Goal: Obtain resource: Download file/media

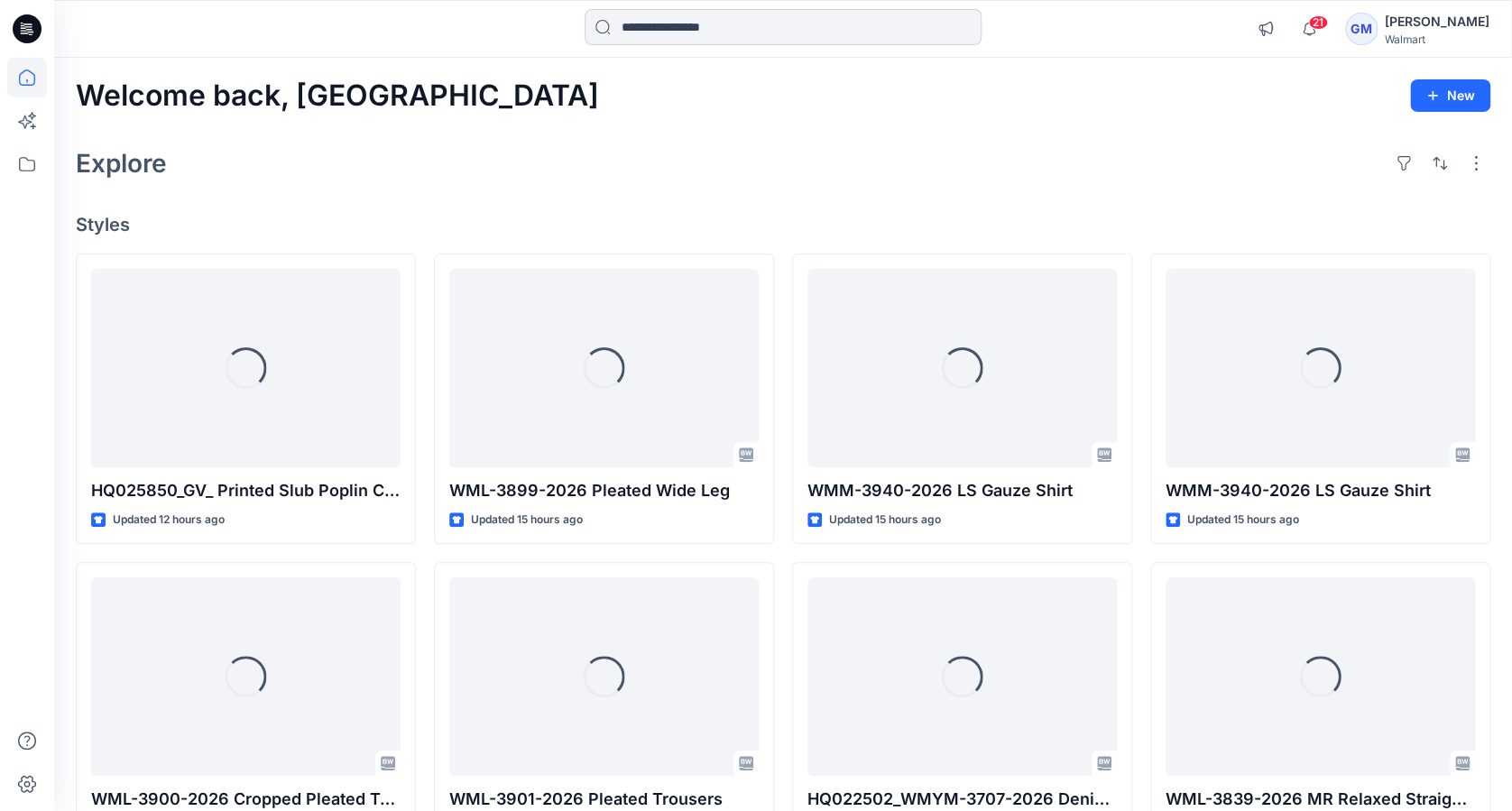
click at [650, 27] on input at bounding box center [783, 27] width 397 height 36
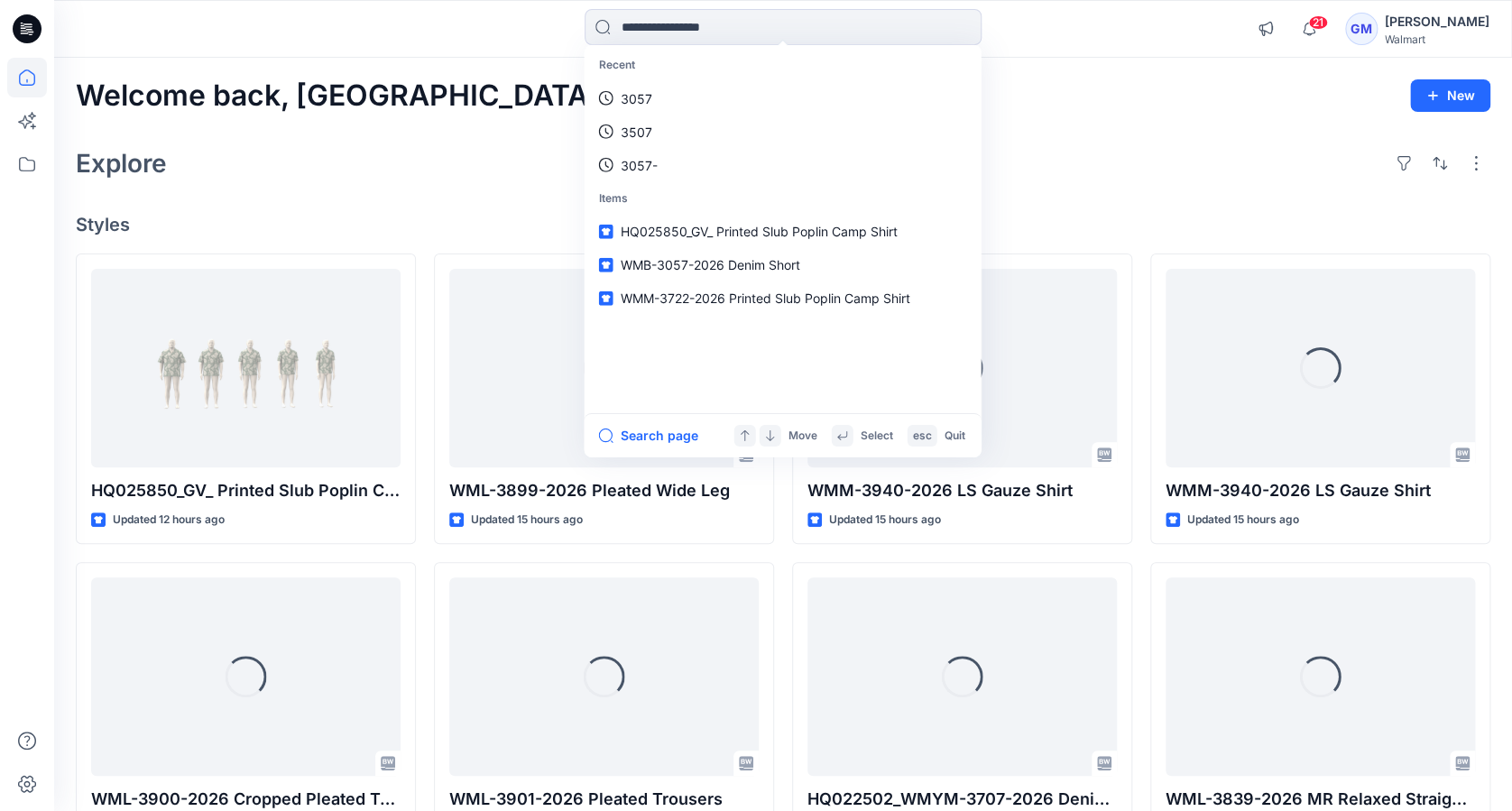
paste input "********"
type input "********"
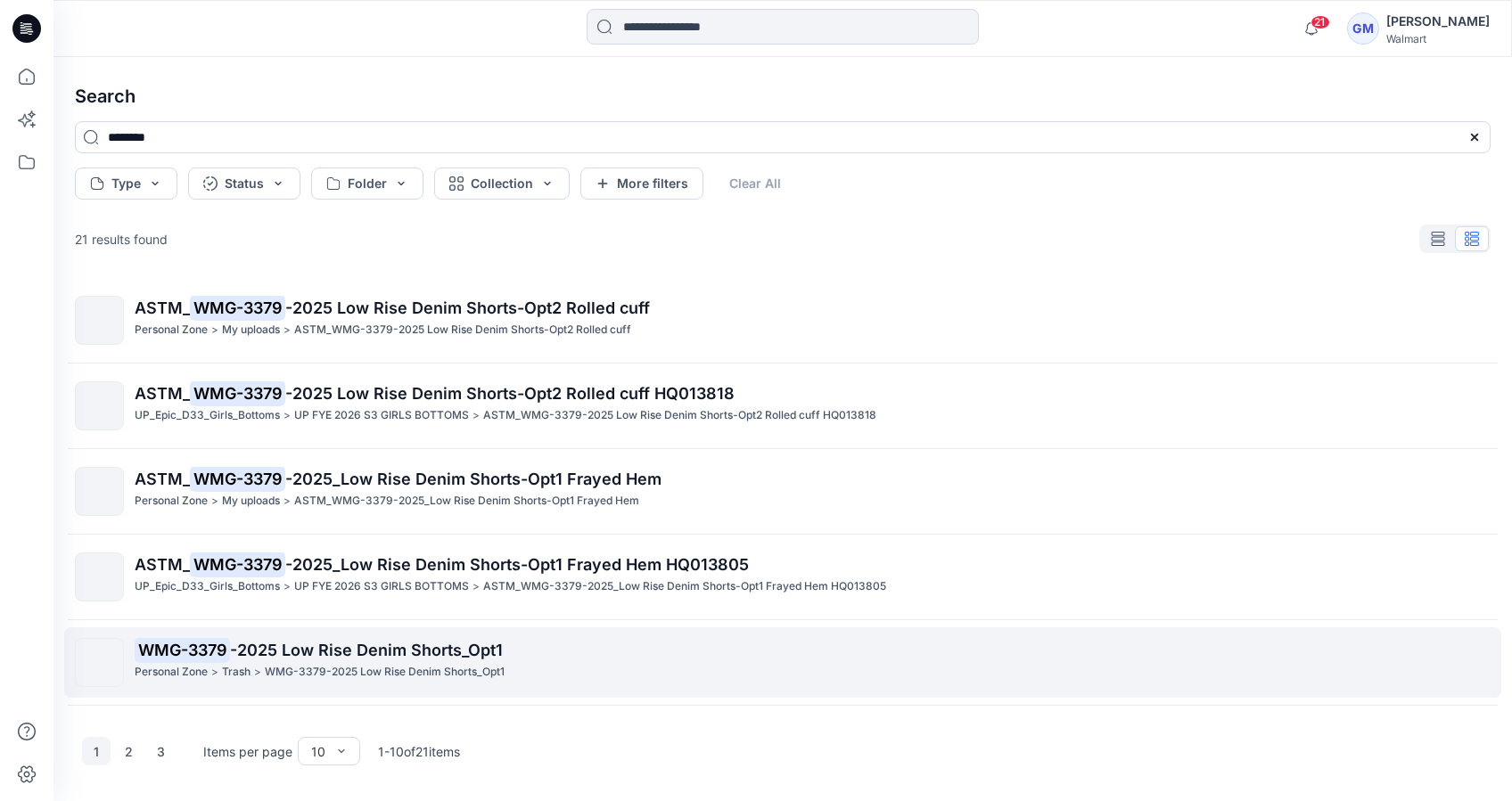
click at [341, 663] on p "WMG-3379-2025 Low Rise Denim Shorts_Opt1" at bounding box center [384, 672] width 240 height 19
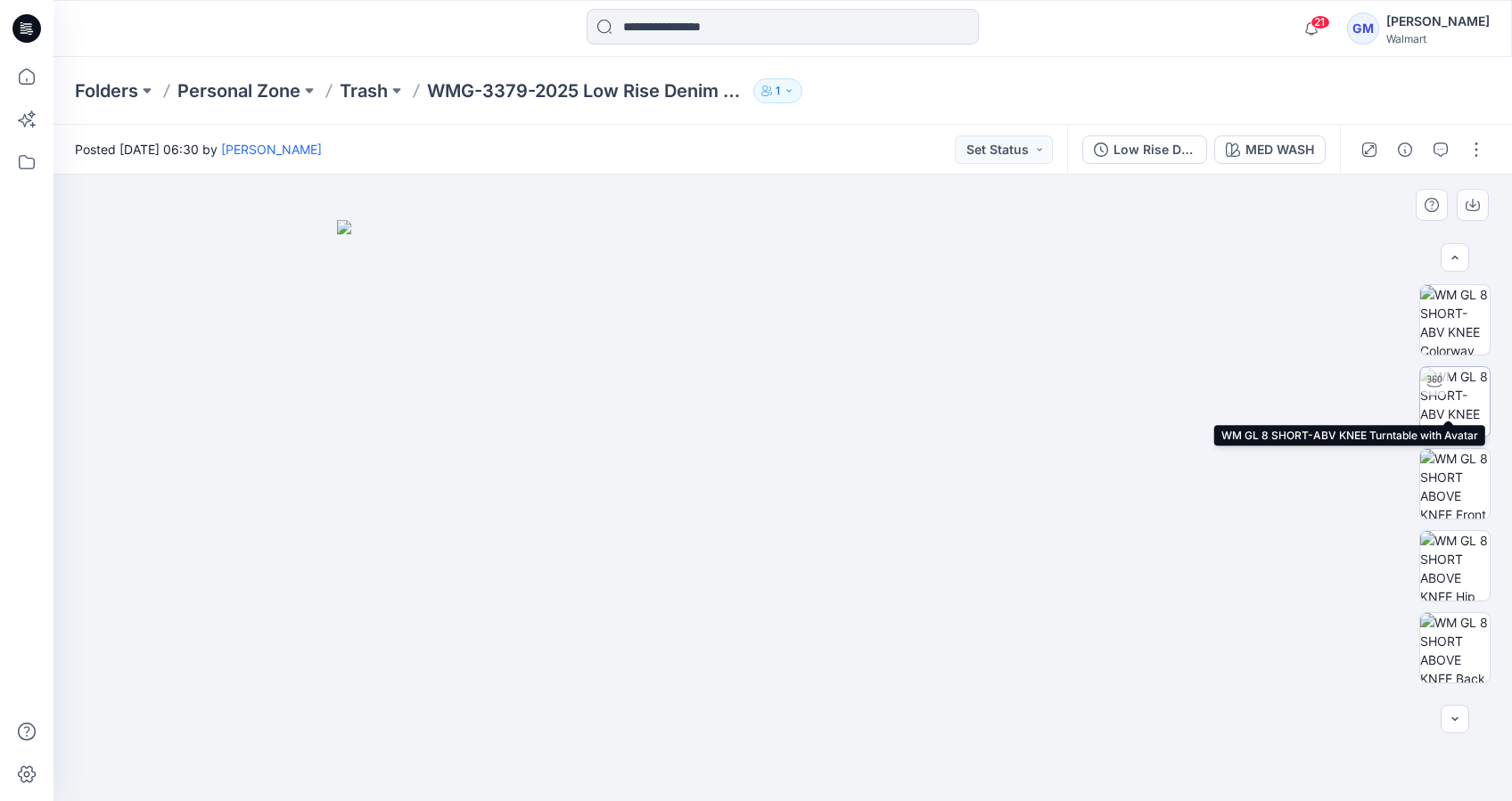
scroll to position [73, 0]
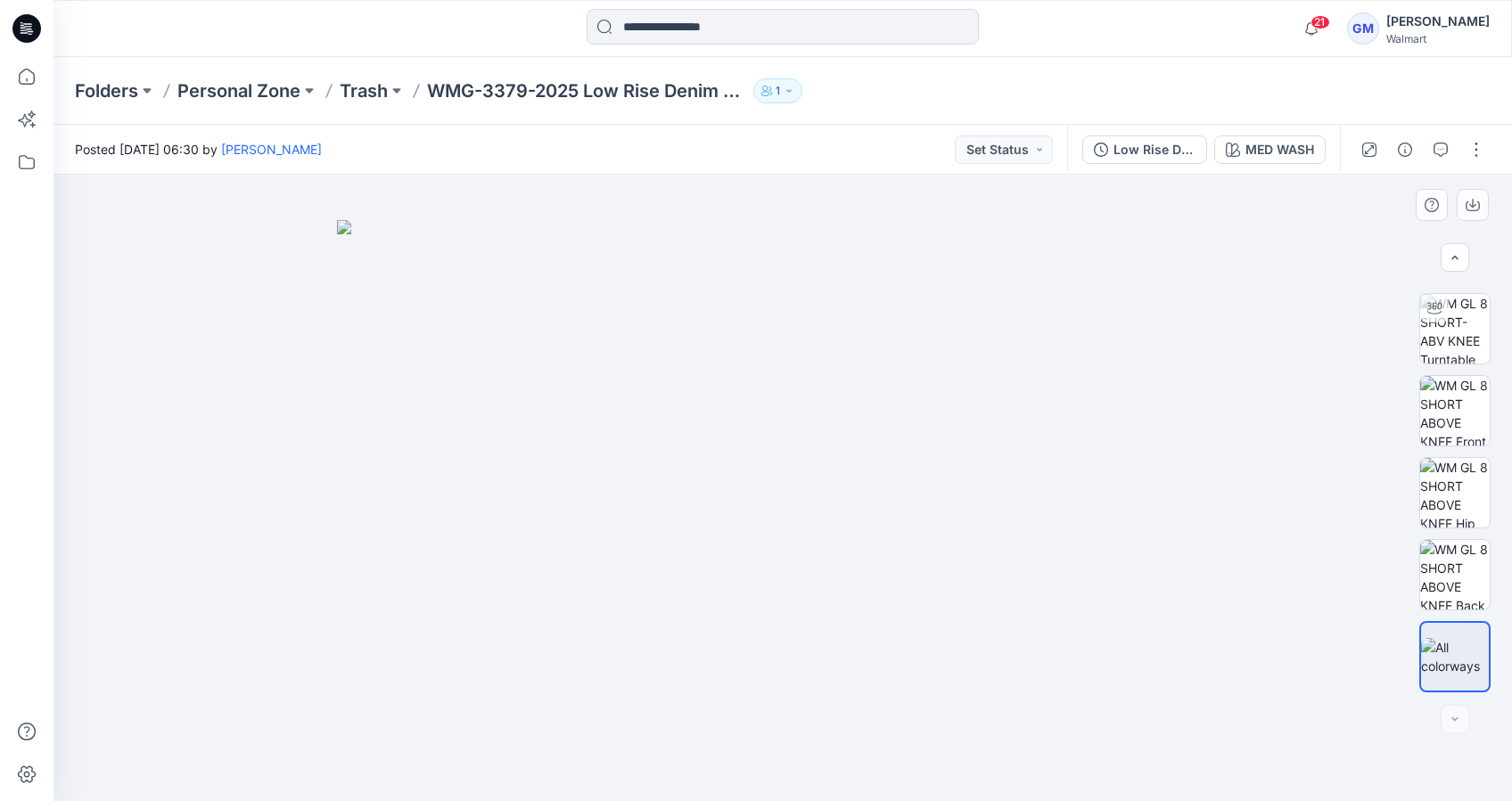
click at [1453, 720] on div at bounding box center [1455, 720] width 29 height 29
click at [1460, 723] on div at bounding box center [1455, 720] width 29 height 29
click at [1455, 260] on icon "button" at bounding box center [1455, 258] width 14 height 14
click at [1457, 719] on div at bounding box center [1455, 720] width 29 height 29
click at [1455, 724] on div at bounding box center [1455, 720] width 29 height 29
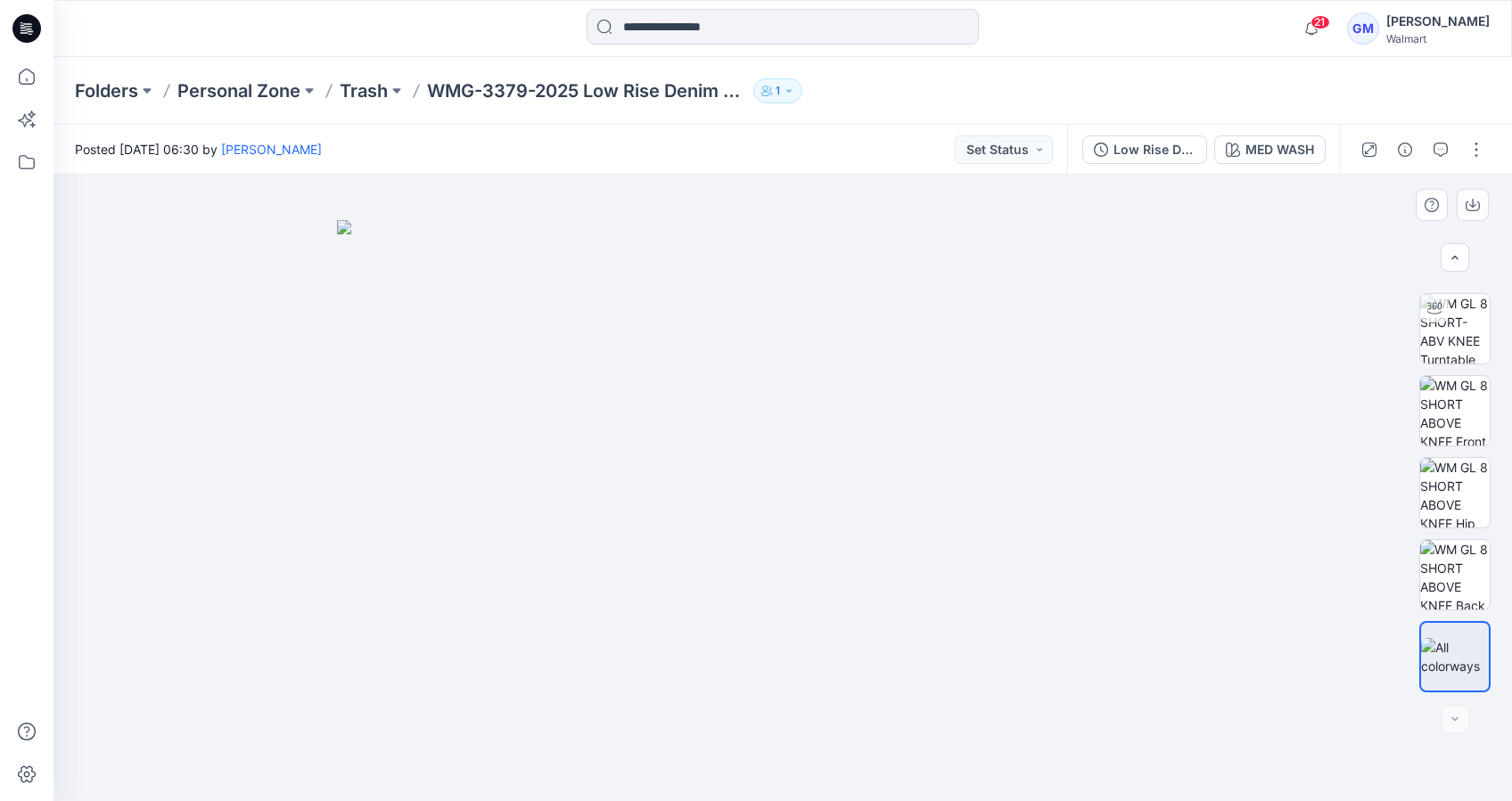
click at [1455, 724] on div at bounding box center [1455, 720] width 29 height 29
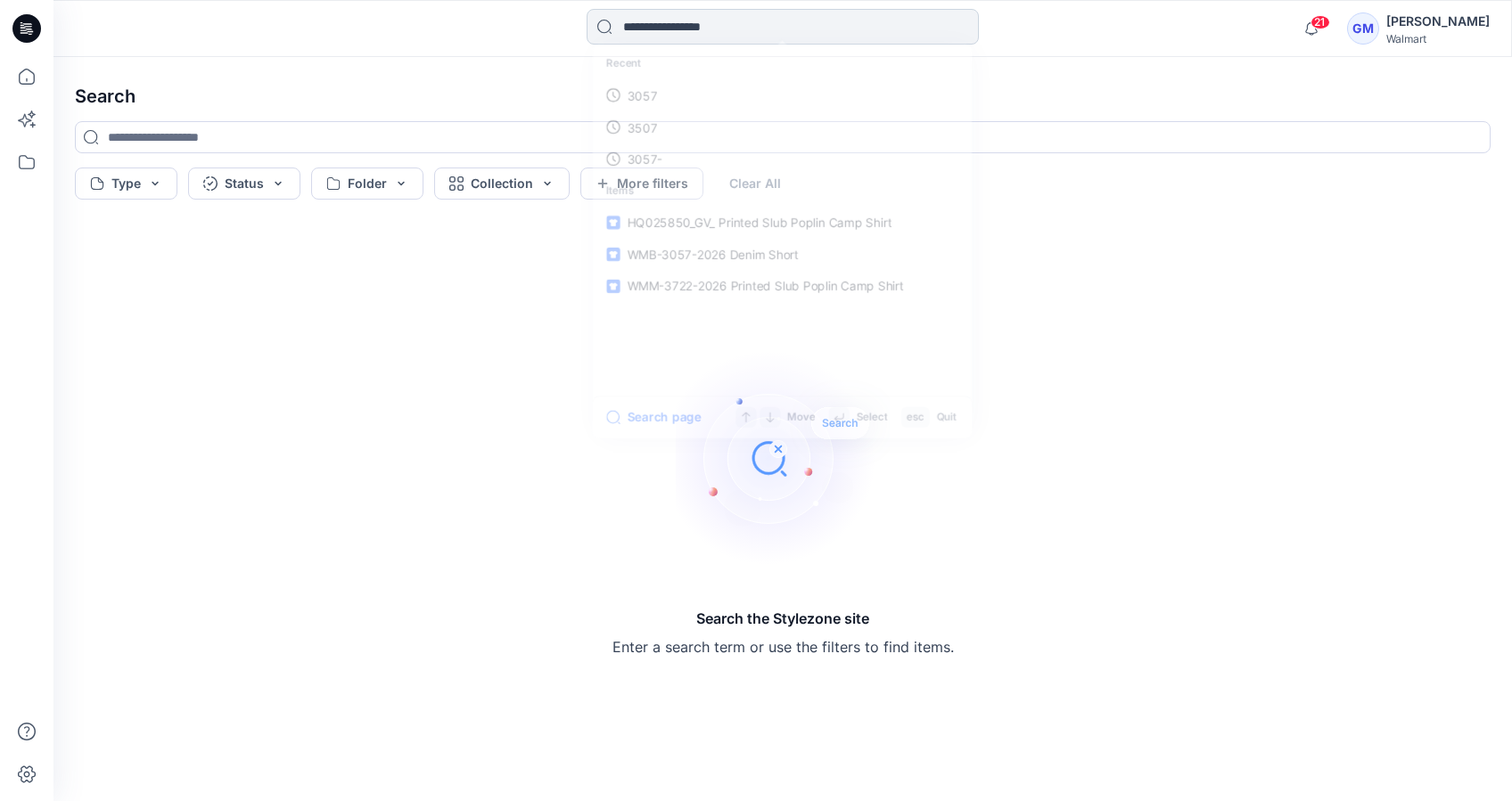
click at [658, 27] on input at bounding box center [782, 26] width 392 height 35
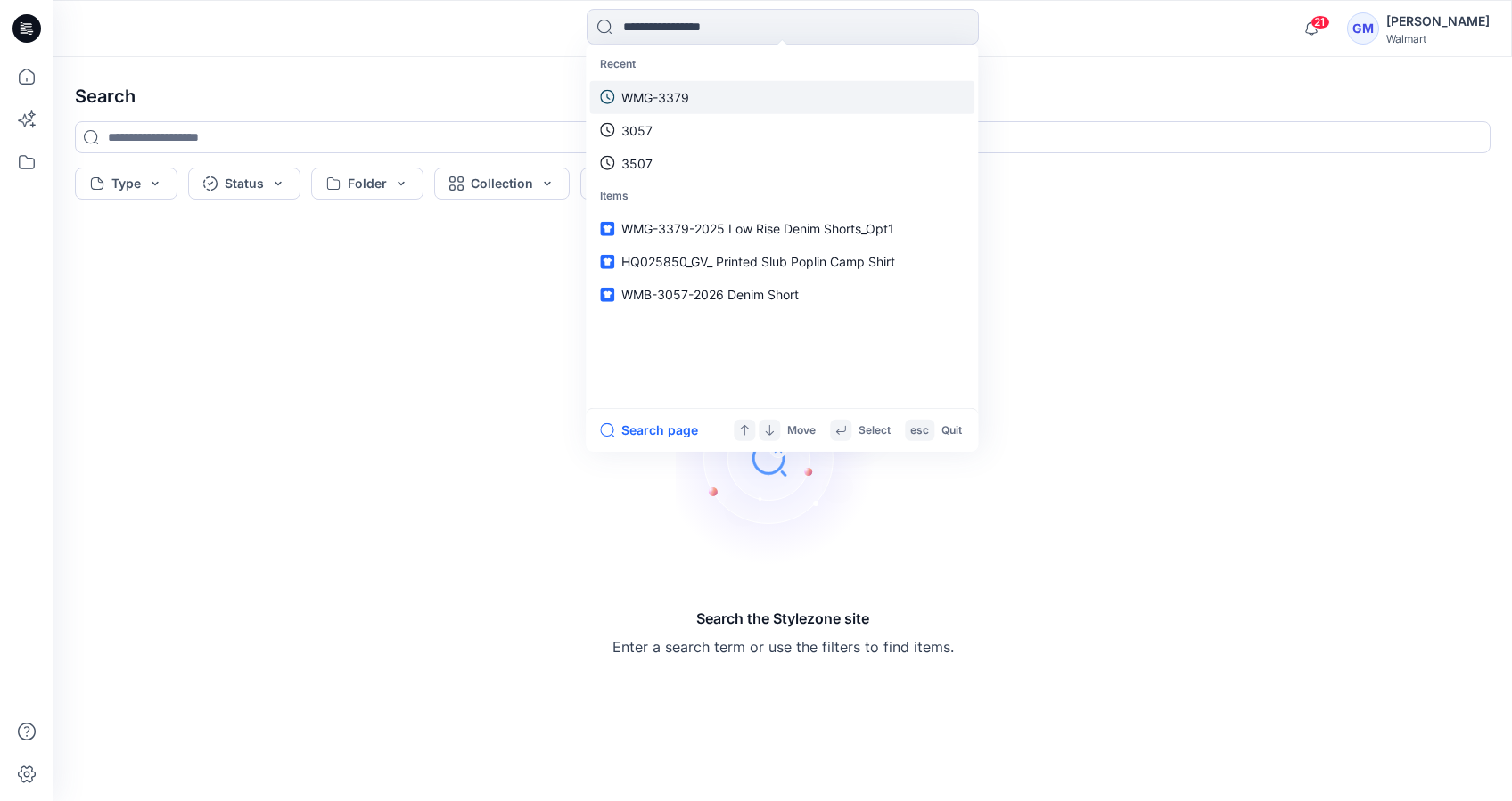
click at [667, 95] on p "WMG-3379" at bounding box center [655, 97] width 68 height 19
type input "********"
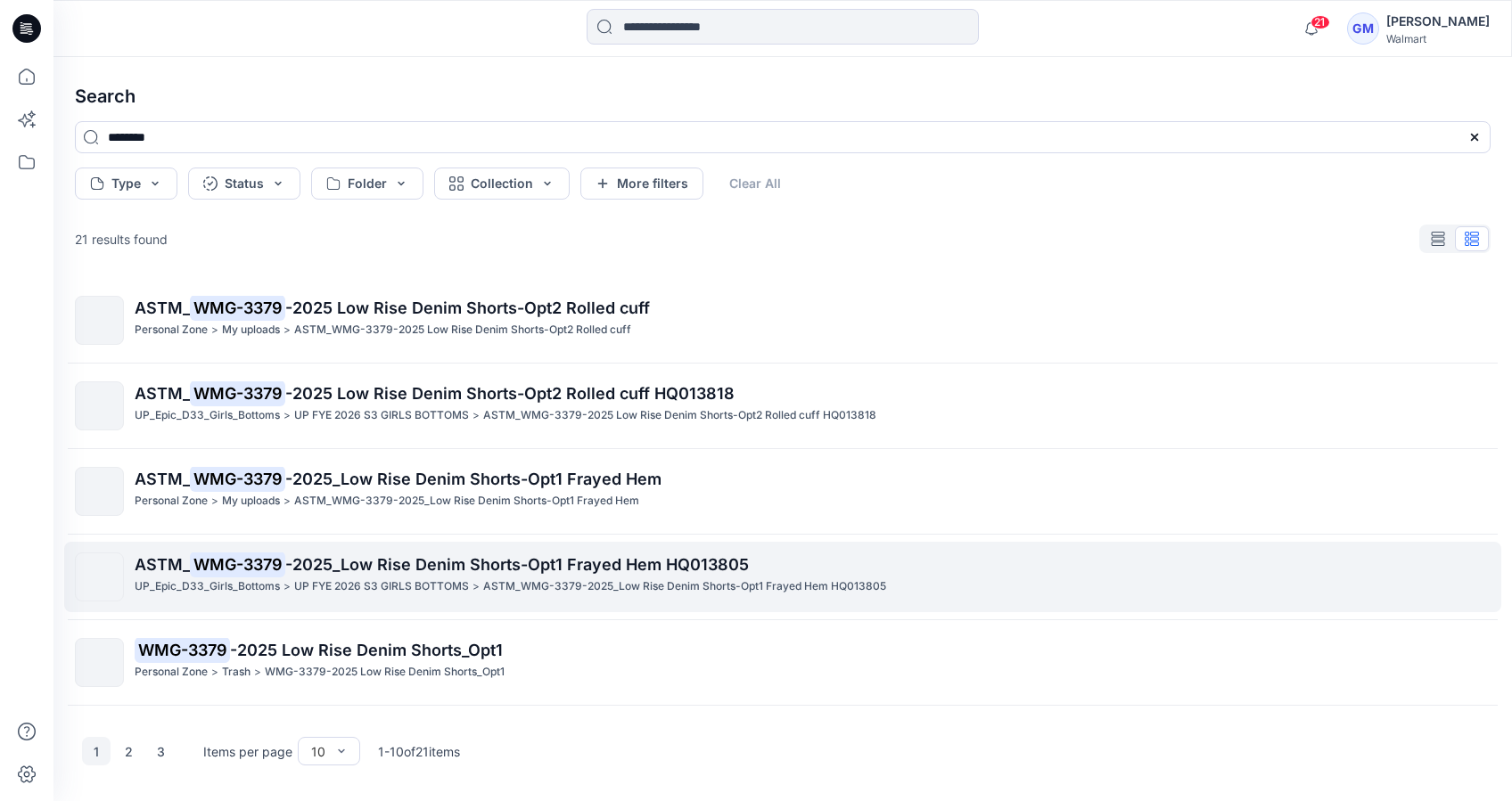
click at [325, 575] on p "ASTM_ WMG-3379 -2025_Low Rise Denim Shorts-Opt1 Frayed Hem HQ013805" at bounding box center [812, 566] width 1355 height 25
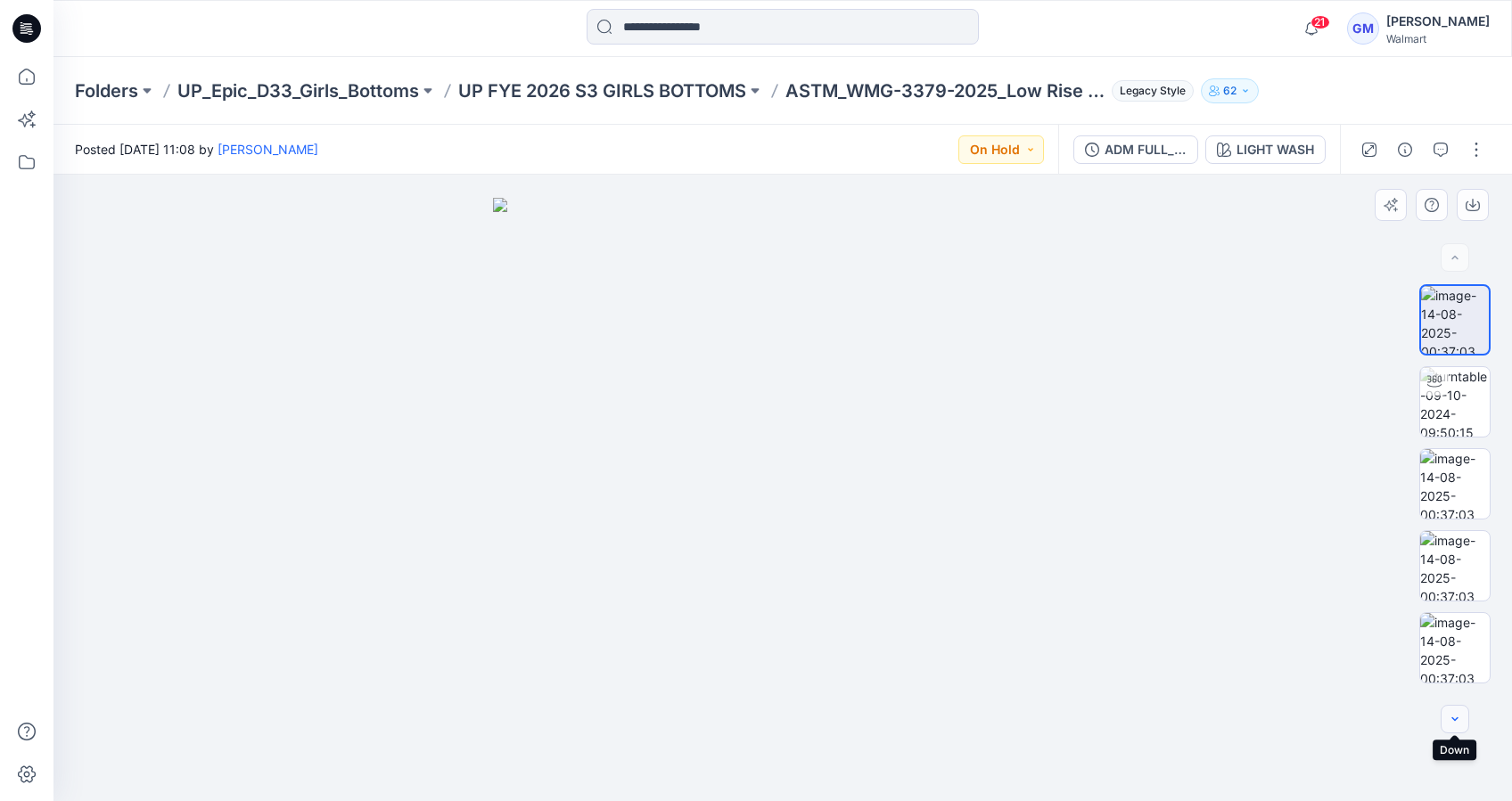
click at [1455, 720] on icon "button" at bounding box center [1454, 719] width 6 height 4
click at [1456, 728] on button "button" at bounding box center [1455, 720] width 29 height 29
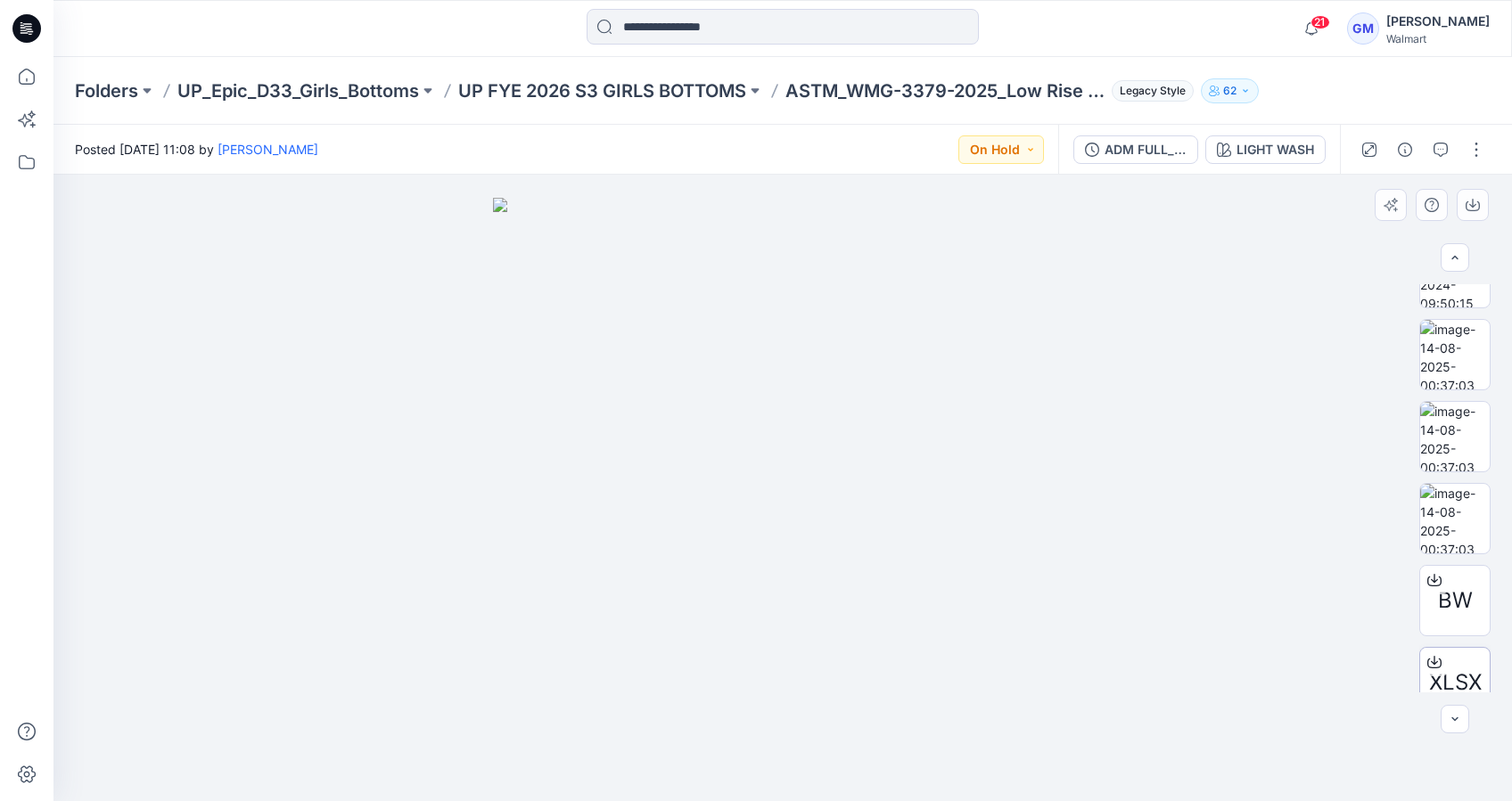
scroll to position [139, 0]
click at [1456, 679] on span "XLSX" at bounding box center [1456, 672] width 53 height 32
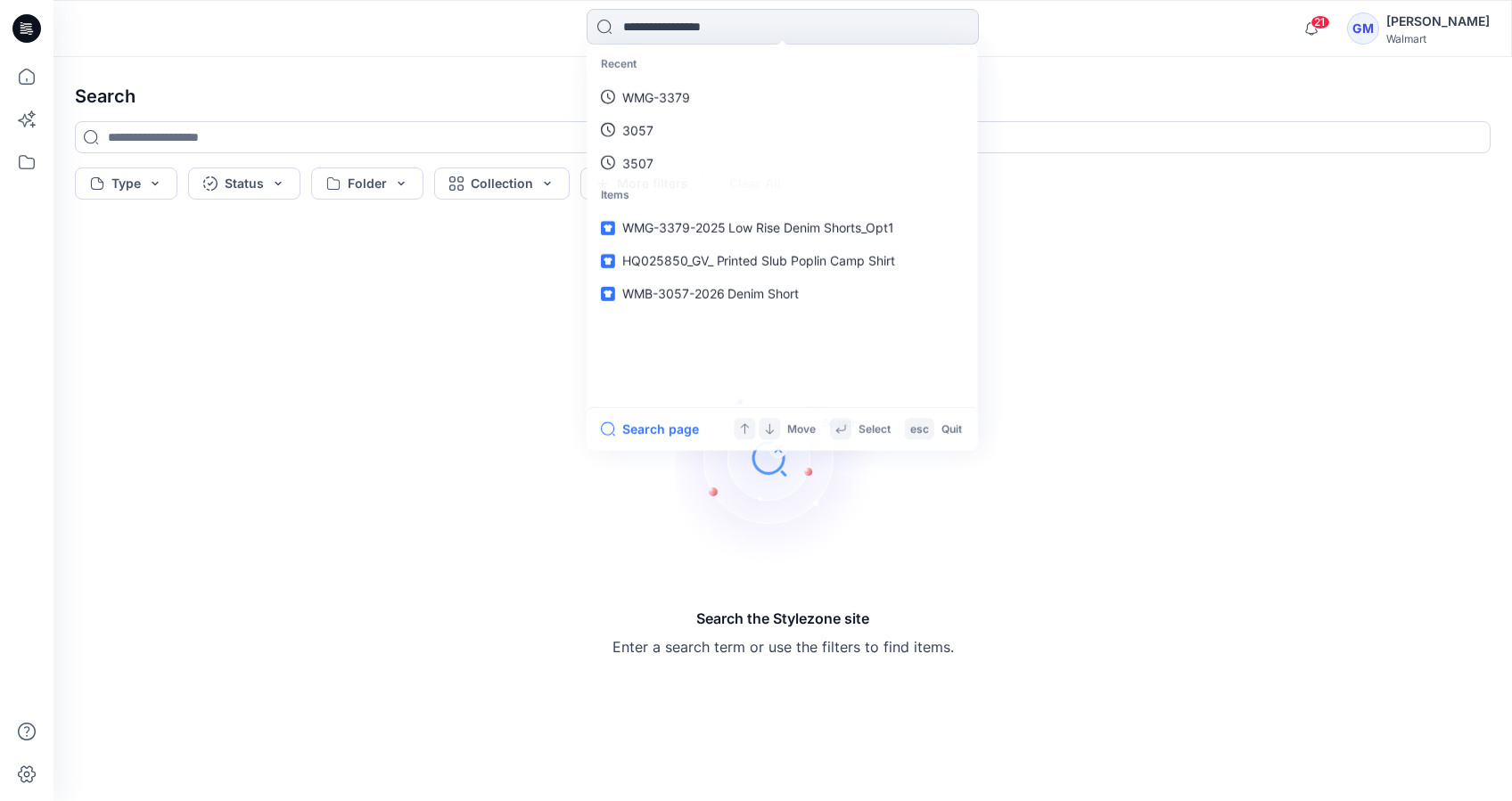
click at [692, 29] on input at bounding box center [782, 26] width 392 height 35
type input "********"
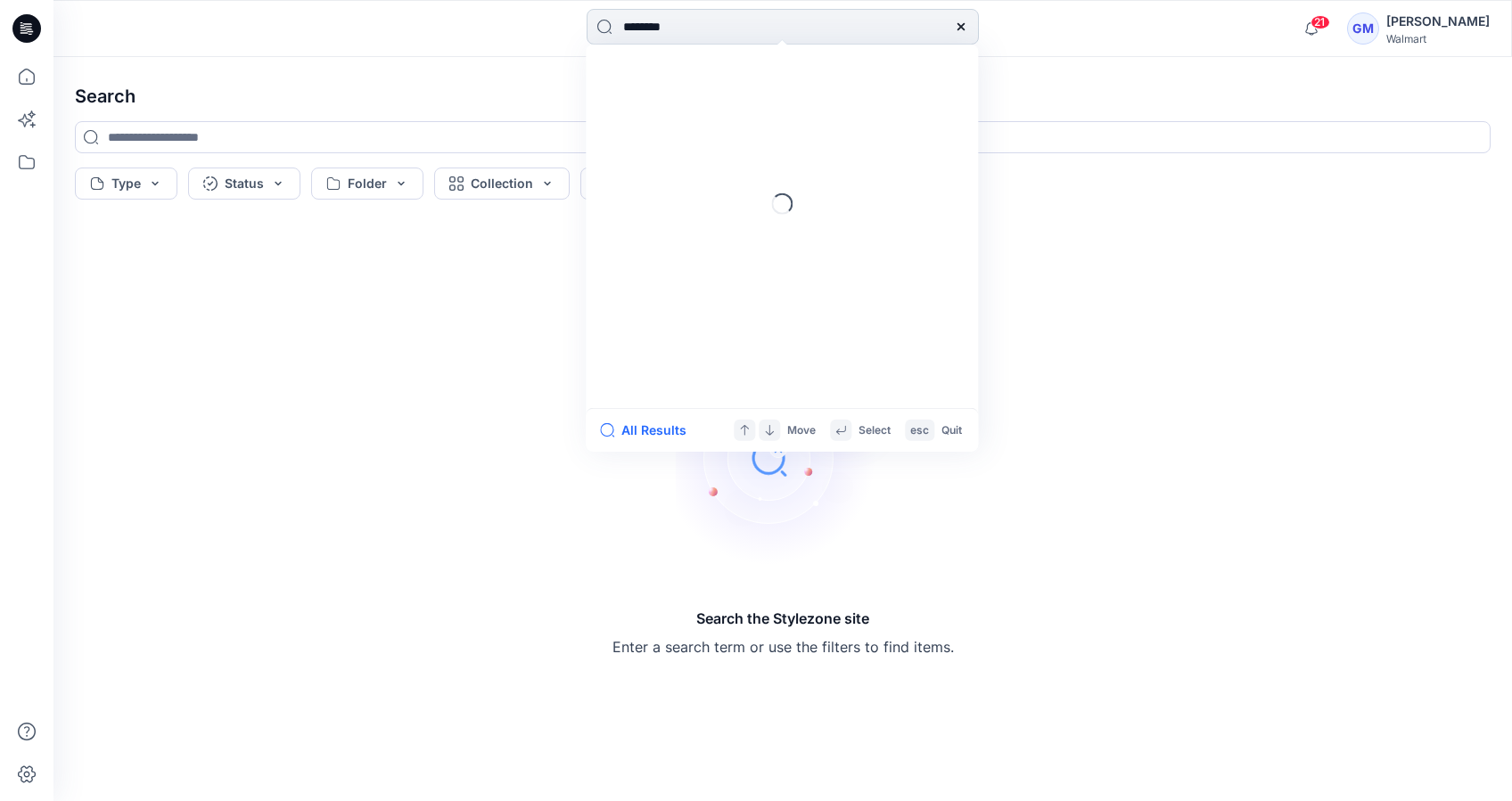
type input "********"
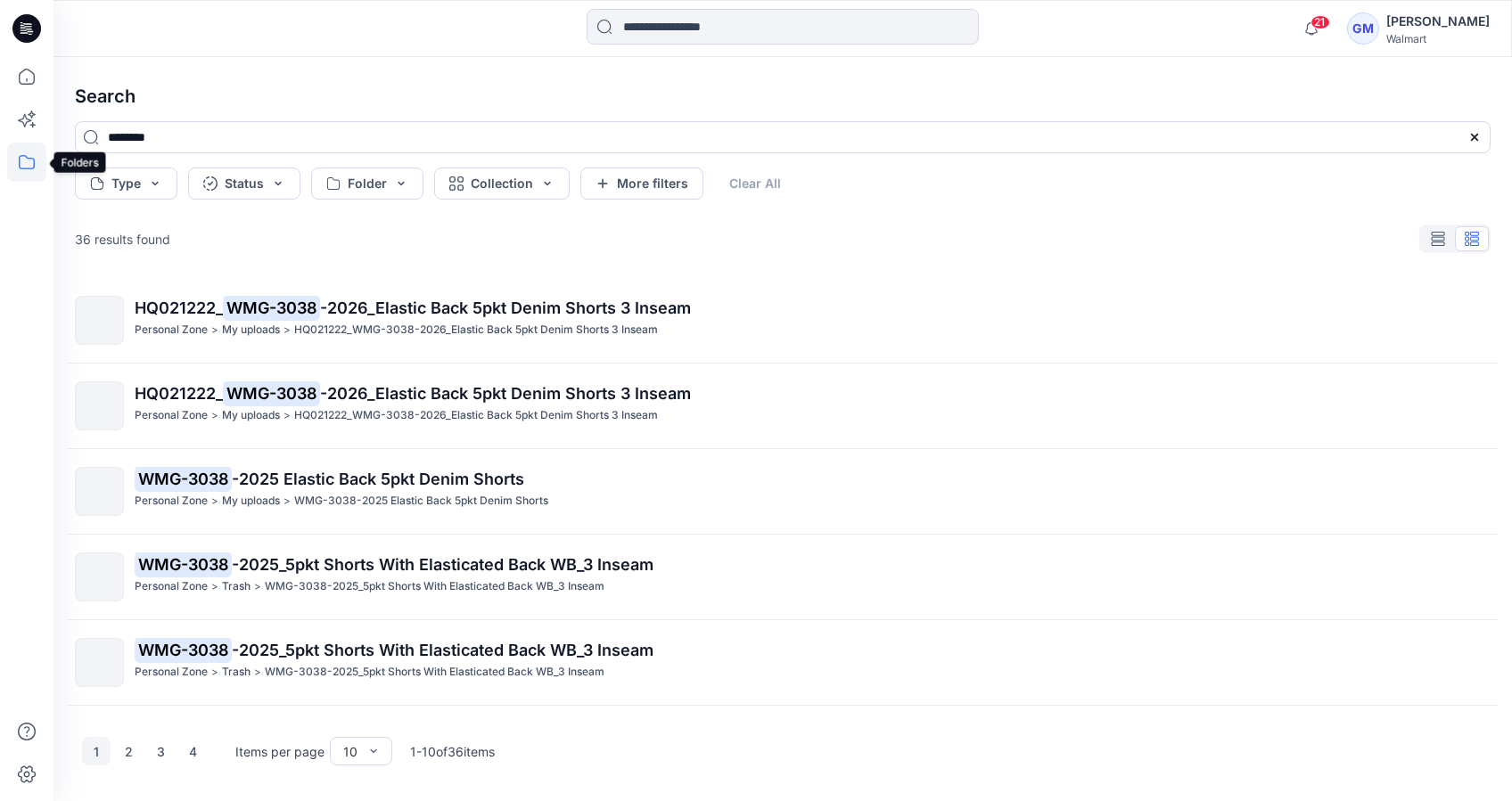
click at [25, 163] on icon at bounding box center [26, 162] width 39 height 39
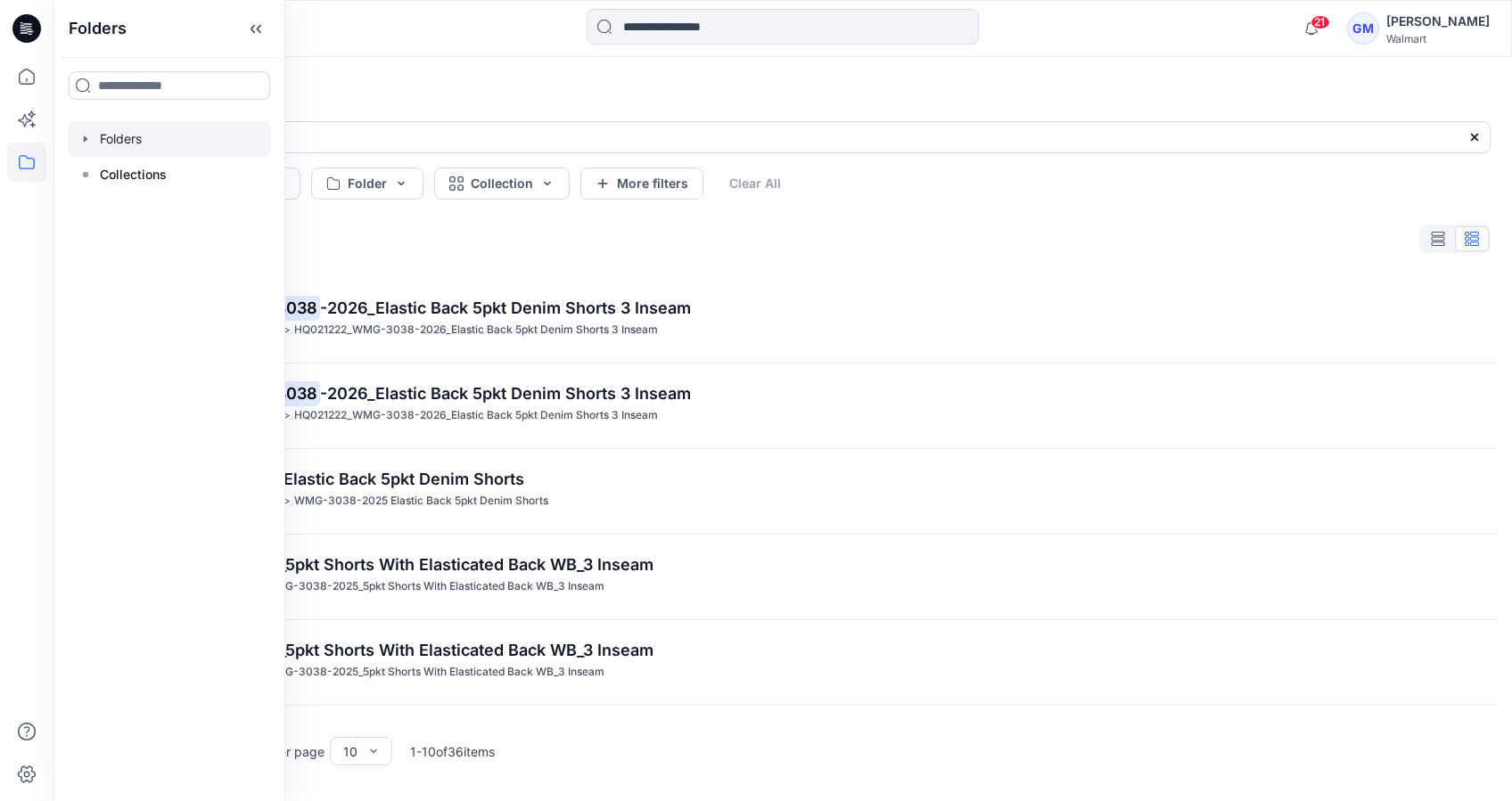
click at [139, 138] on div at bounding box center [169, 138] width 204 height 35
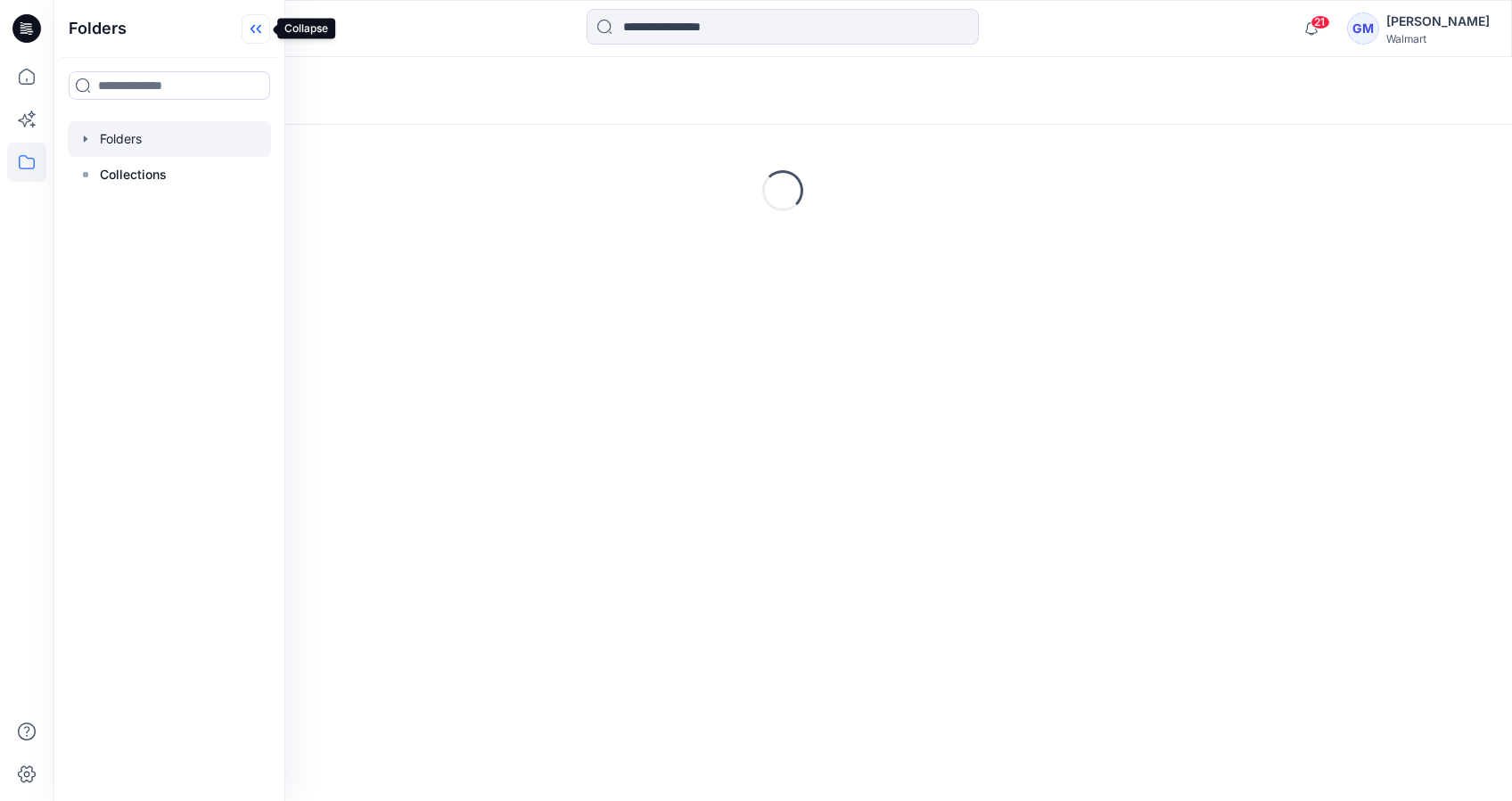
click at [257, 33] on icon at bounding box center [256, 29] width 29 height 29
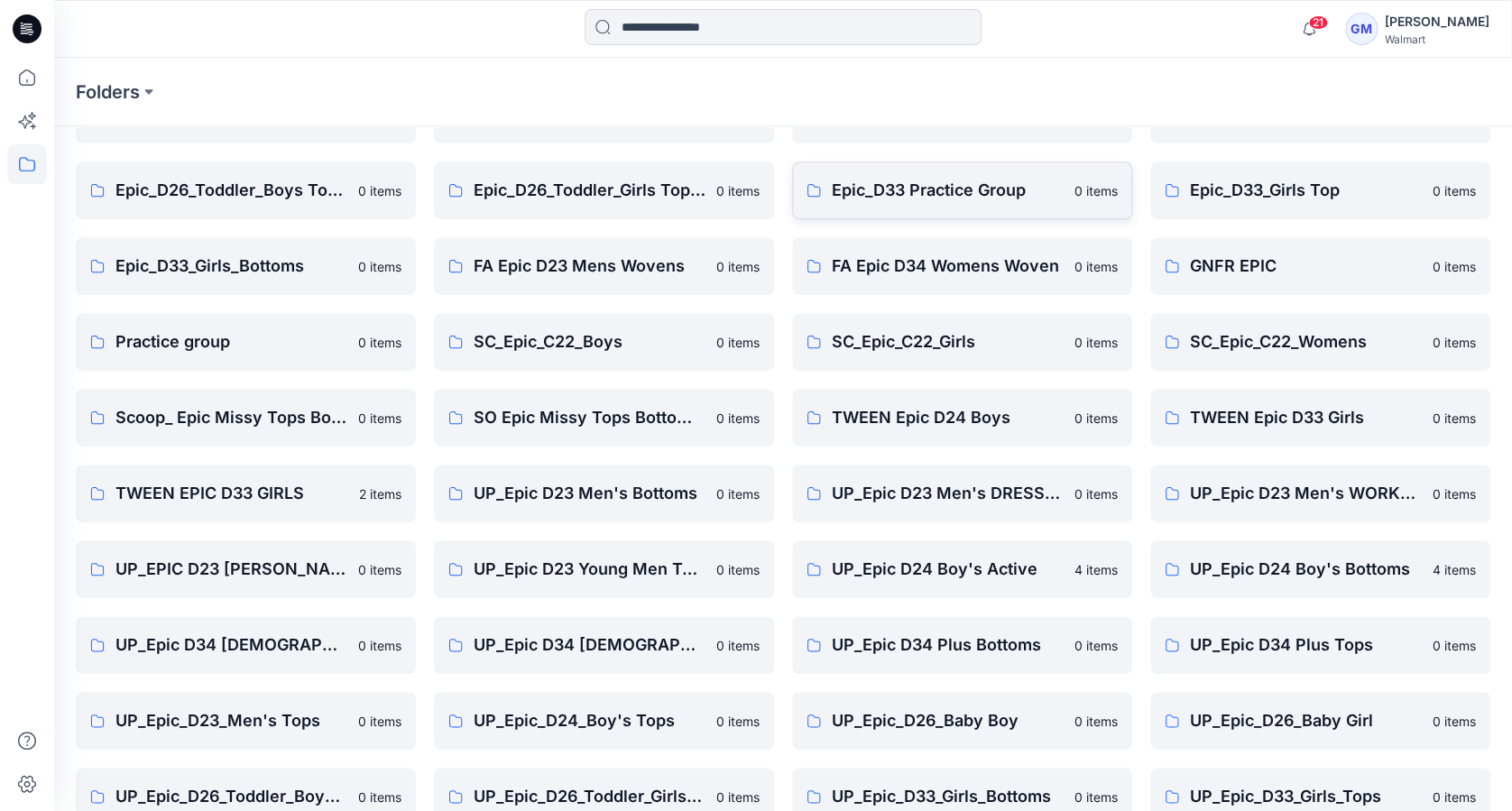
scroll to position [377, 0]
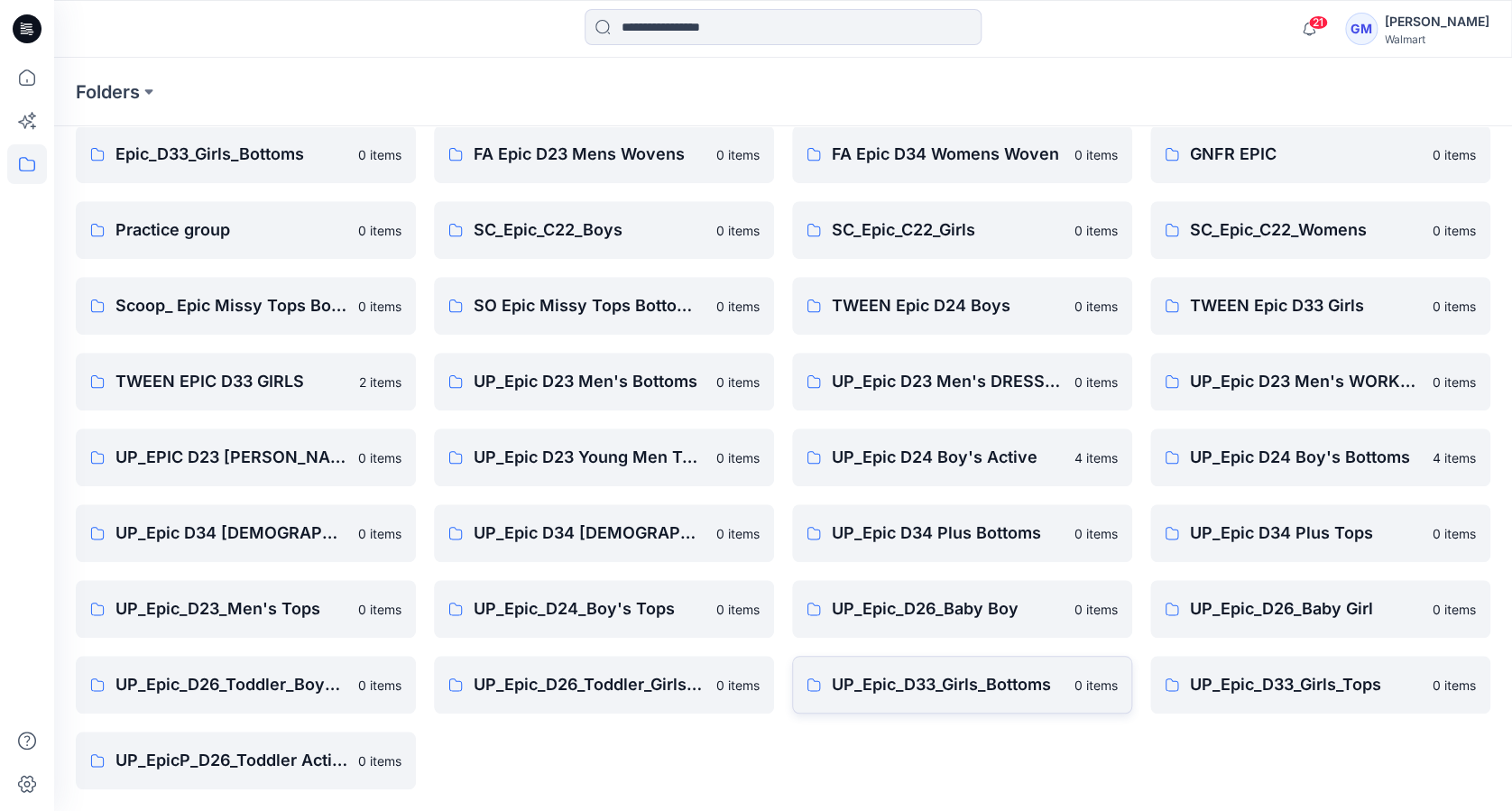
click at [981, 685] on p "UP_Epic_D33_Girls_Bottoms" at bounding box center [948, 685] width 232 height 26
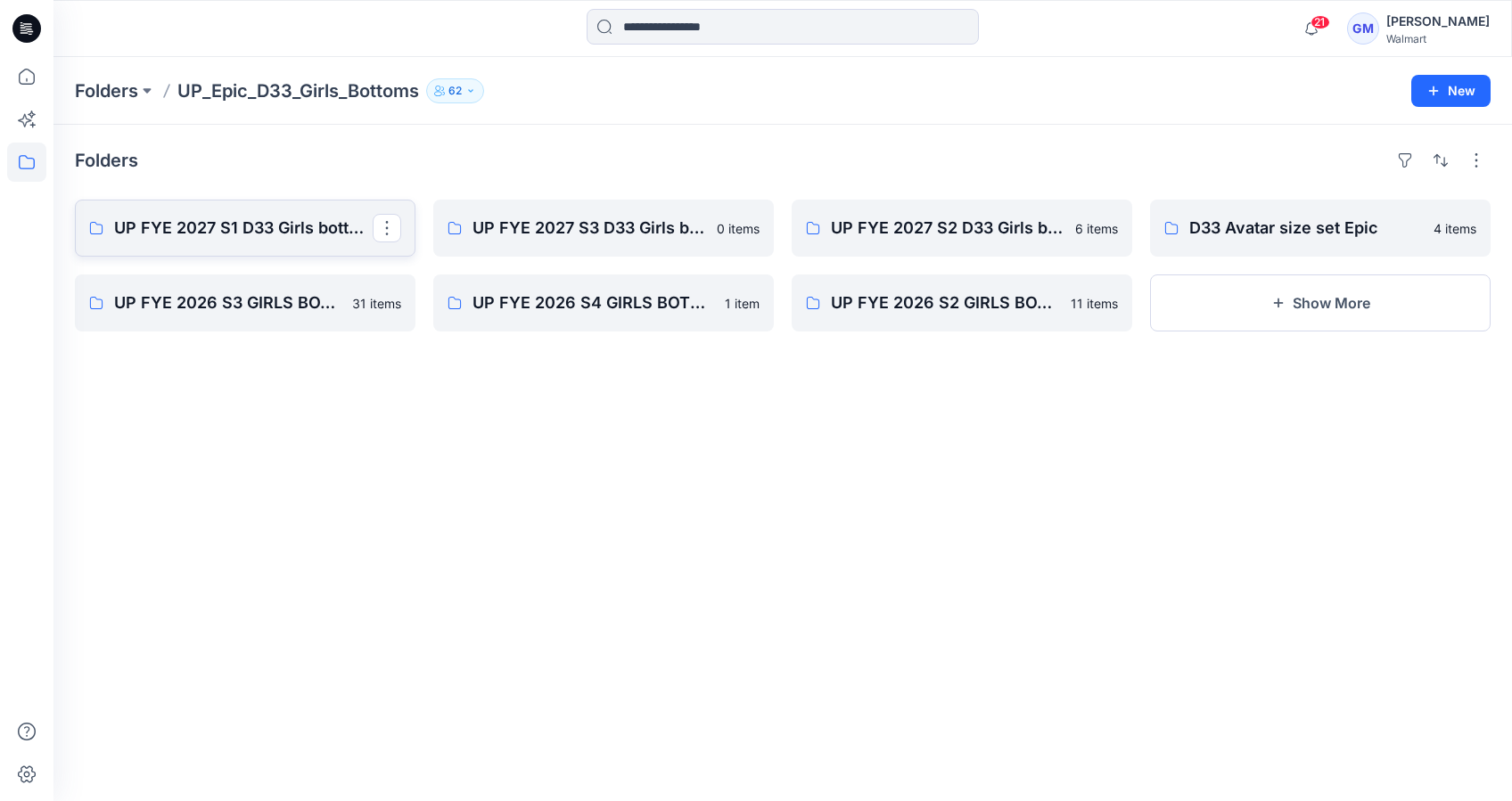
click at [277, 228] on p "UP FYE 2027 S1 D33 Girls bottoms Epic" at bounding box center [244, 228] width 259 height 25
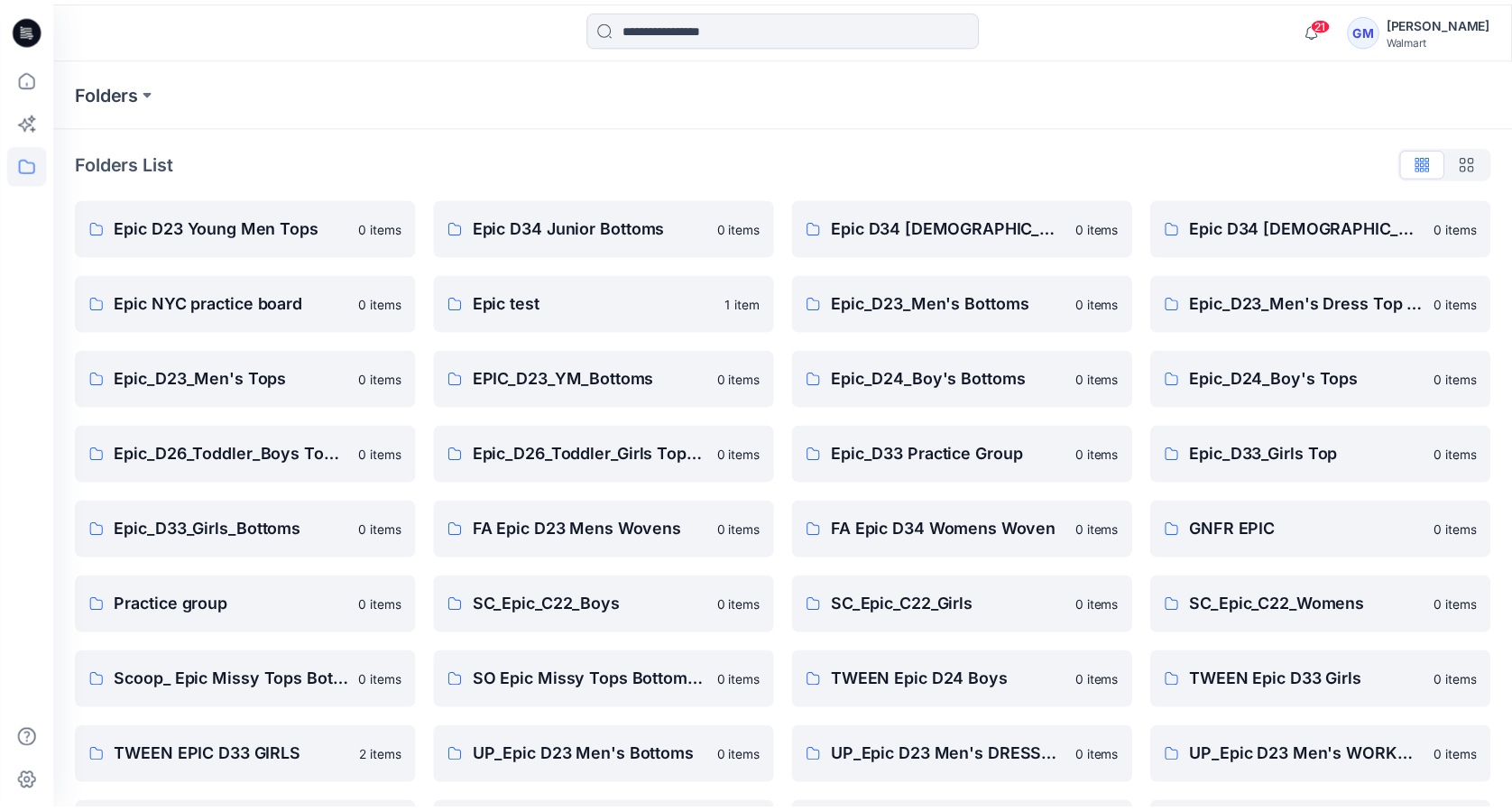
scroll to position [377, 0]
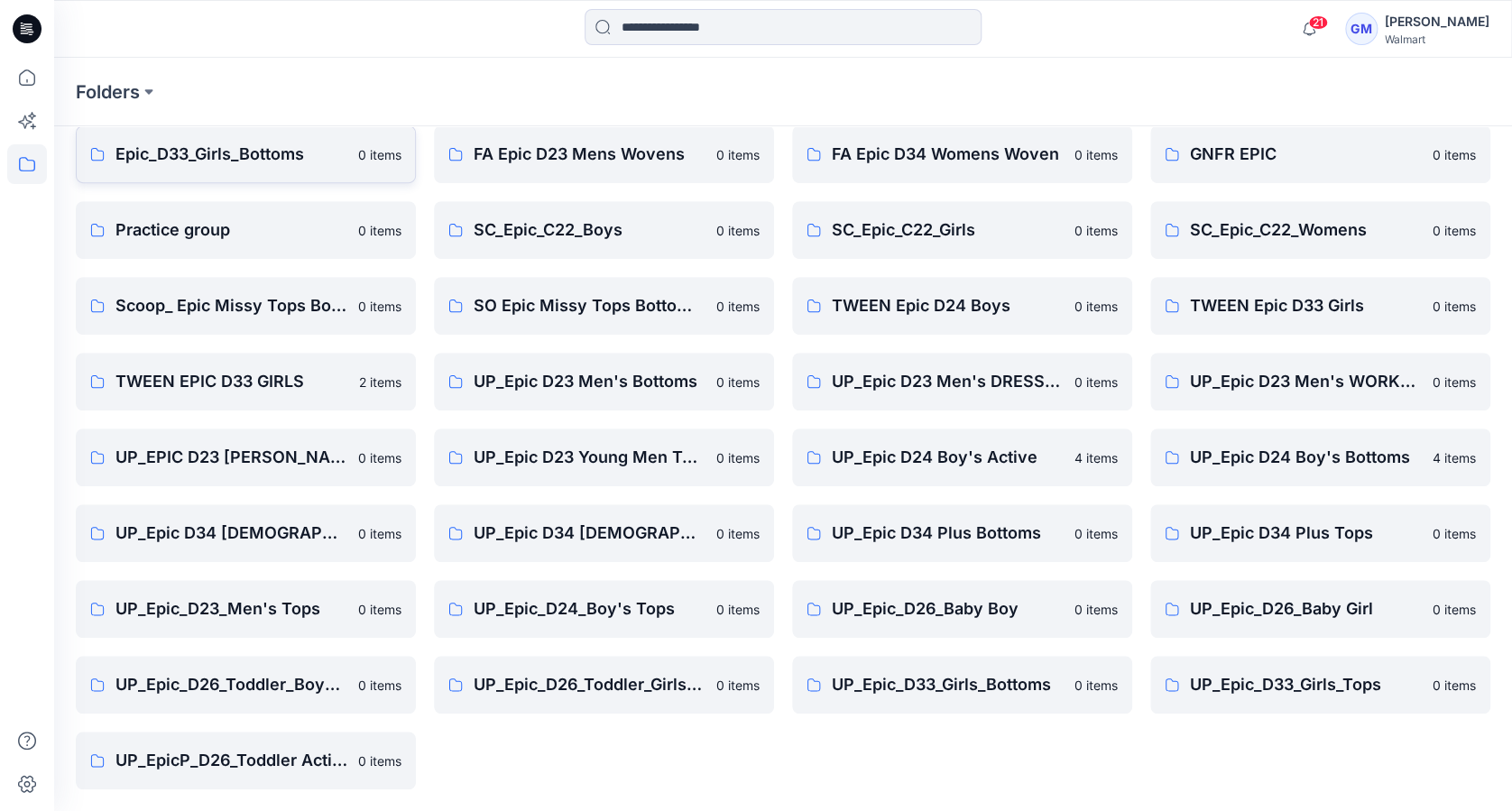
click at [188, 142] on p "Epic_D33_Girls_Bottoms" at bounding box center [231, 155] width 232 height 26
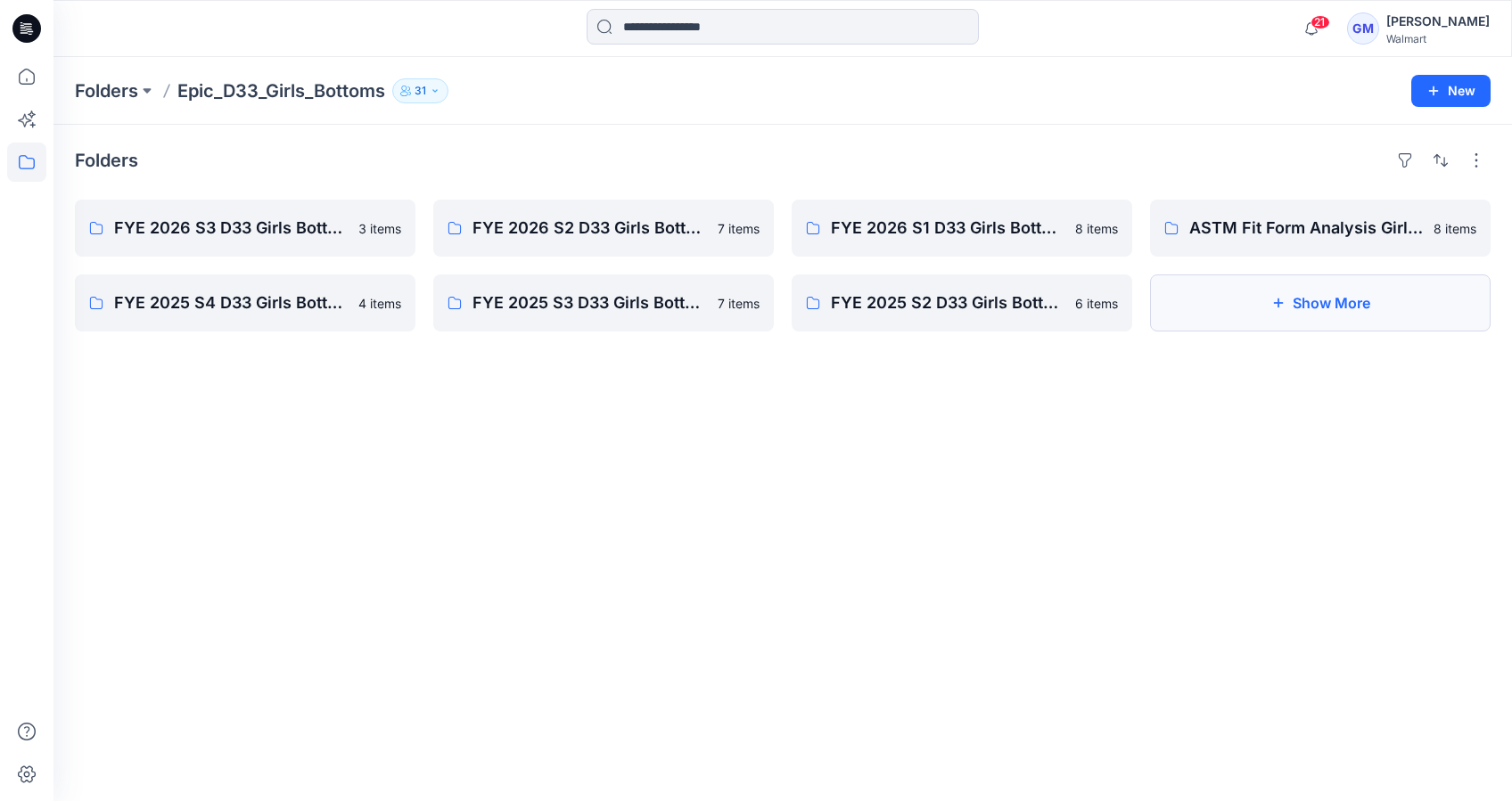
click at [1264, 293] on button "Show More" at bounding box center [1320, 302] width 340 height 57
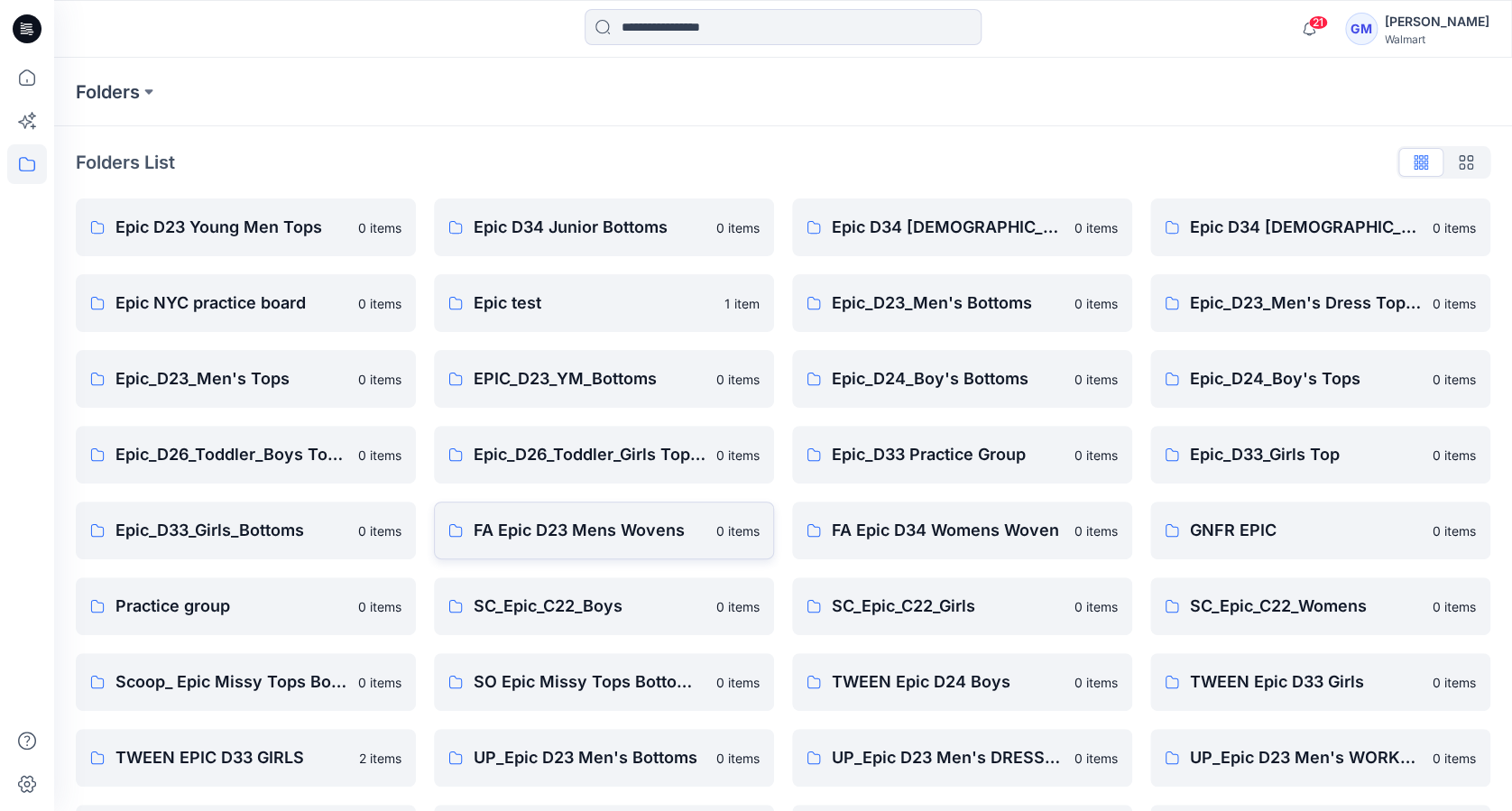
scroll to position [377, 0]
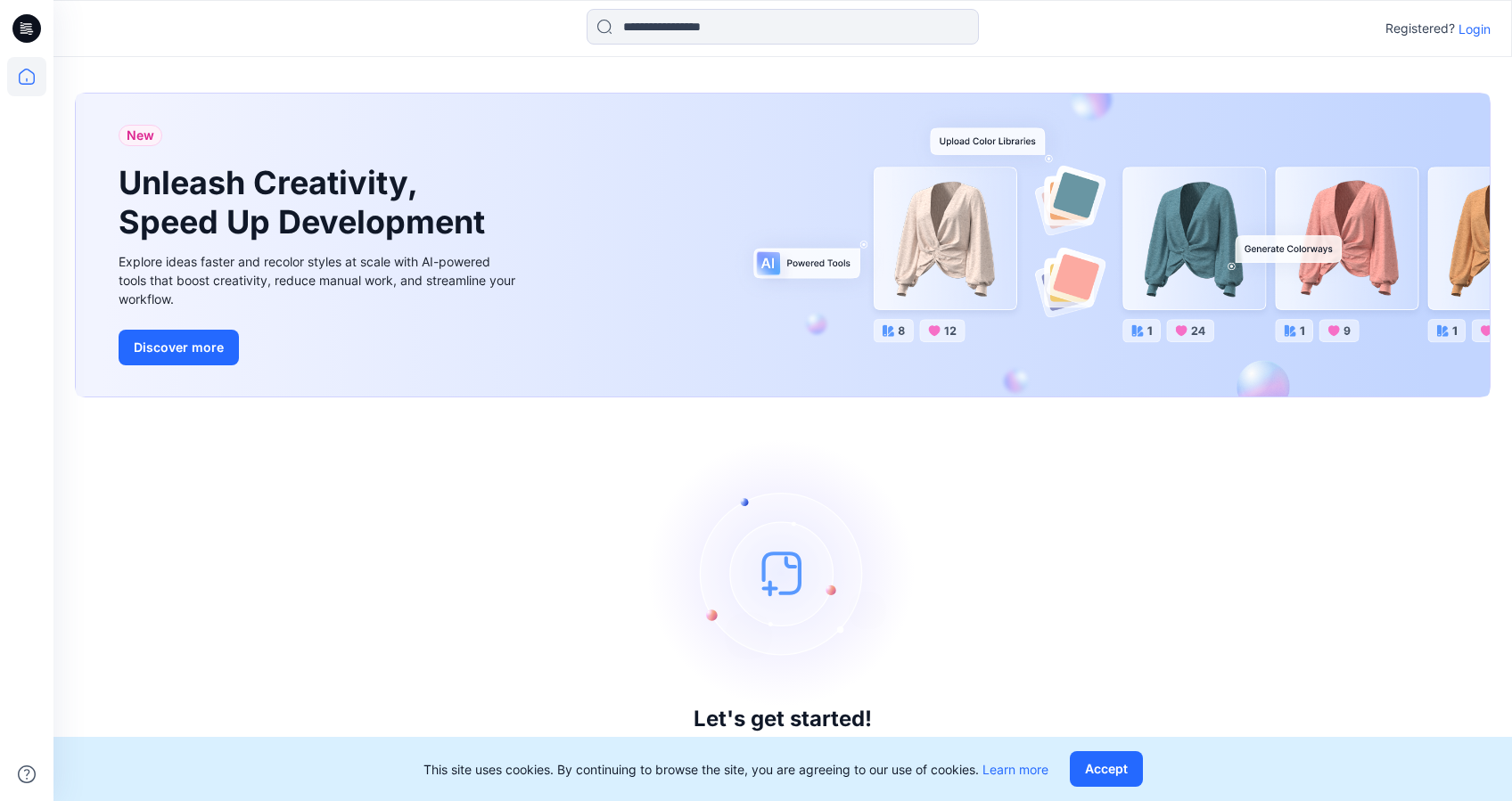
click at [1479, 31] on p "Login" at bounding box center [1474, 29] width 32 height 19
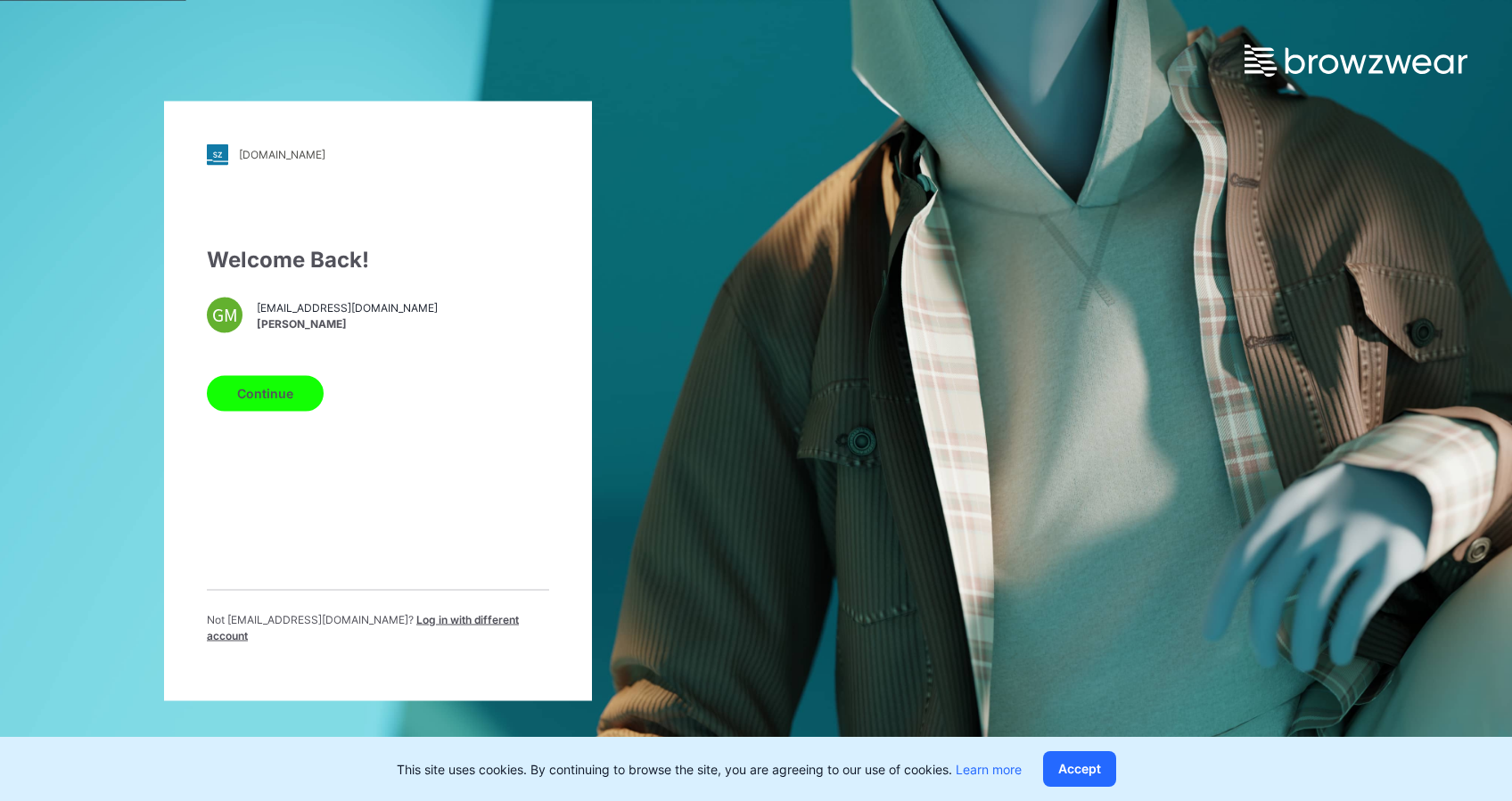
click at [285, 403] on button "Continue" at bounding box center [264, 393] width 117 height 35
click at [273, 410] on button "Continue" at bounding box center [264, 393] width 117 height 35
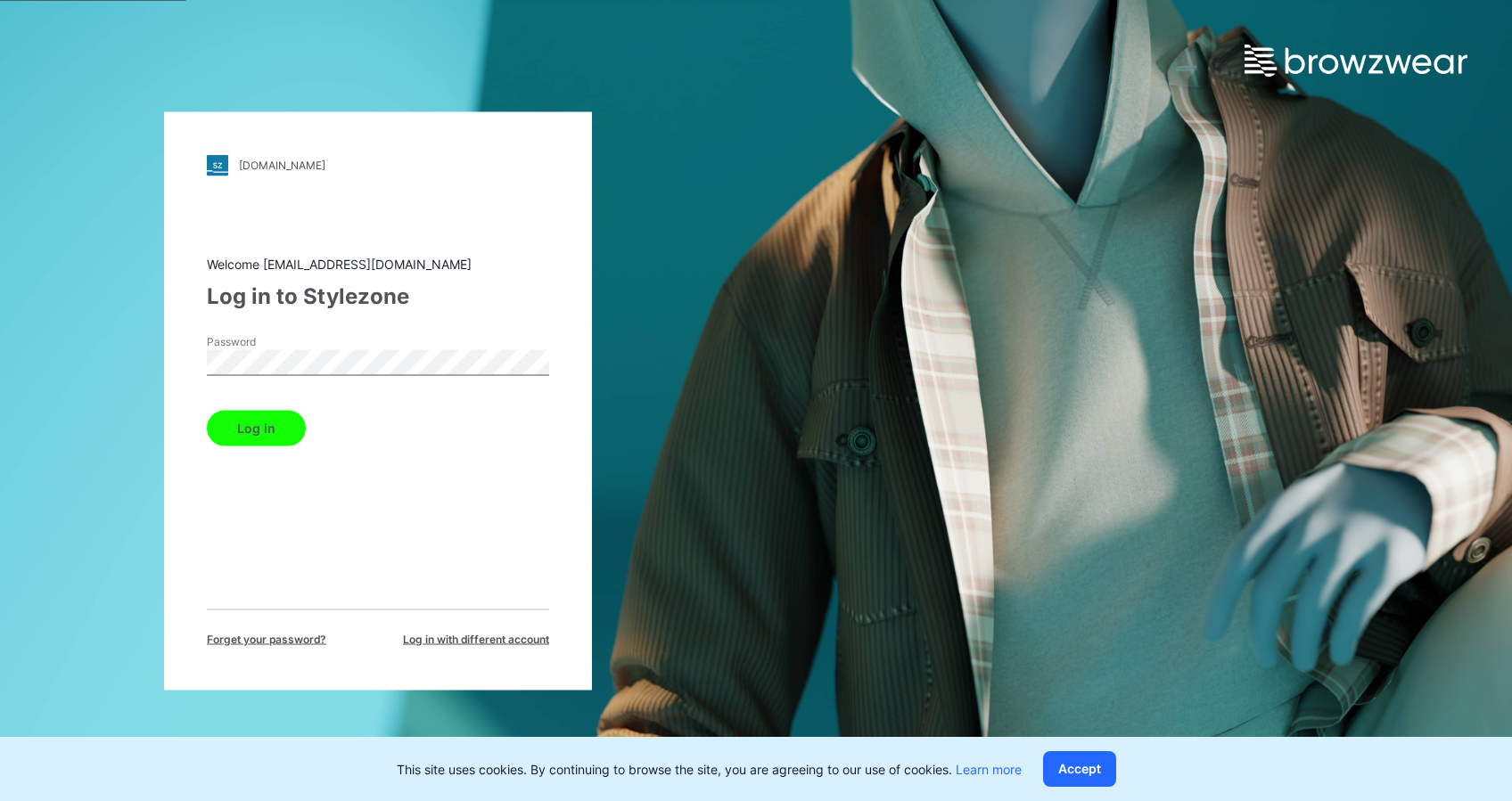
click at [257, 443] on button "Log in" at bounding box center [255, 427] width 99 height 35
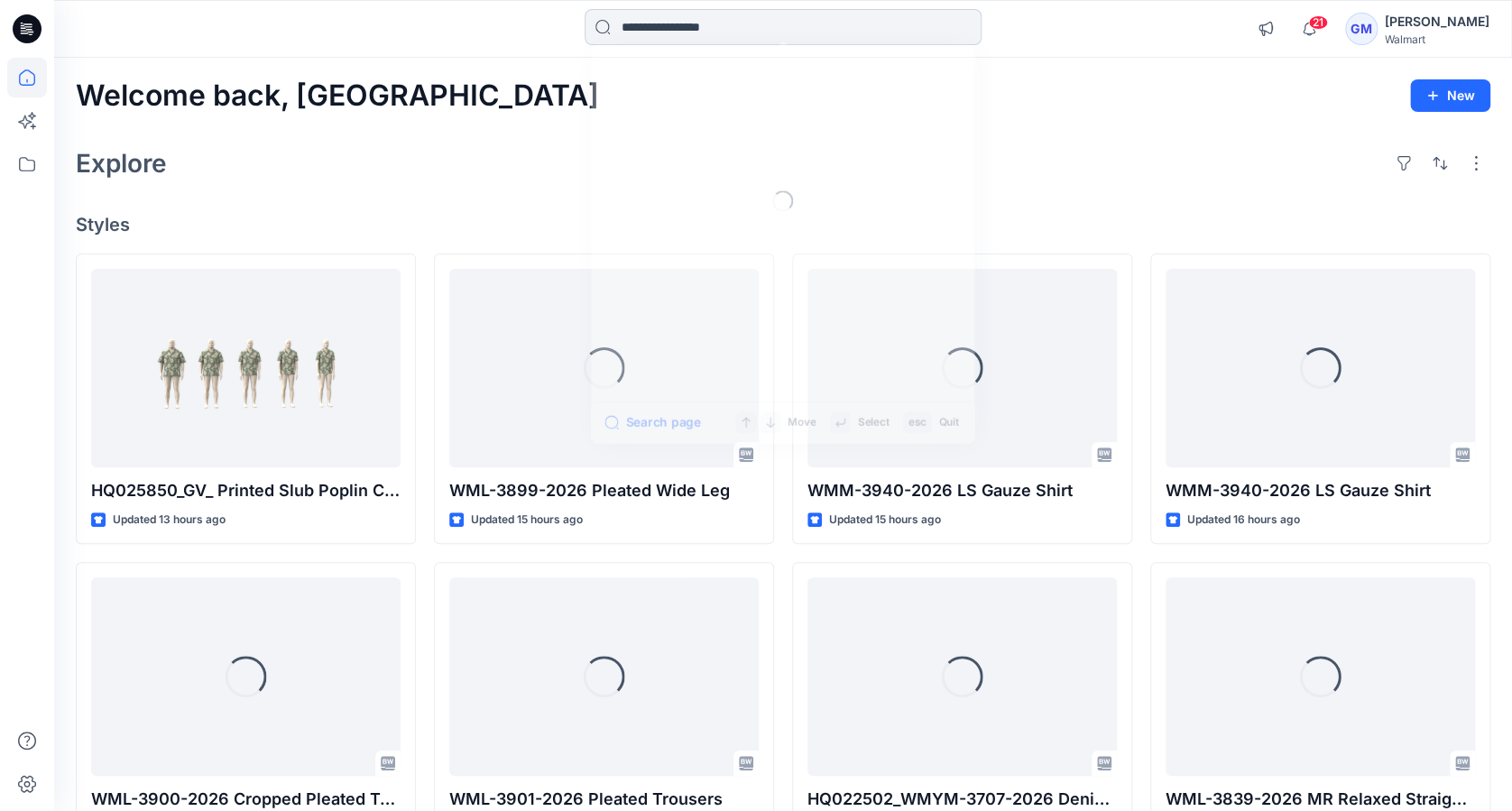
click at [670, 29] on input at bounding box center [783, 27] width 397 height 36
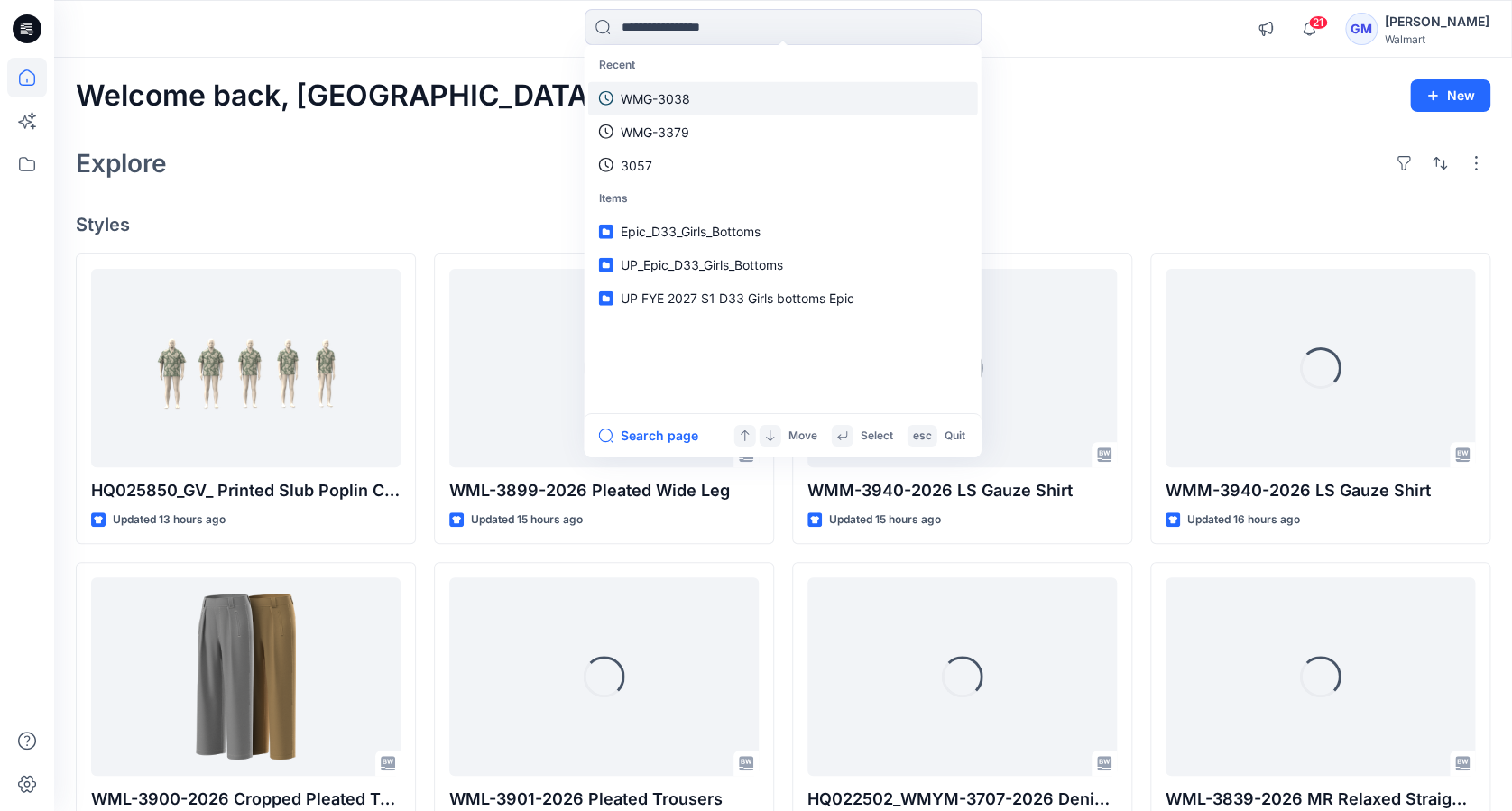
click at [658, 90] on p "WMG-3038" at bounding box center [656, 98] width 70 height 19
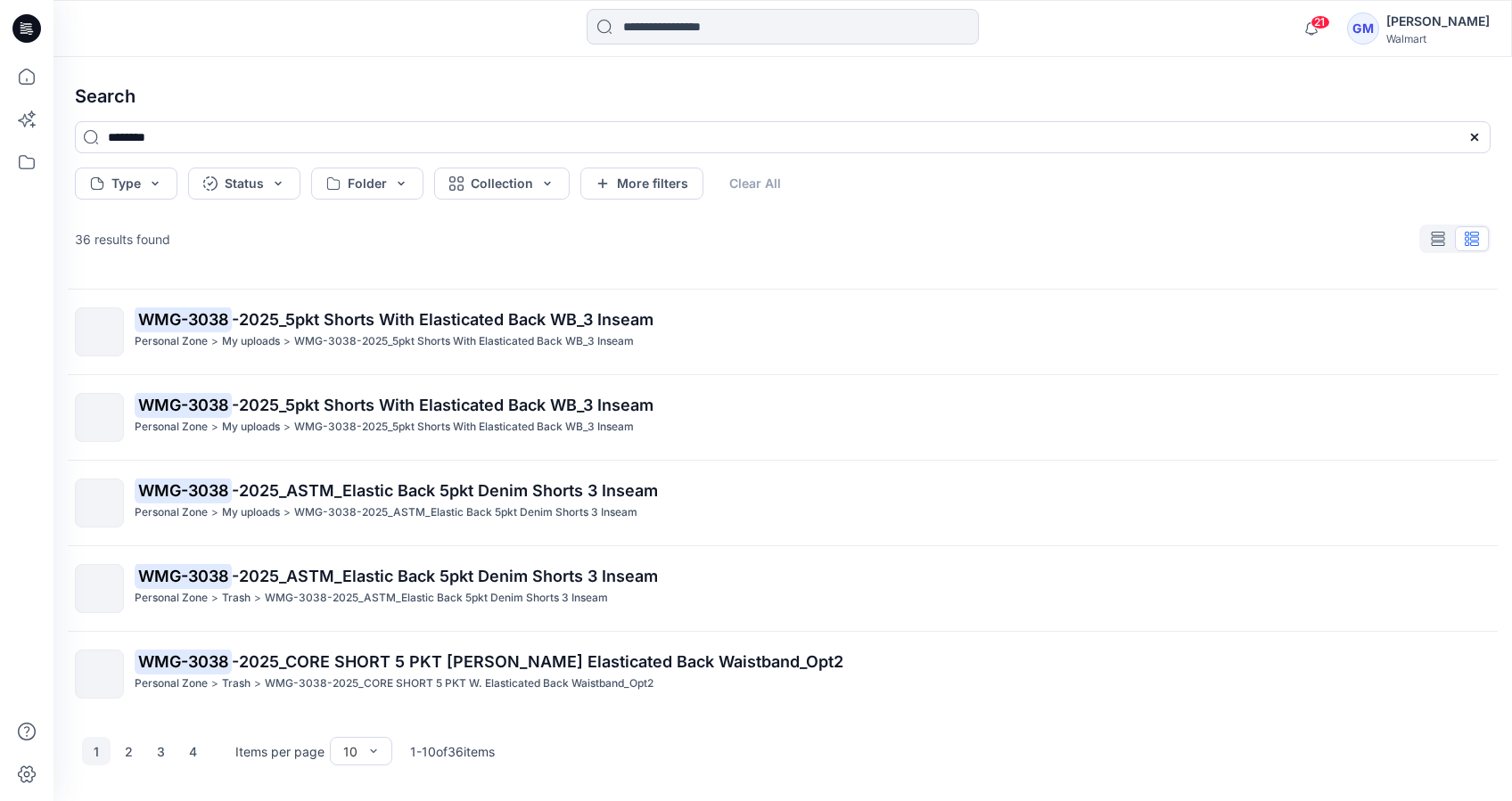
scroll to position [417, 0]
click at [130, 748] on button "2" at bounding box center [129, 751] width 29 height 29
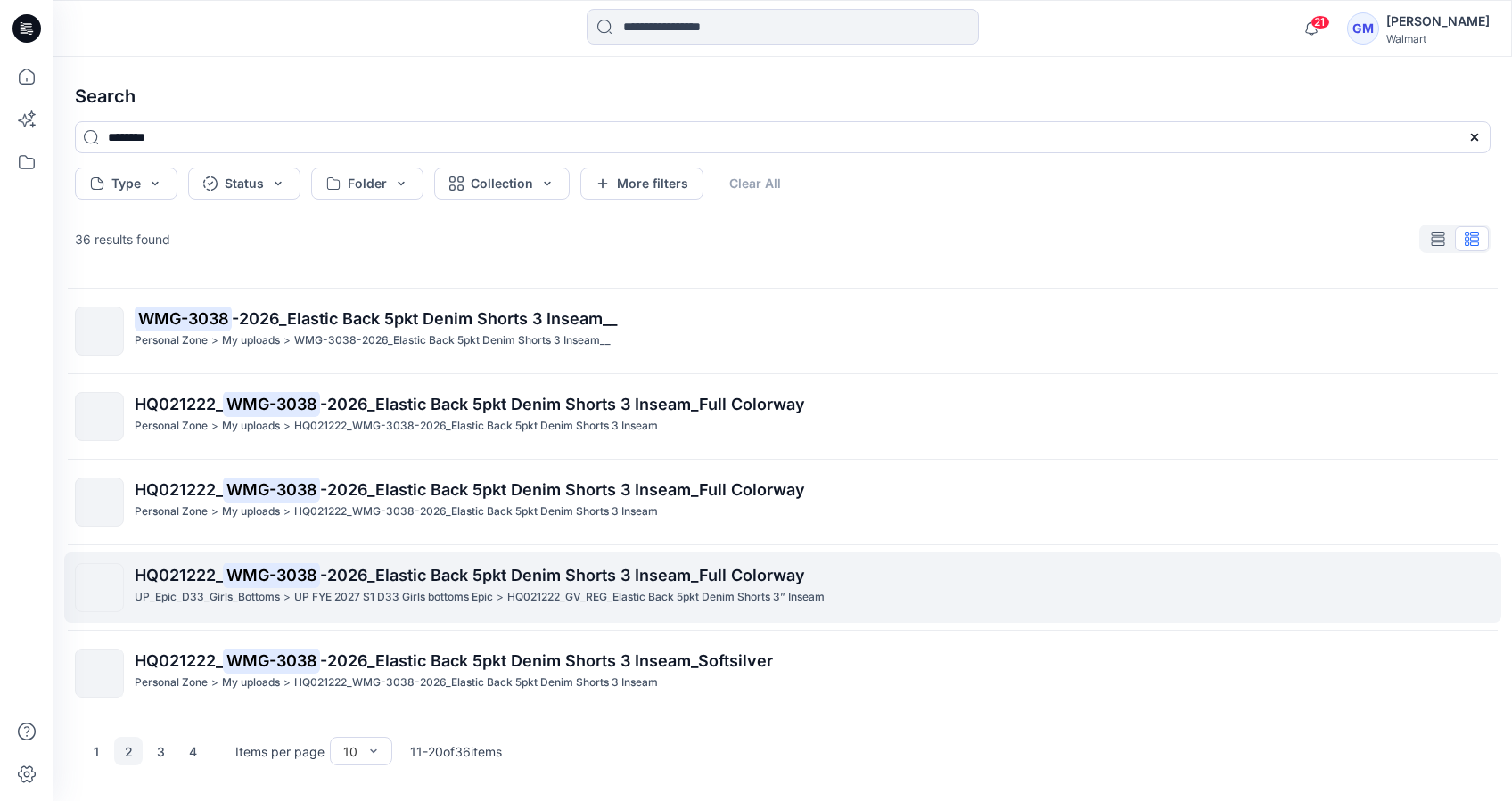
click at [395, 582] on span "-2026_Elastic Back 5pkt Denim Shorts 3 Inseam_Full Colorway" at bounding box center [563, 575] width 485 height 19
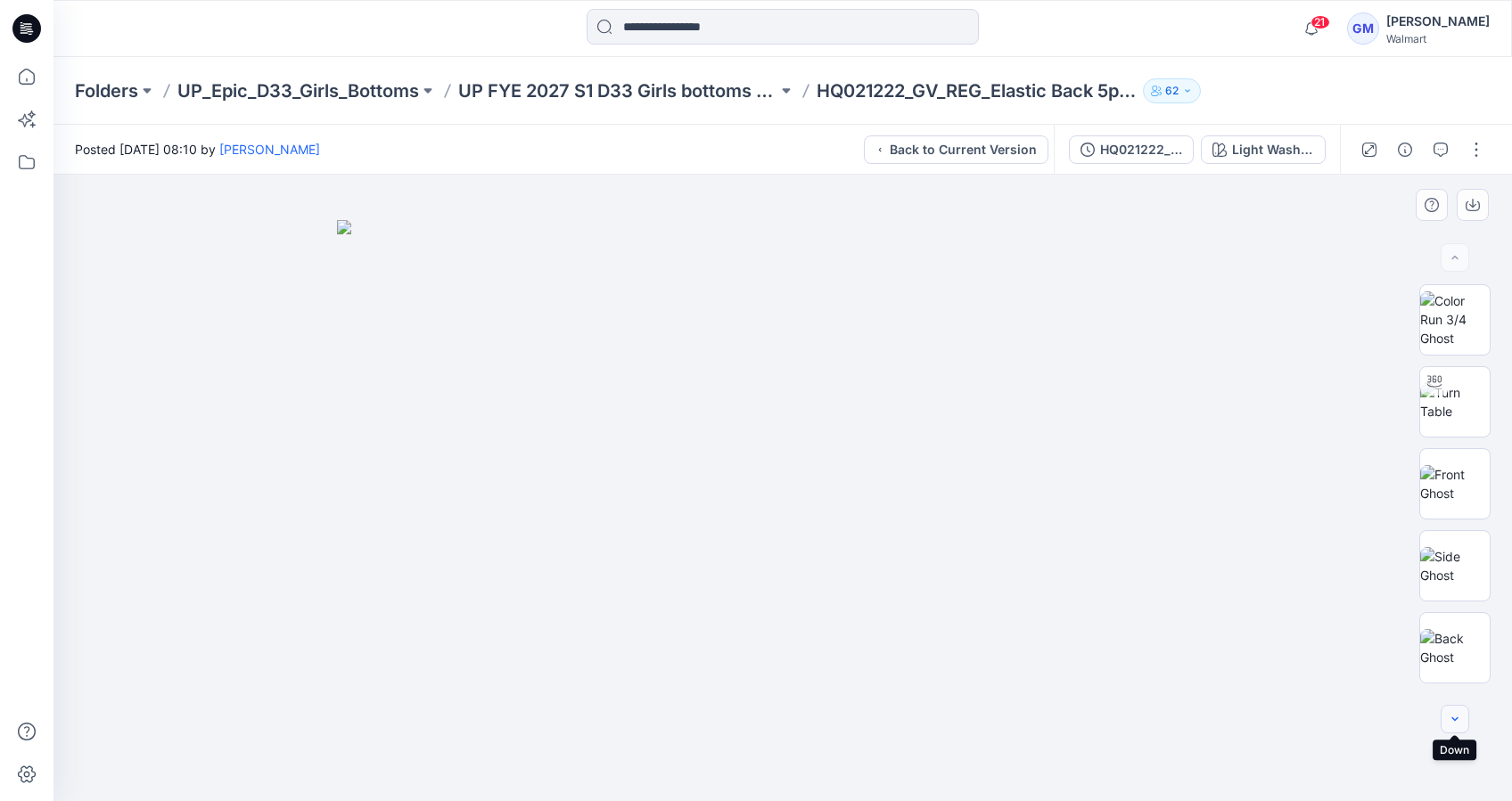
click at [1446, 710] on button "button" at bounding box center [1455, 720] width 29 height 29
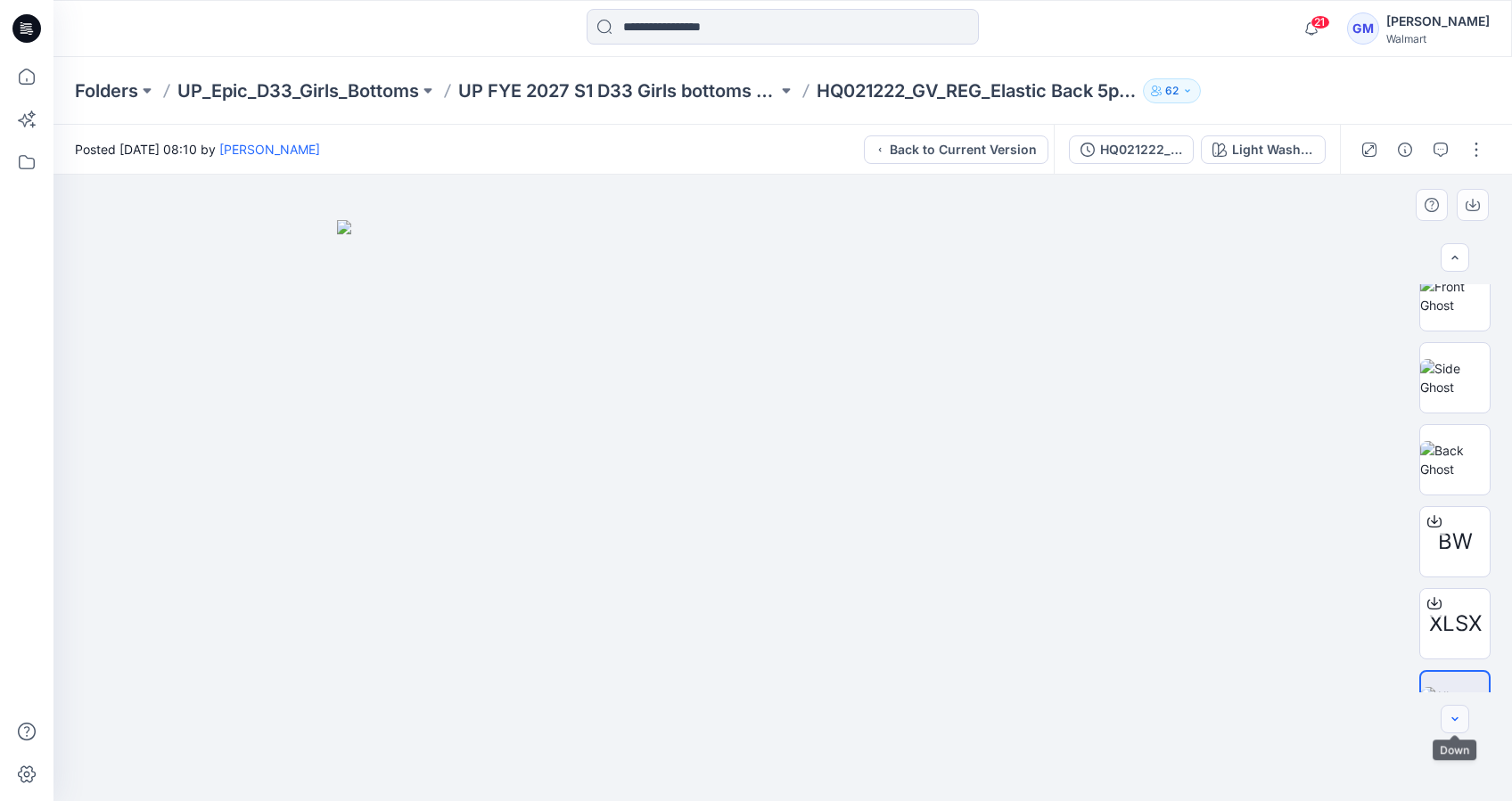
click at [1455, 727] on button "button" at bounding box center [1455, 720] width 29 height 29
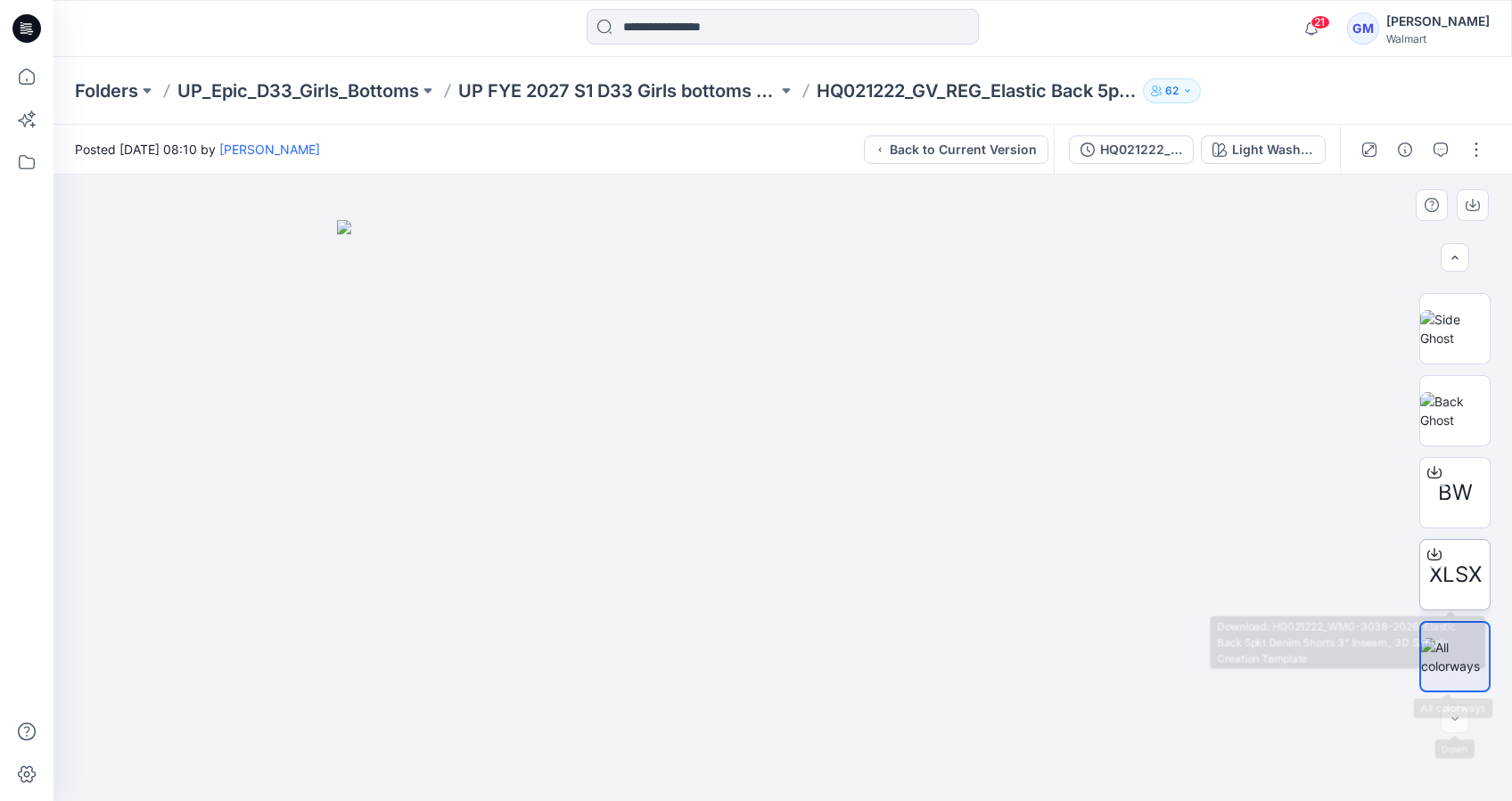
click at [1439, 573] on span "XLSX" at bounding box center [1456, 574] width 53 height 32
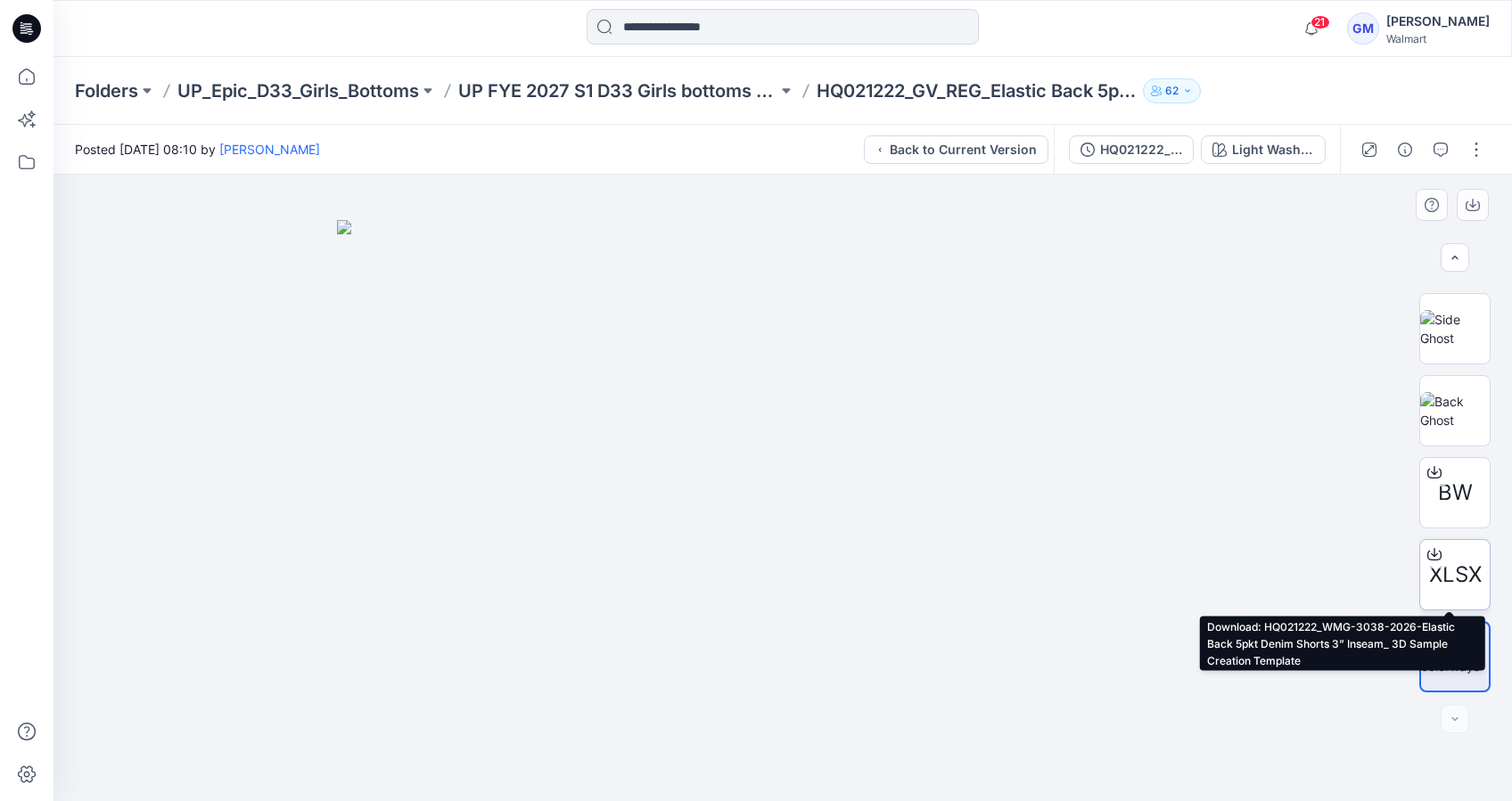
click at [1458, 574] on span "XLSX" at bounding box center [1456, 574] width 53 height 32
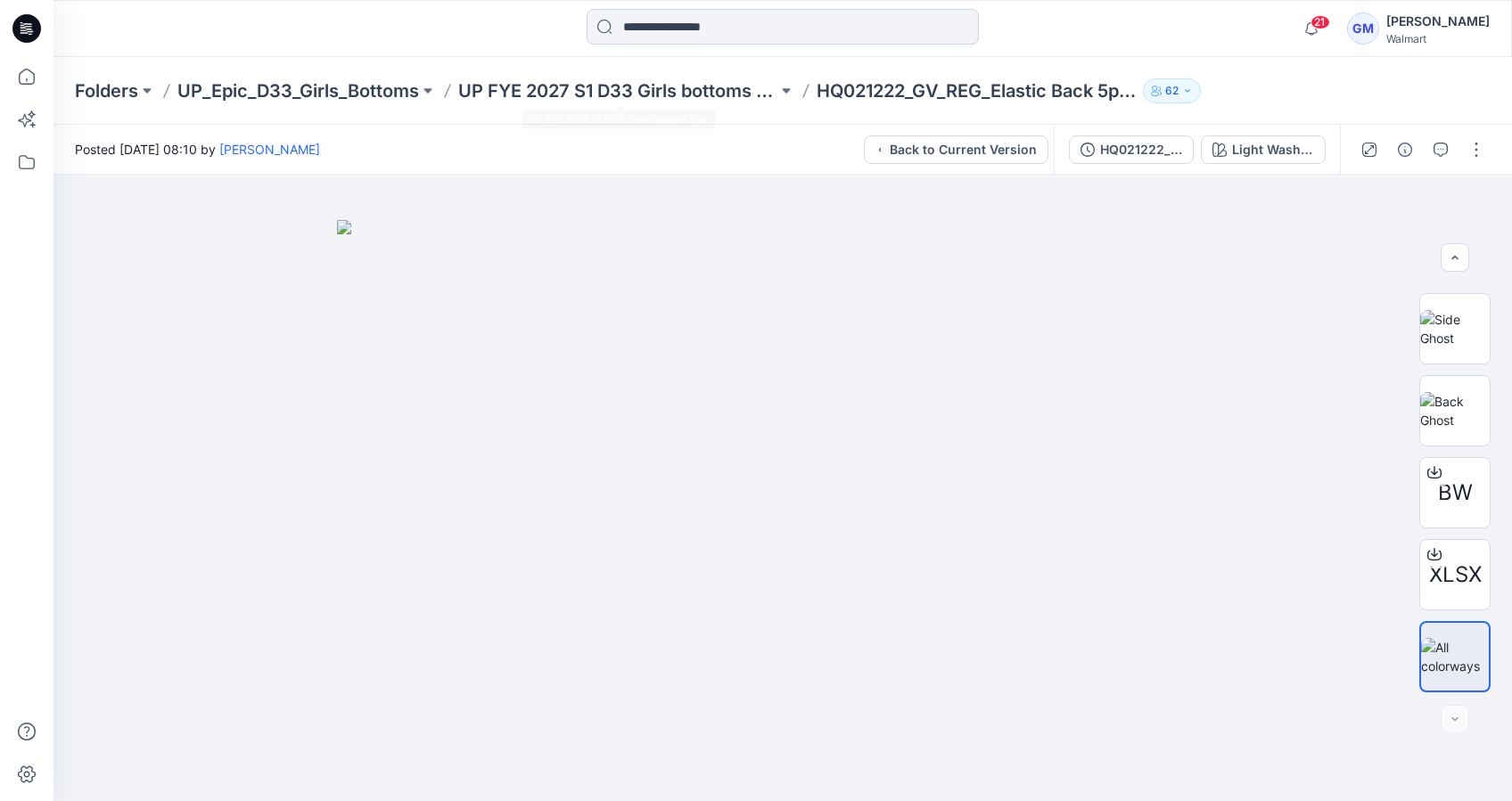
click at [691, 35] on input at bounding box center [782, 26] width 392 height 35
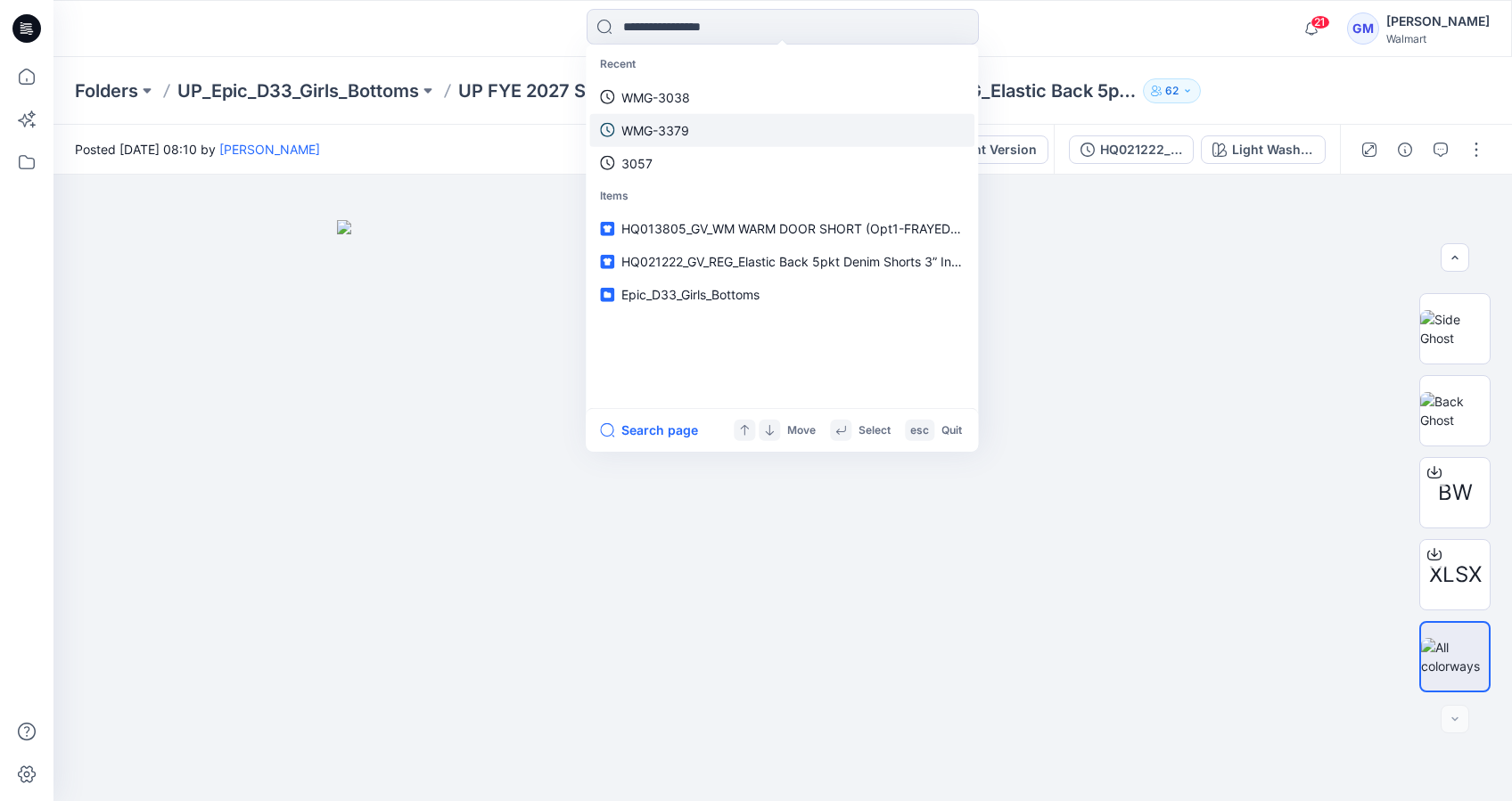
click at [697, 129] on link "WMG-3379" at bounding box center [781, 129] width 385 height 33
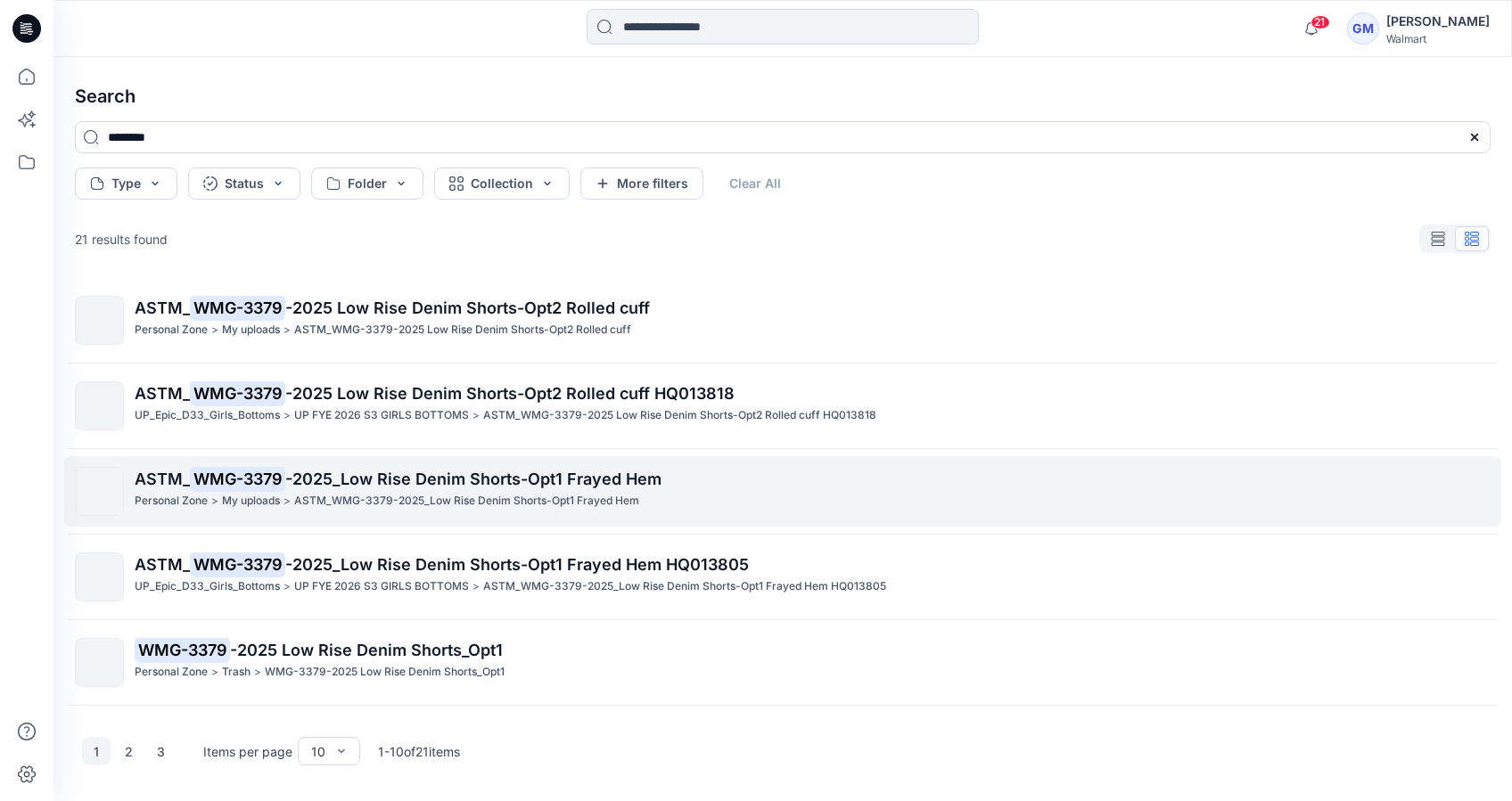
scroll to position [417, 0]
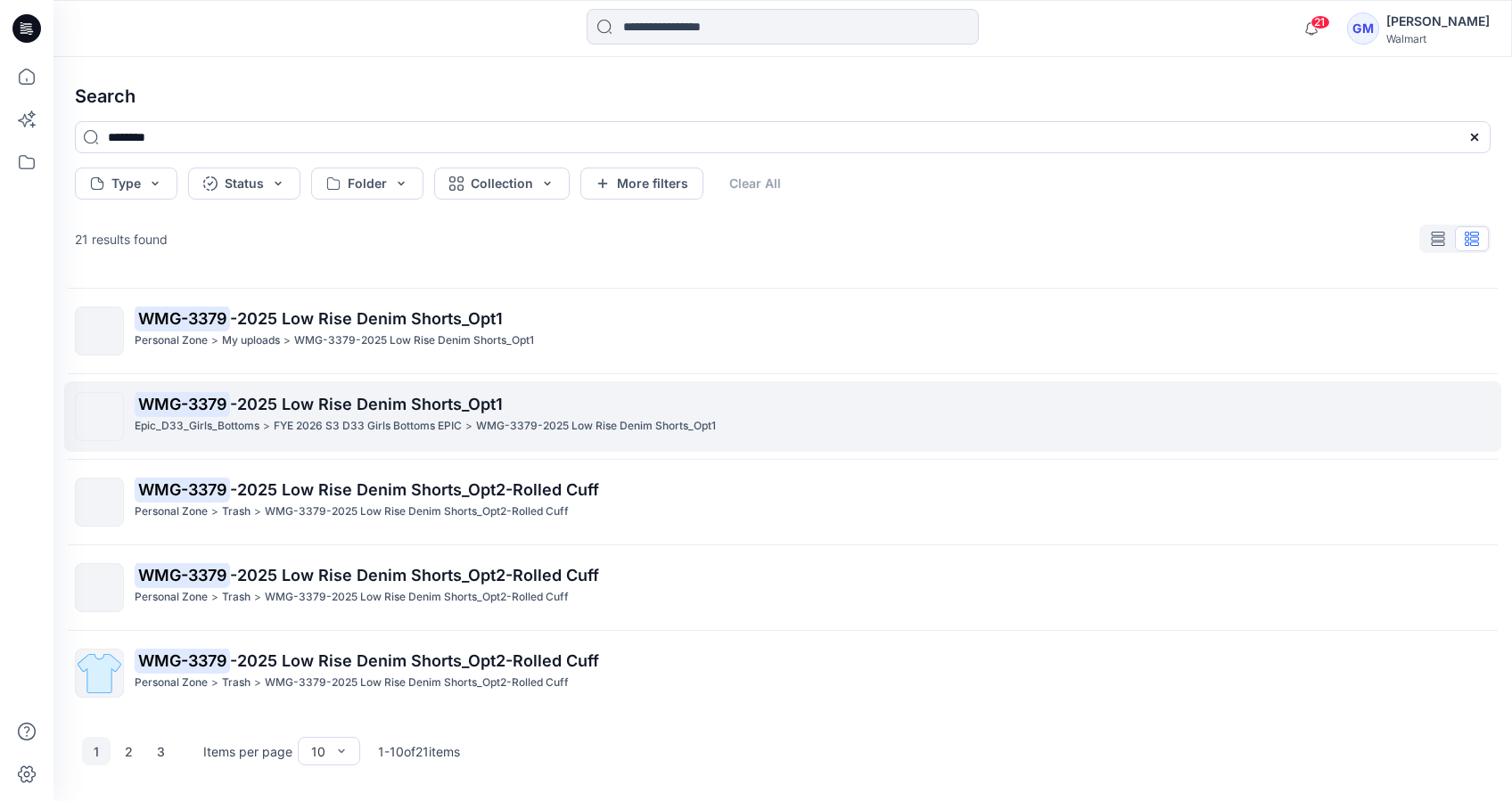
click at [264, 426] on p ">" at bounding box center [267, 426] width 7 height 19
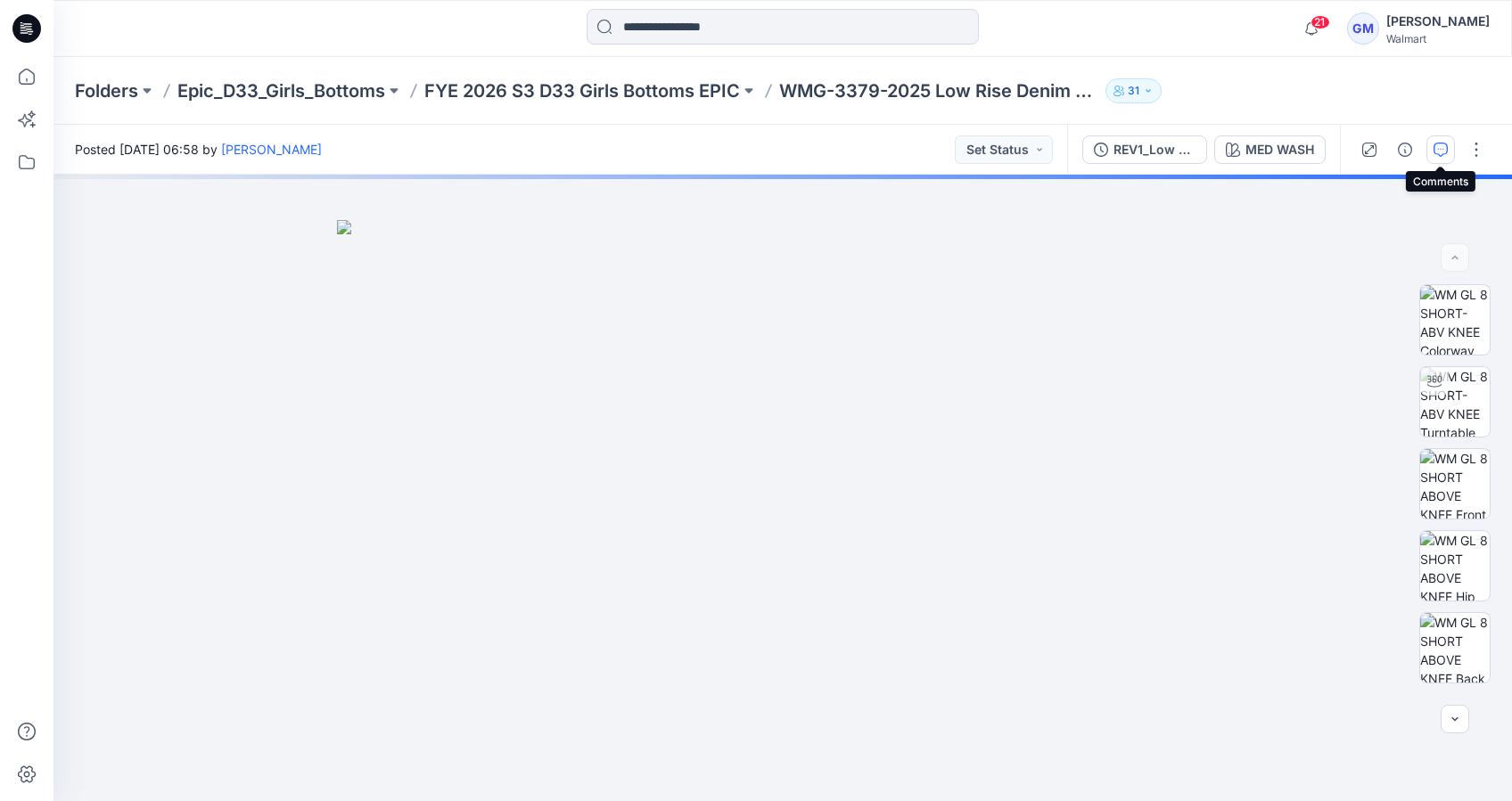
click at [1435, 150] on icon "button" at bounding box center [1441, 150] width 14 height 14
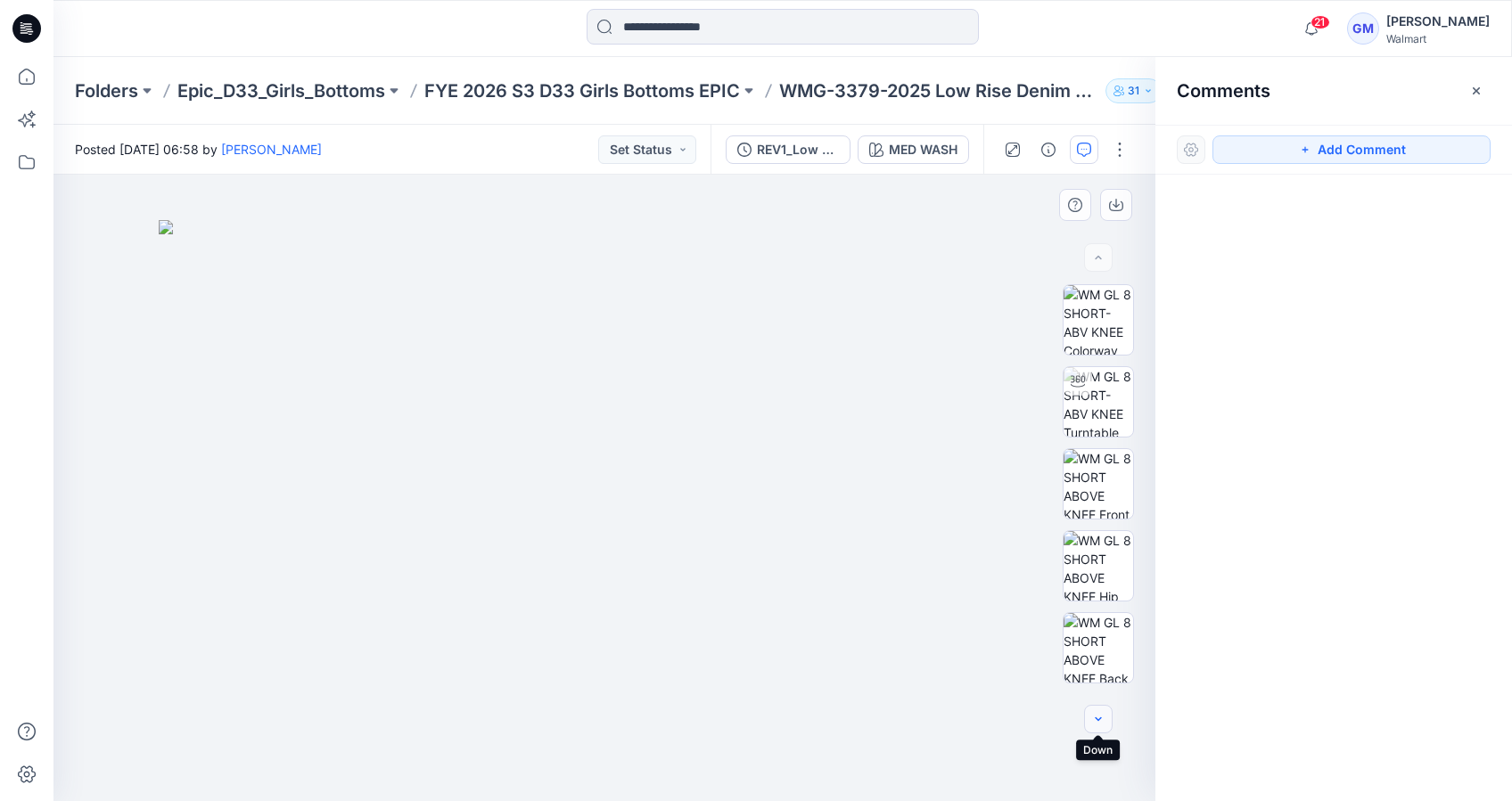
click at [1097, 720] on icon "button" at bounding box center [1098, 720] width 14 height 14
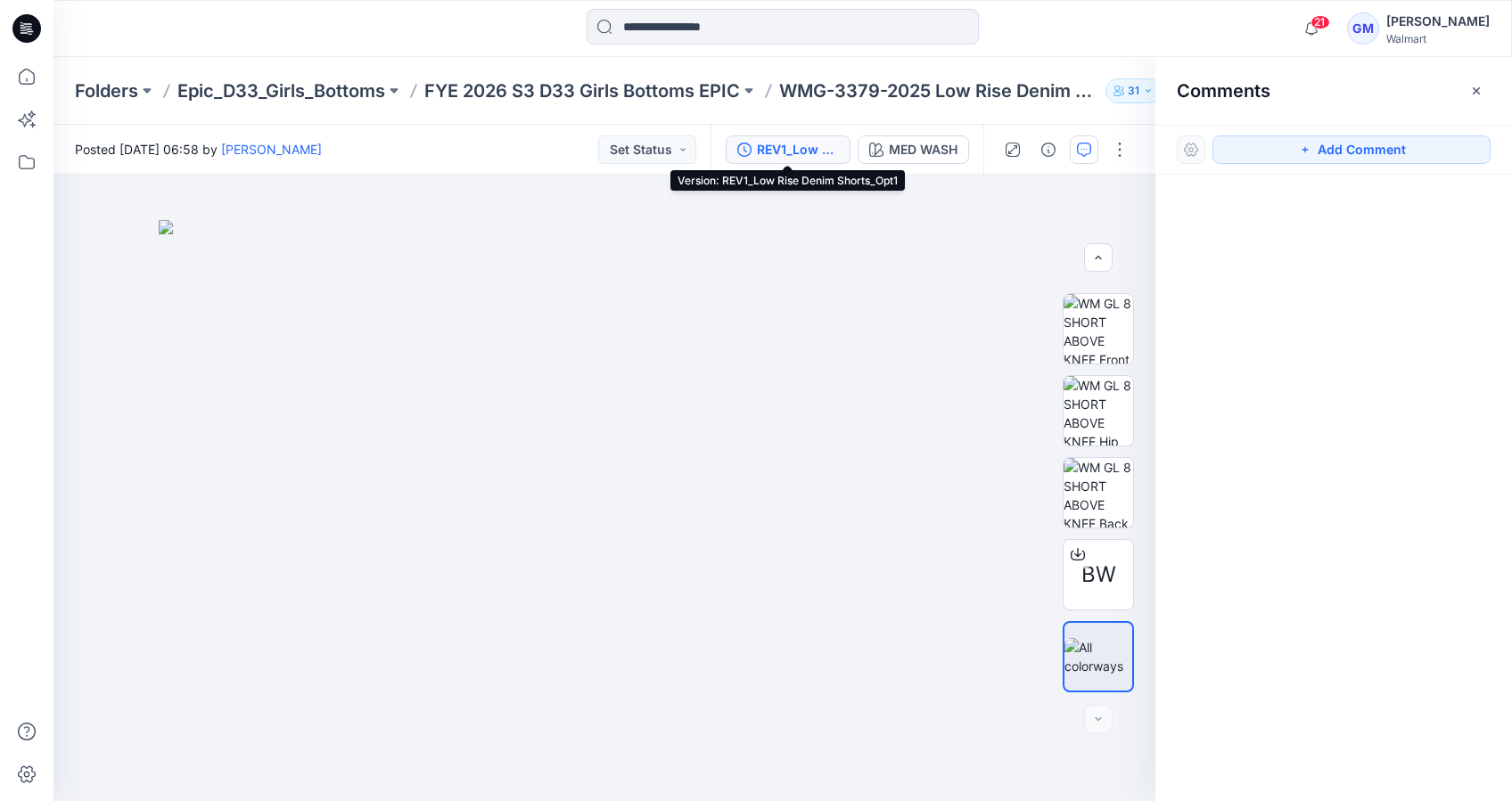
click at [791, 157] on div "REV1_Low Rise Denim Shorts_Opt1" at bounding box center [798, 150] width 82 height 20
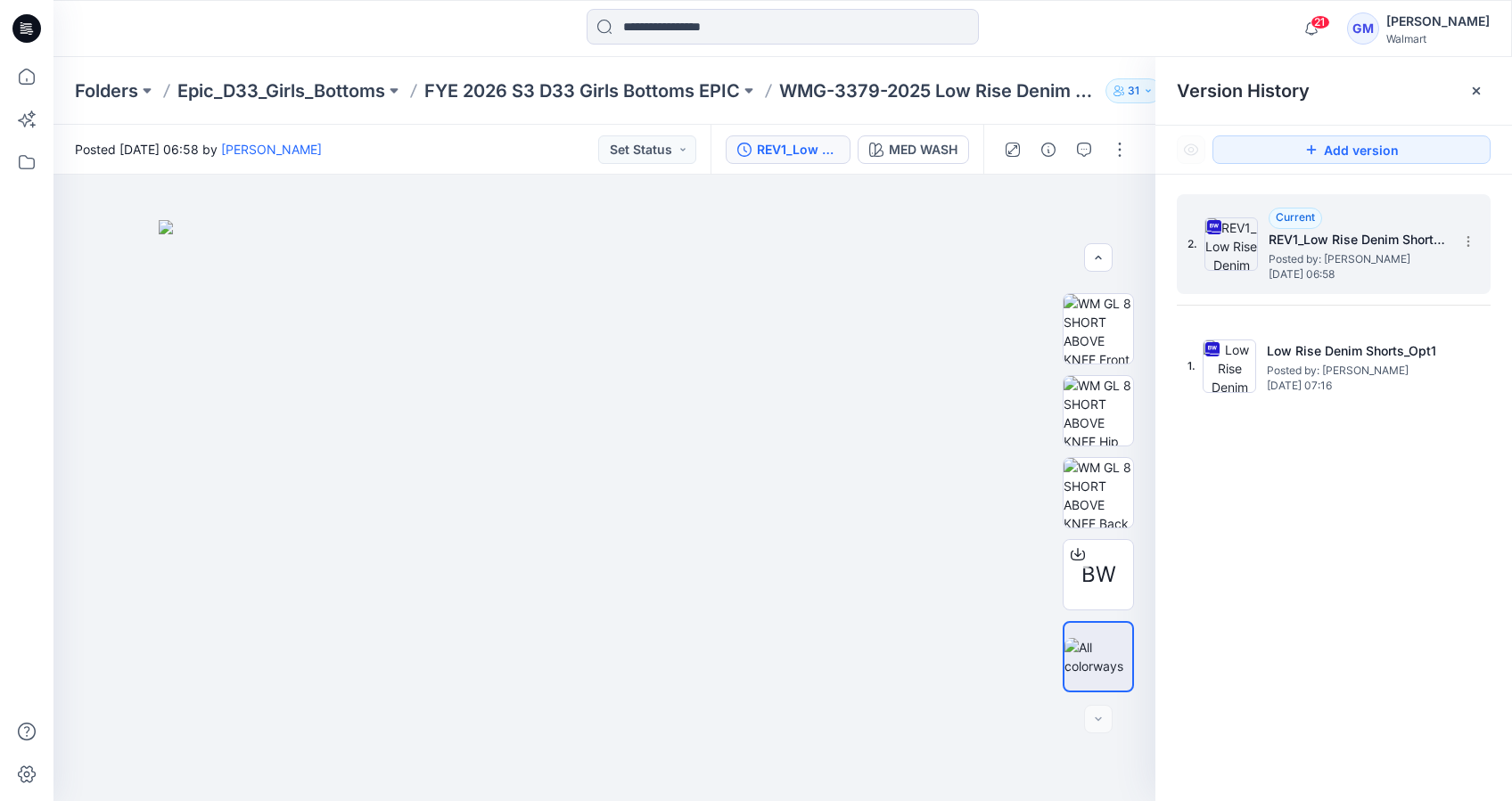
click at [1386, 260] on span "Posted by: [PERSON_NAME]" at bounding box center [1357, 260] width 178 height 18
click at [1334, 256] on span "Posted by: [PERSON_NAME]" at bounding box center [1357, 260] width 178 height 18
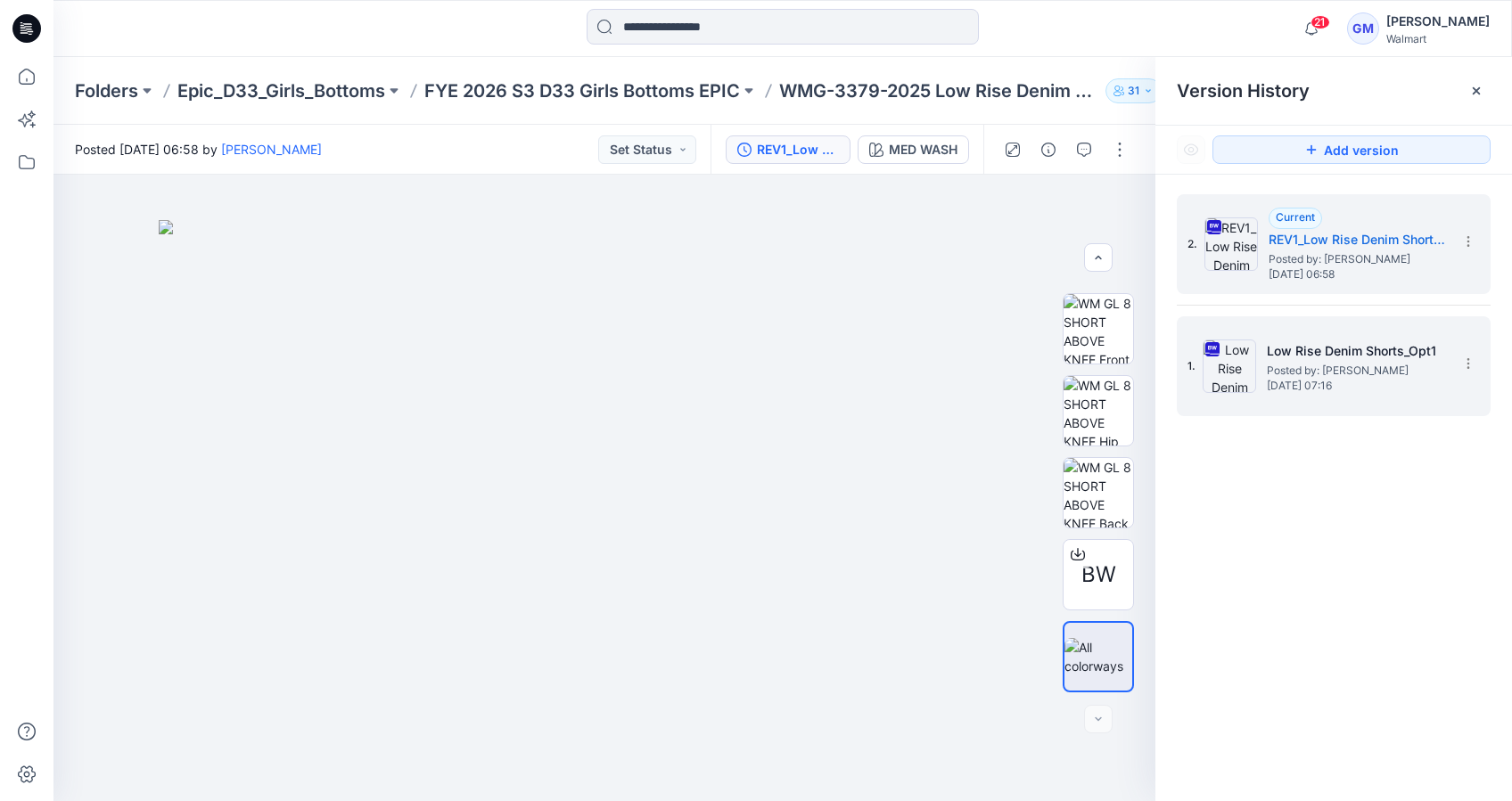
click at [1323, 358] on h5 "Low Rise Denim Shorts_Opt1" at bounding box center [1355, 351] width 178 height 22
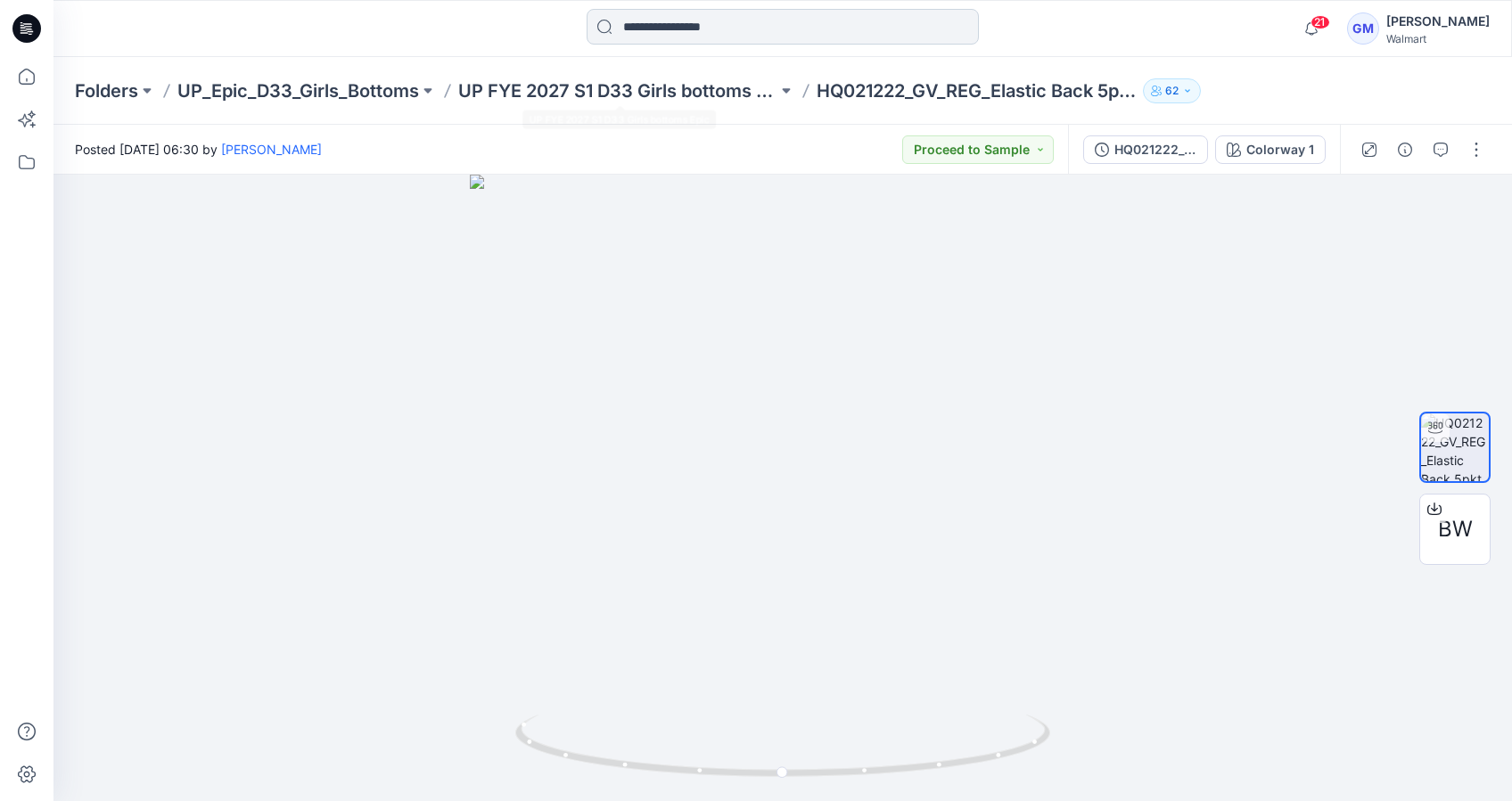
click at [647, 29] on input at bounding box center [782, 26] width 392 height 35
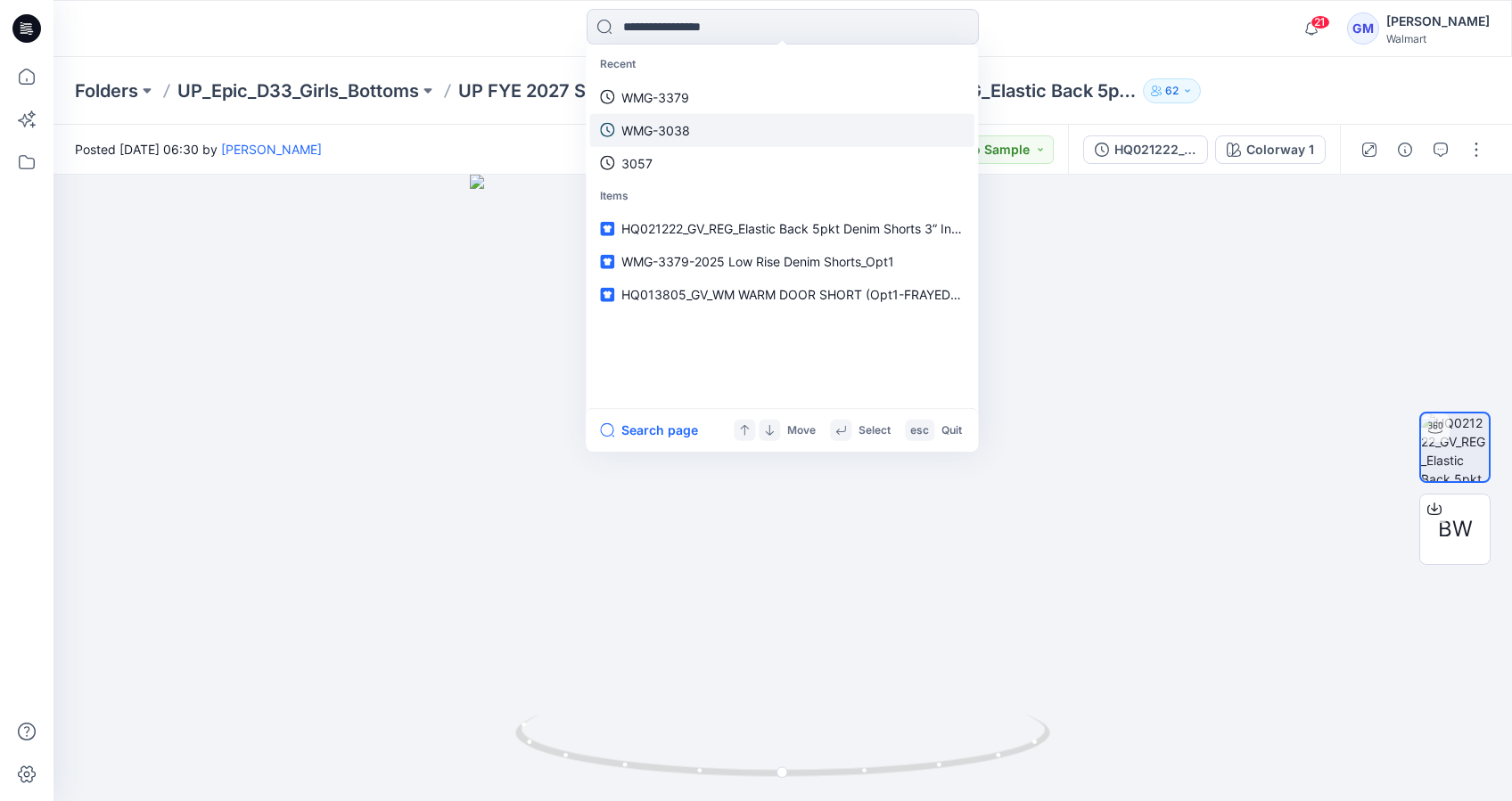
click at [656, 136] on p "WMG-3038" at bounding box center [656, 129] width 69 height 19
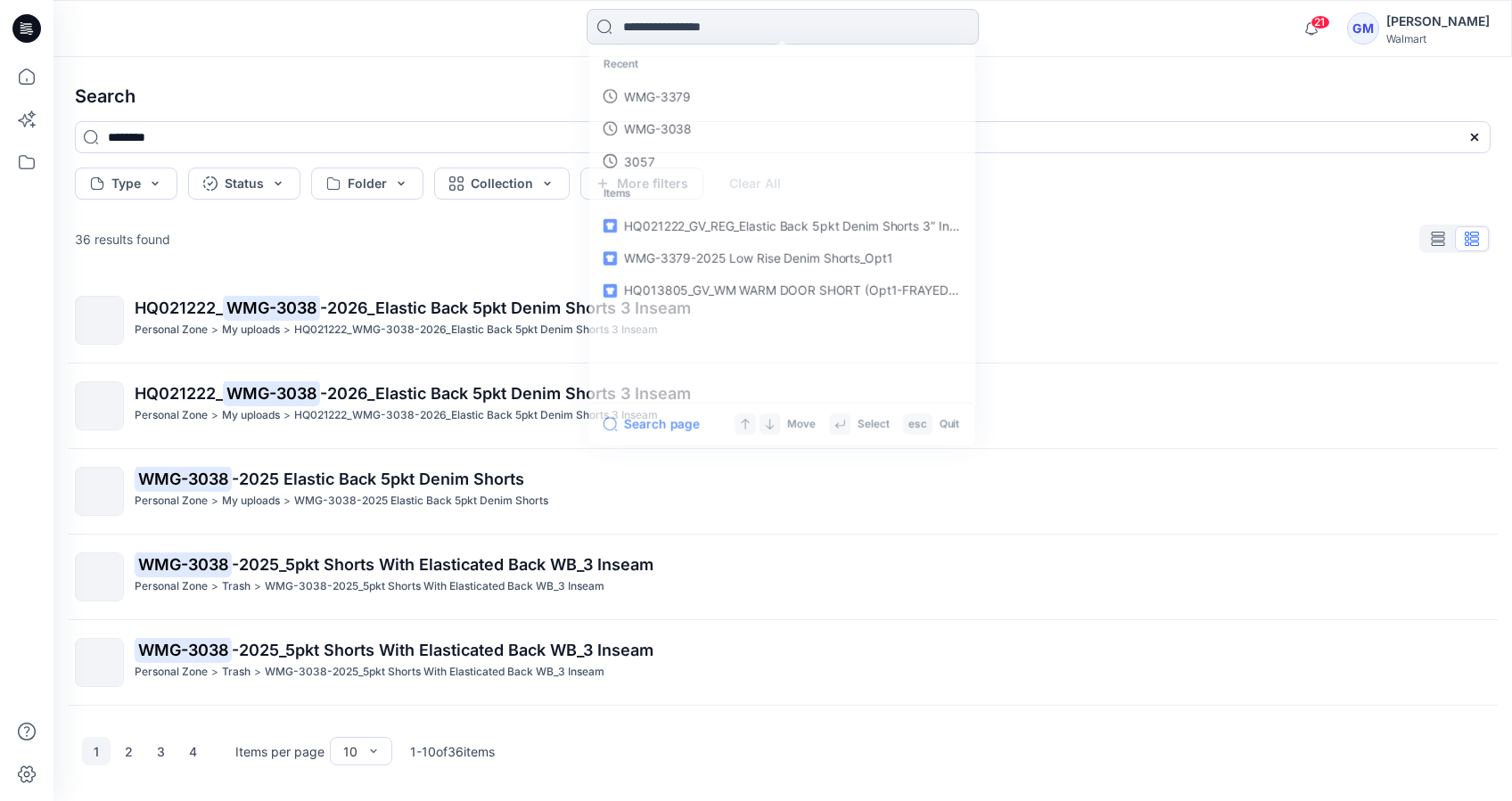
click at [637, 30] on input at bounding box center [782, 26] width 392 height 35
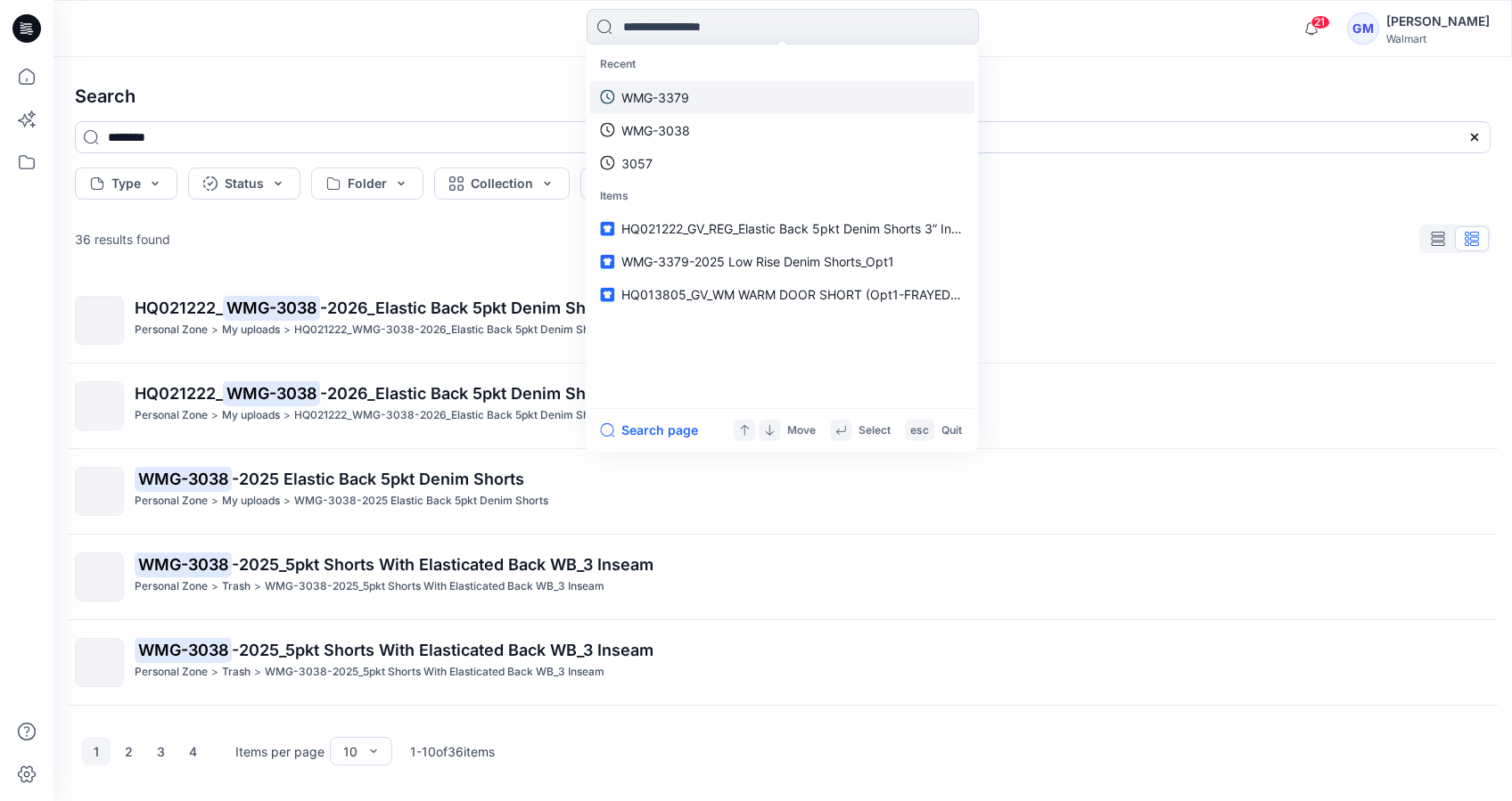
click at [671, 120] on p "WMG-3038" at bounding box center [656, 129] width 69 height 19
click at [650, 31] on input at bounding box center [782, 26] width 392 height 35
click at [675, 129] on p "WMG-3379" at bounding box center [655, 129] width 68 height 19
type input "********"
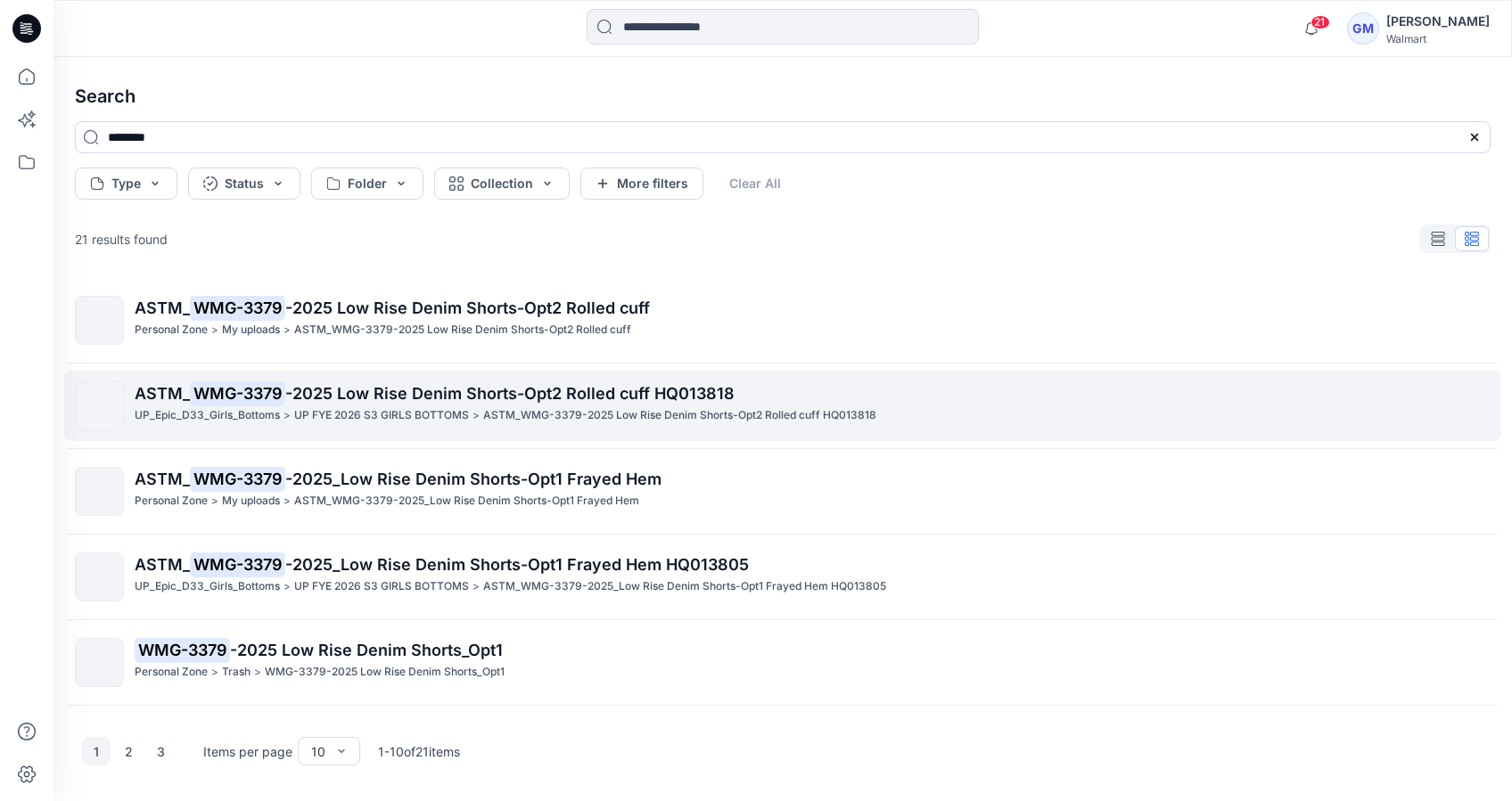
click at [289, 408] on p ">" at bounding box center [287, 415] width 7 height 19
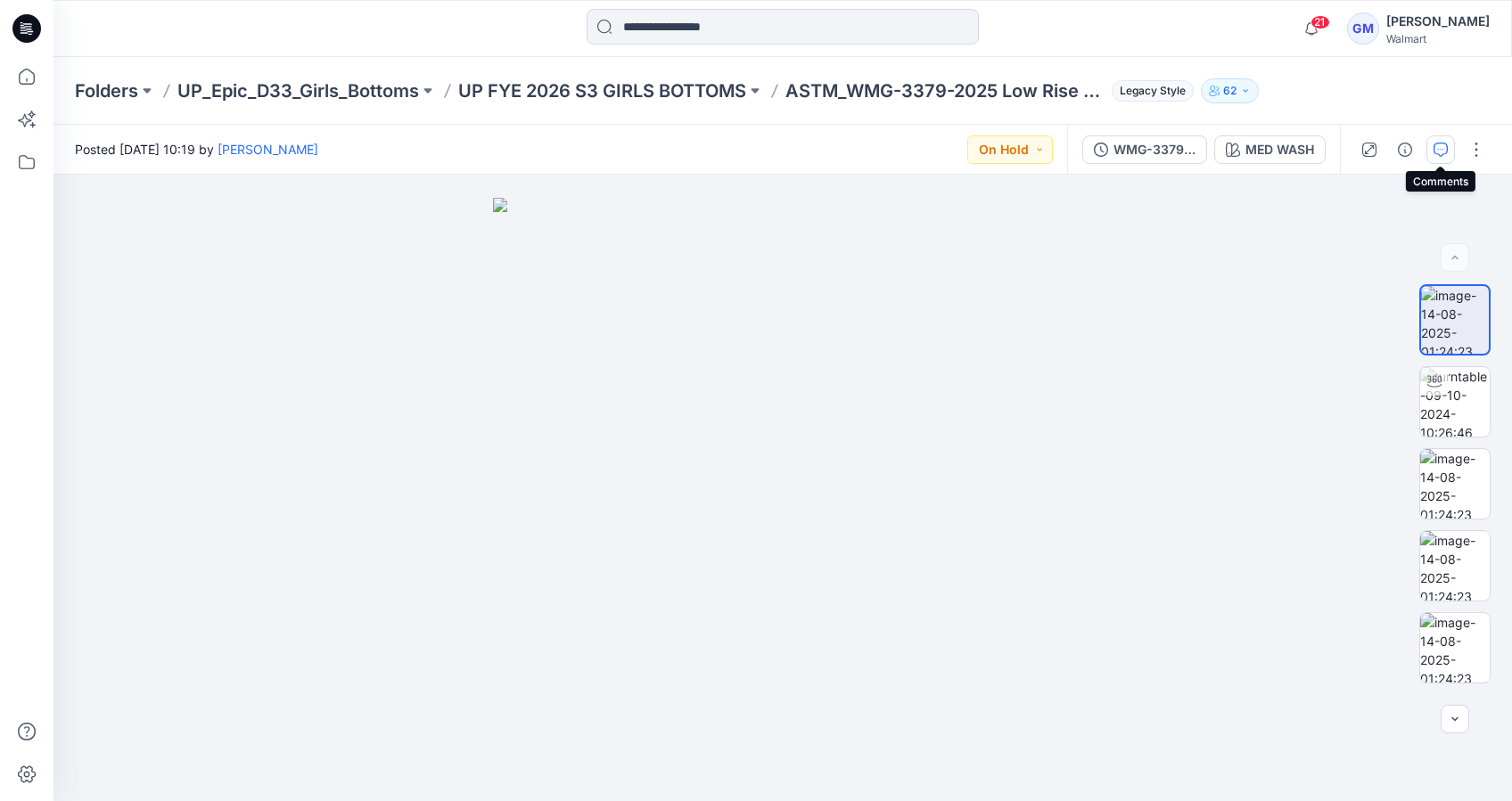
click at [1439, 151] on icon "button" at bounding box center [1441, 150] width 14 height 14
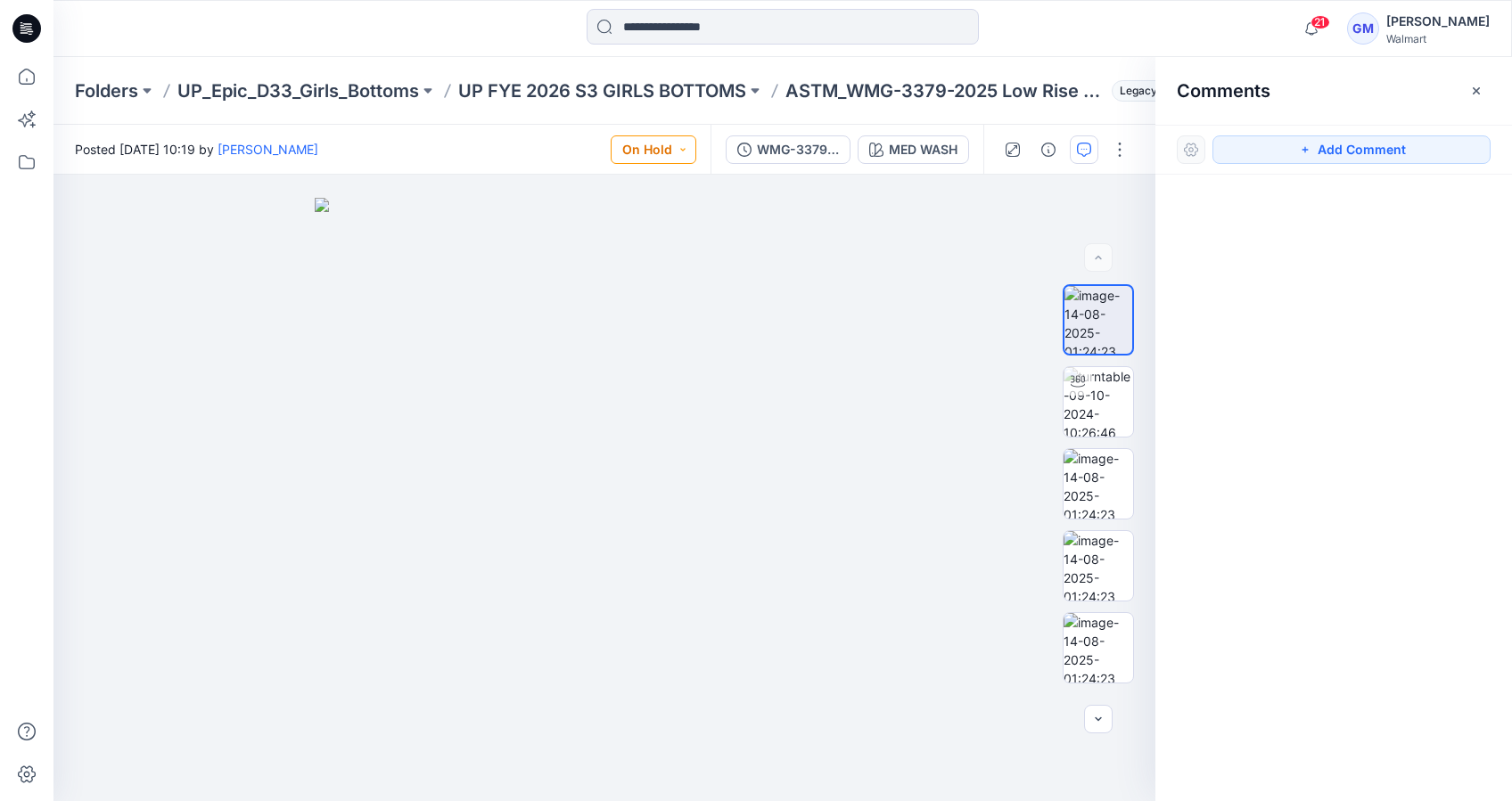
click at [641, 143] on button "On Hold" at bounding box center [654, 150] width 86 height 29
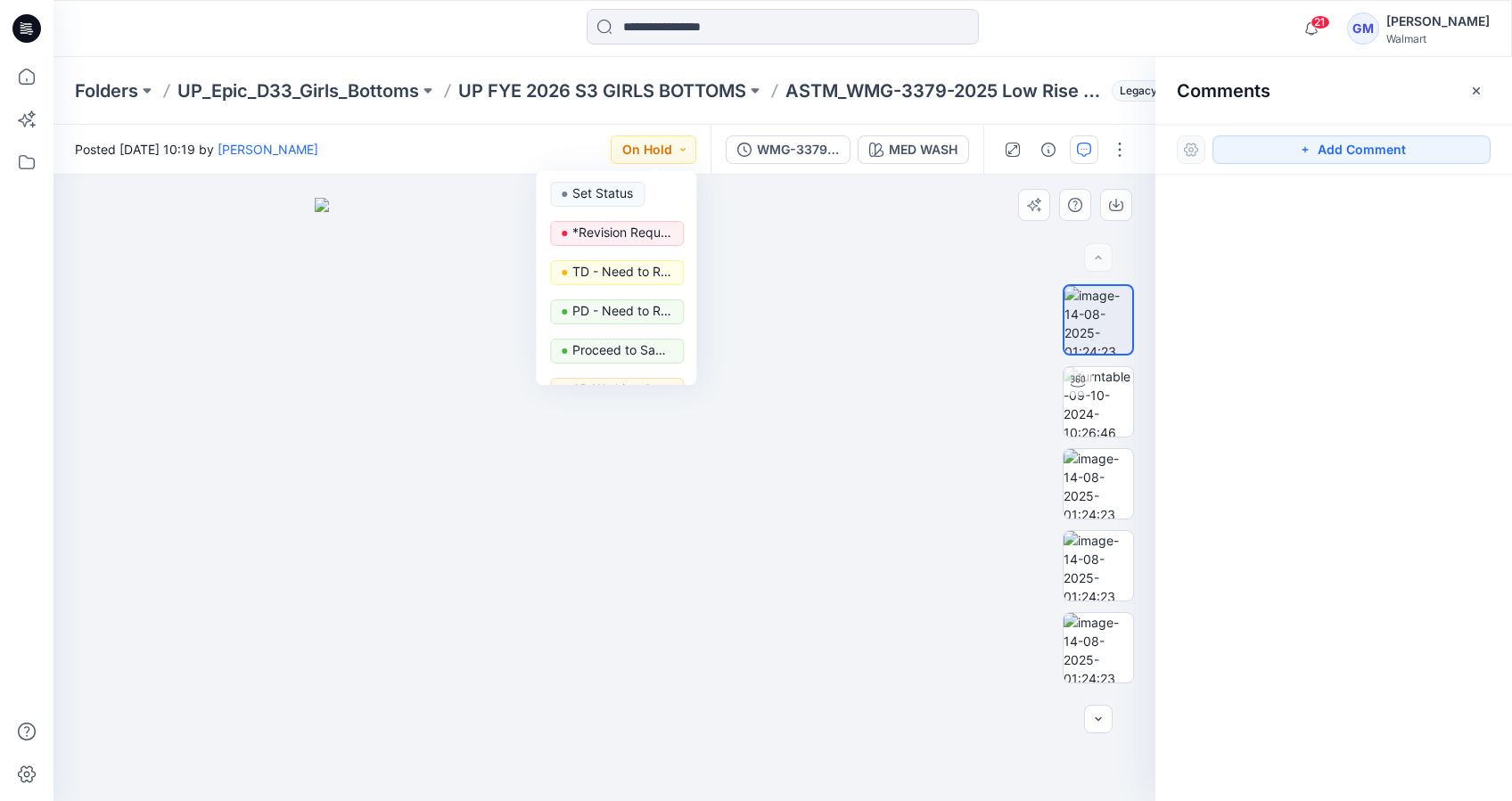
click at [849, 332] on img at bounding box center [605, 500] width 579 height 603
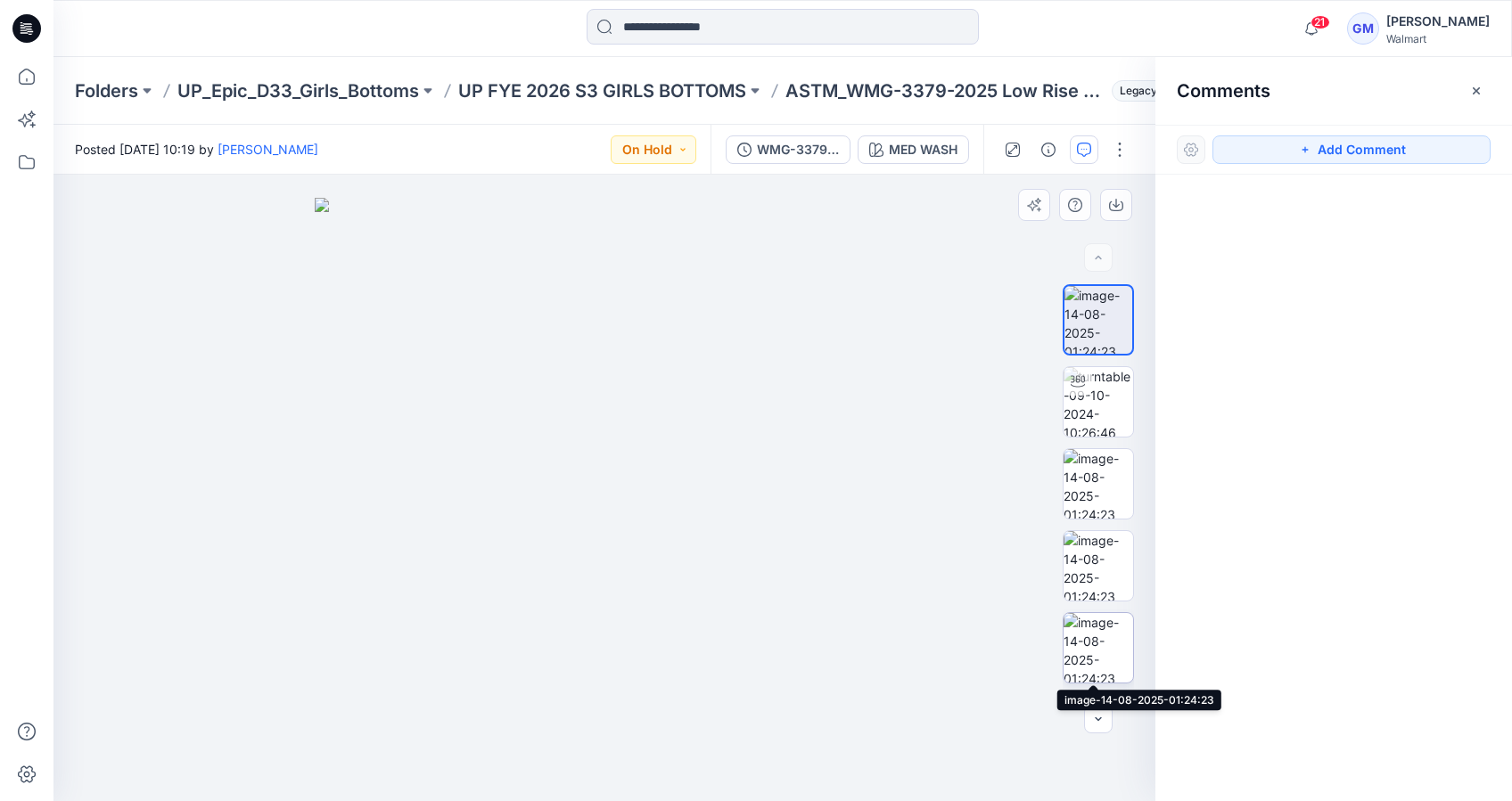
scroll to position [155, 0]
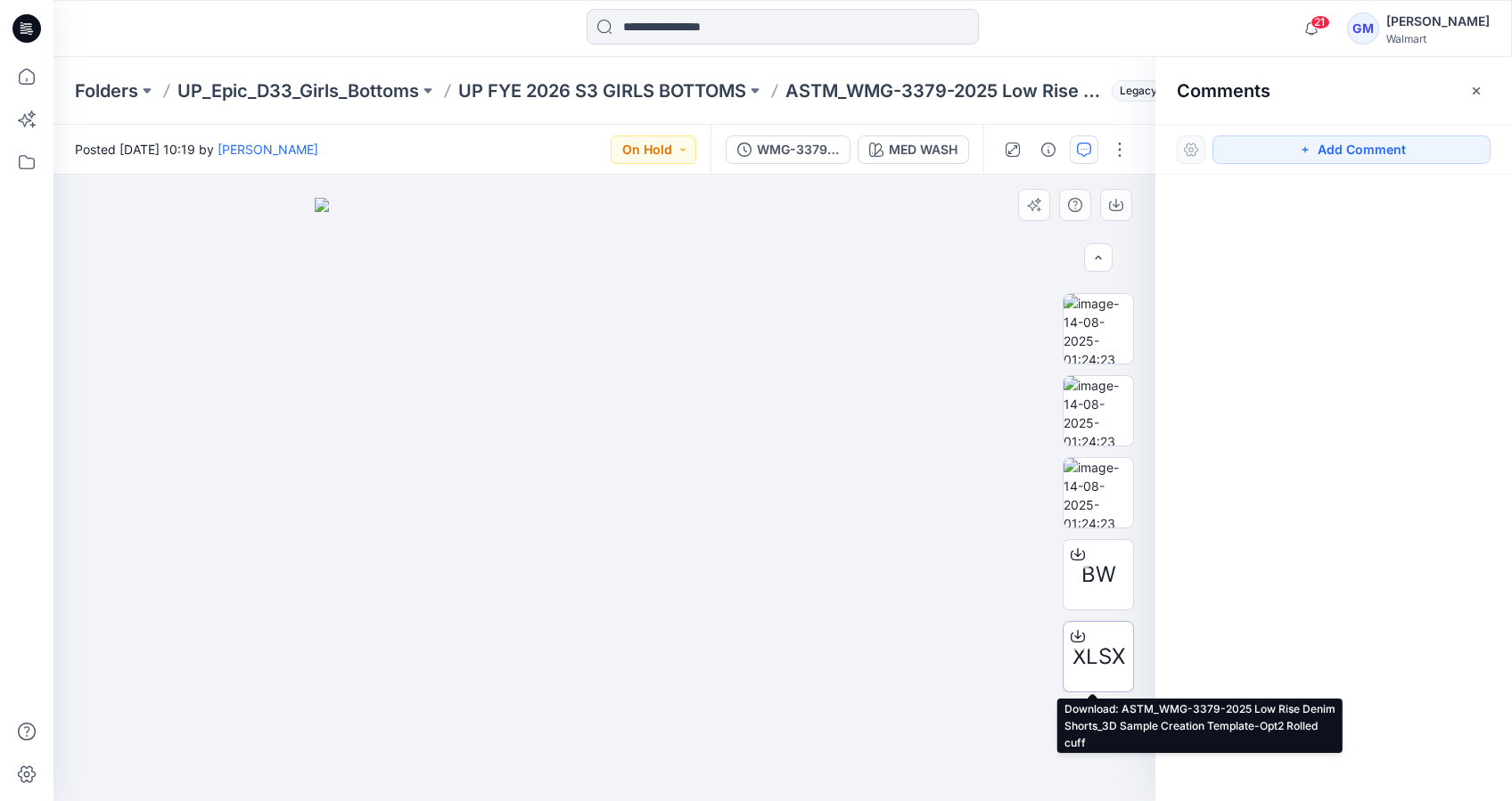
click at [1099, 663] on span "XLSX" at bounding box center [1099, 656] width 53 height 32
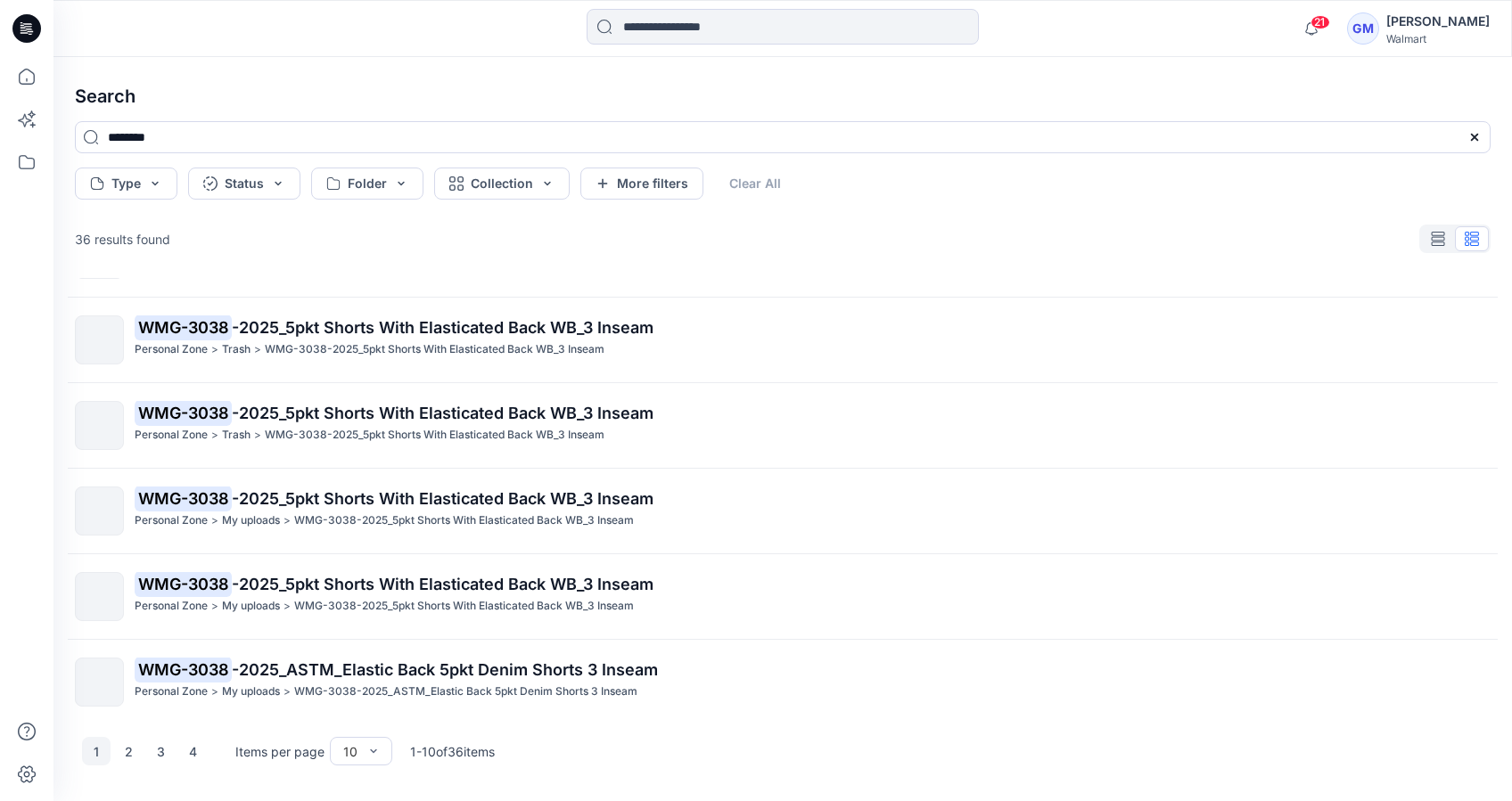
scroll to position [417, 0]
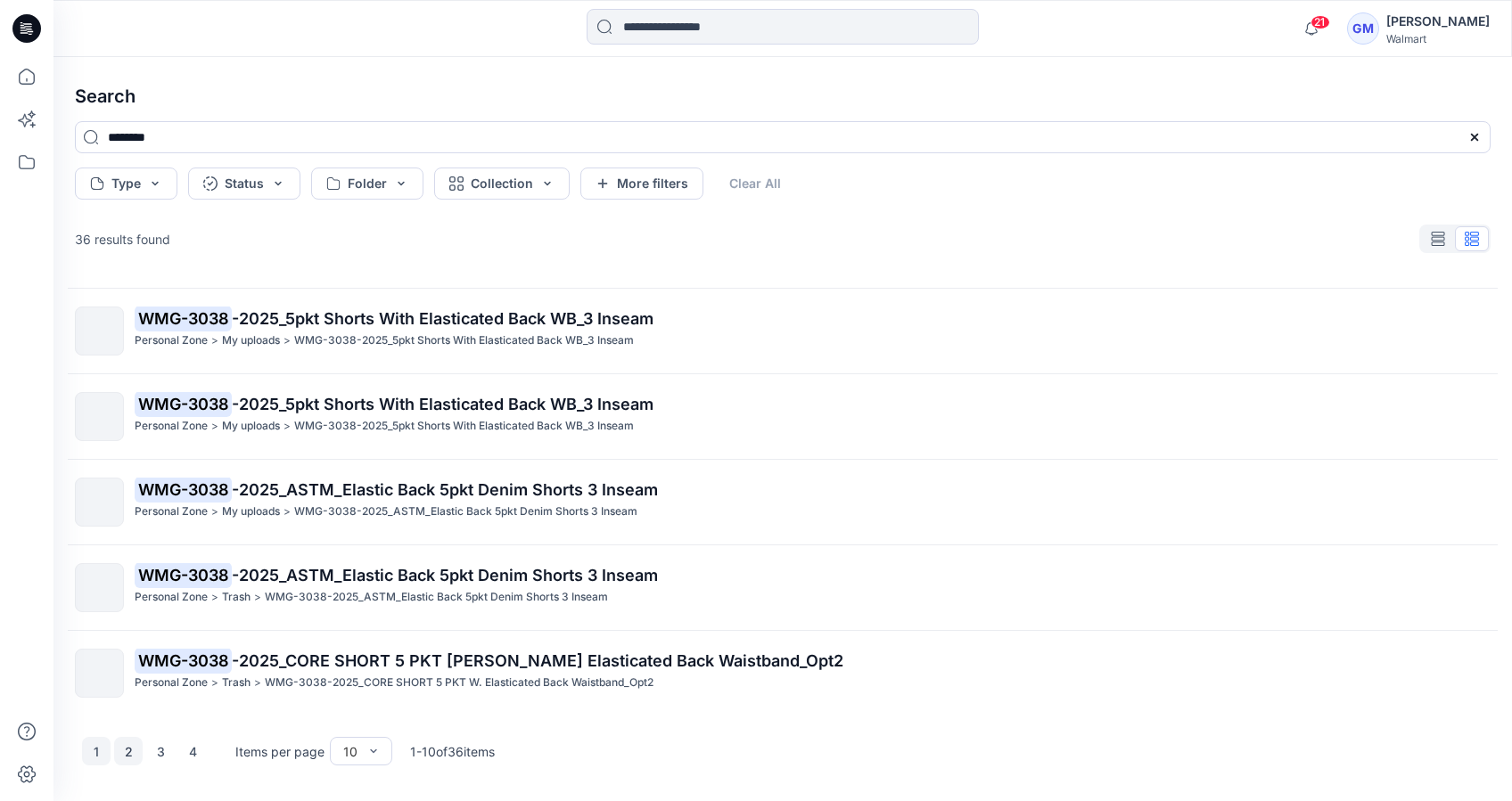
click at [136, 755] on button "2" at bounding box center [129, 751] width 29 height 29
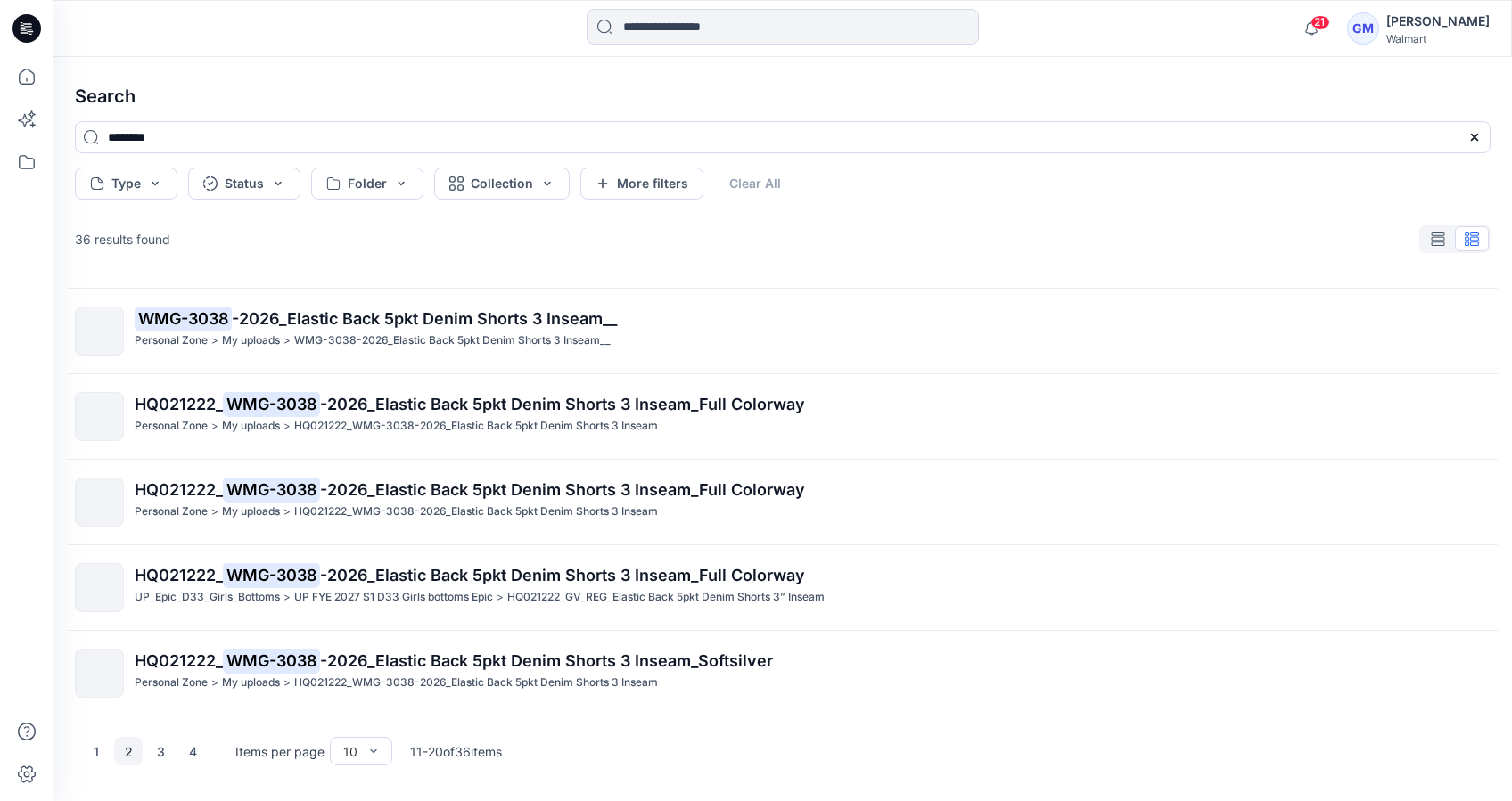
click at [129, 746] on button "2" at bounding box center [129, 751] width 29 height 29
click at [164, 755] on button "3" at bounding box center [161, 751] width 29 height 29
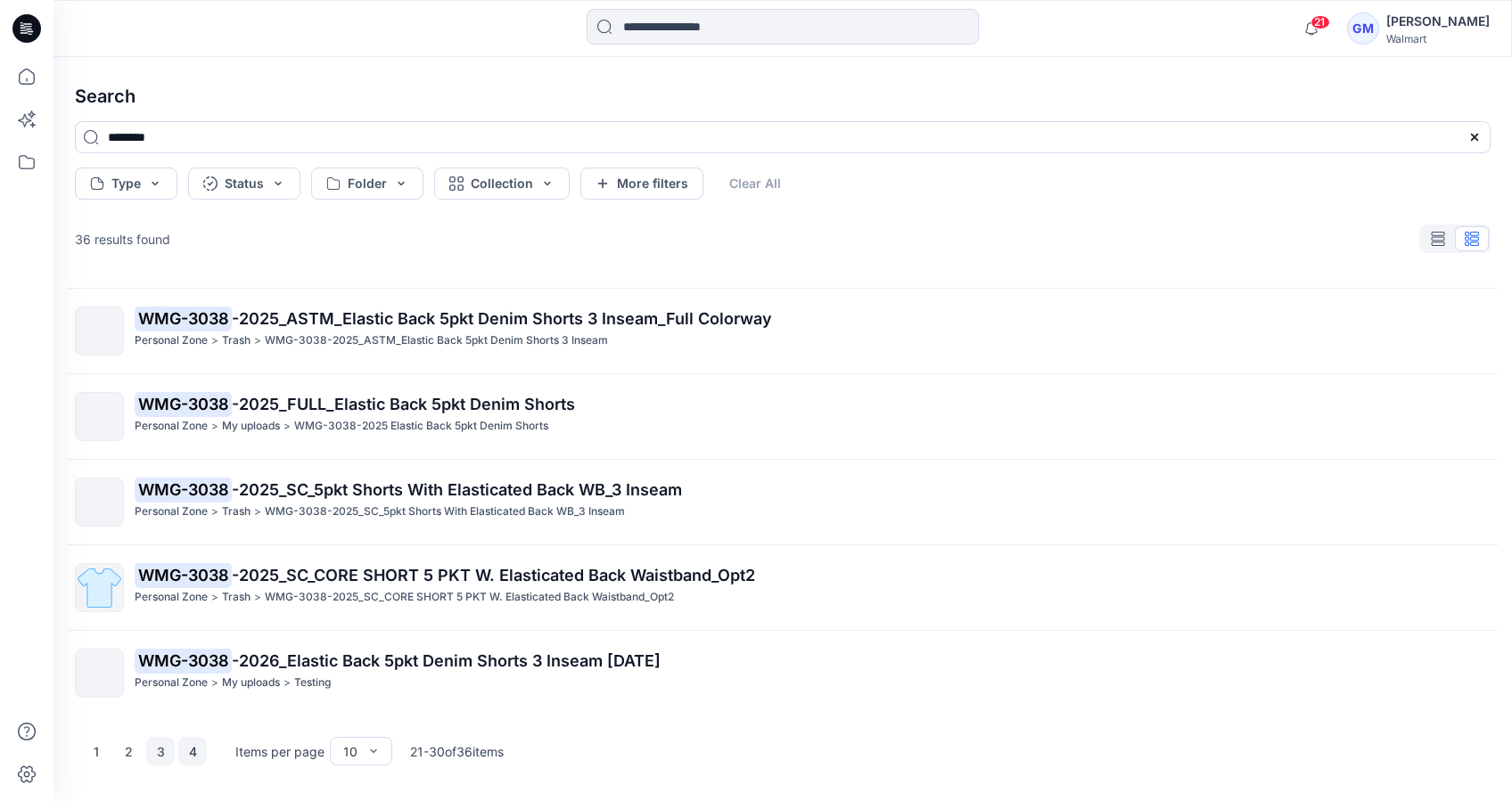
click at [205, 744] on button "4" at bounding box center [193, 751] width 29 height 29
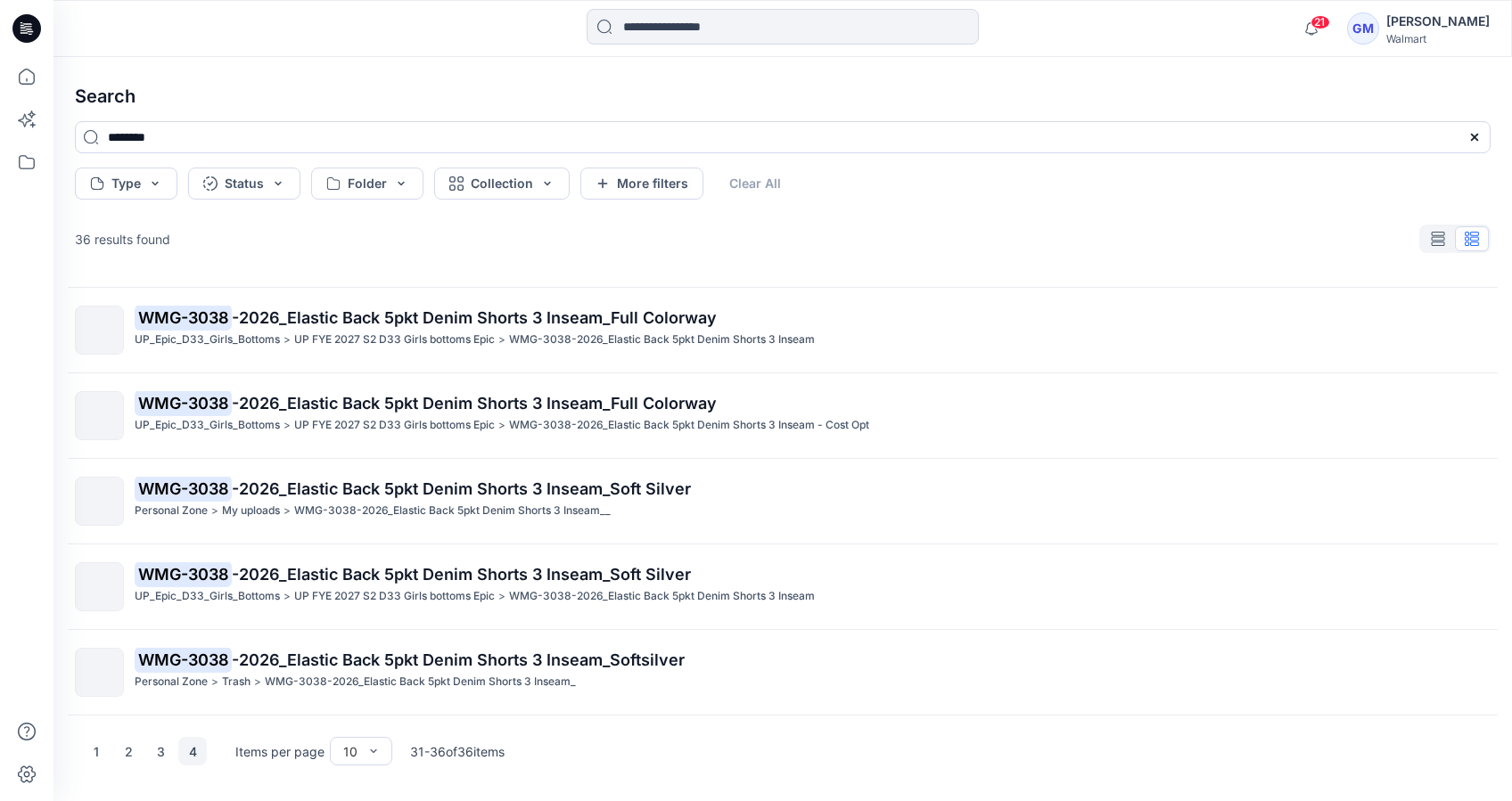
scroll to position [75, 0]
click at [675, 32] on input at bounding box center [782, 26] width 392 height 35
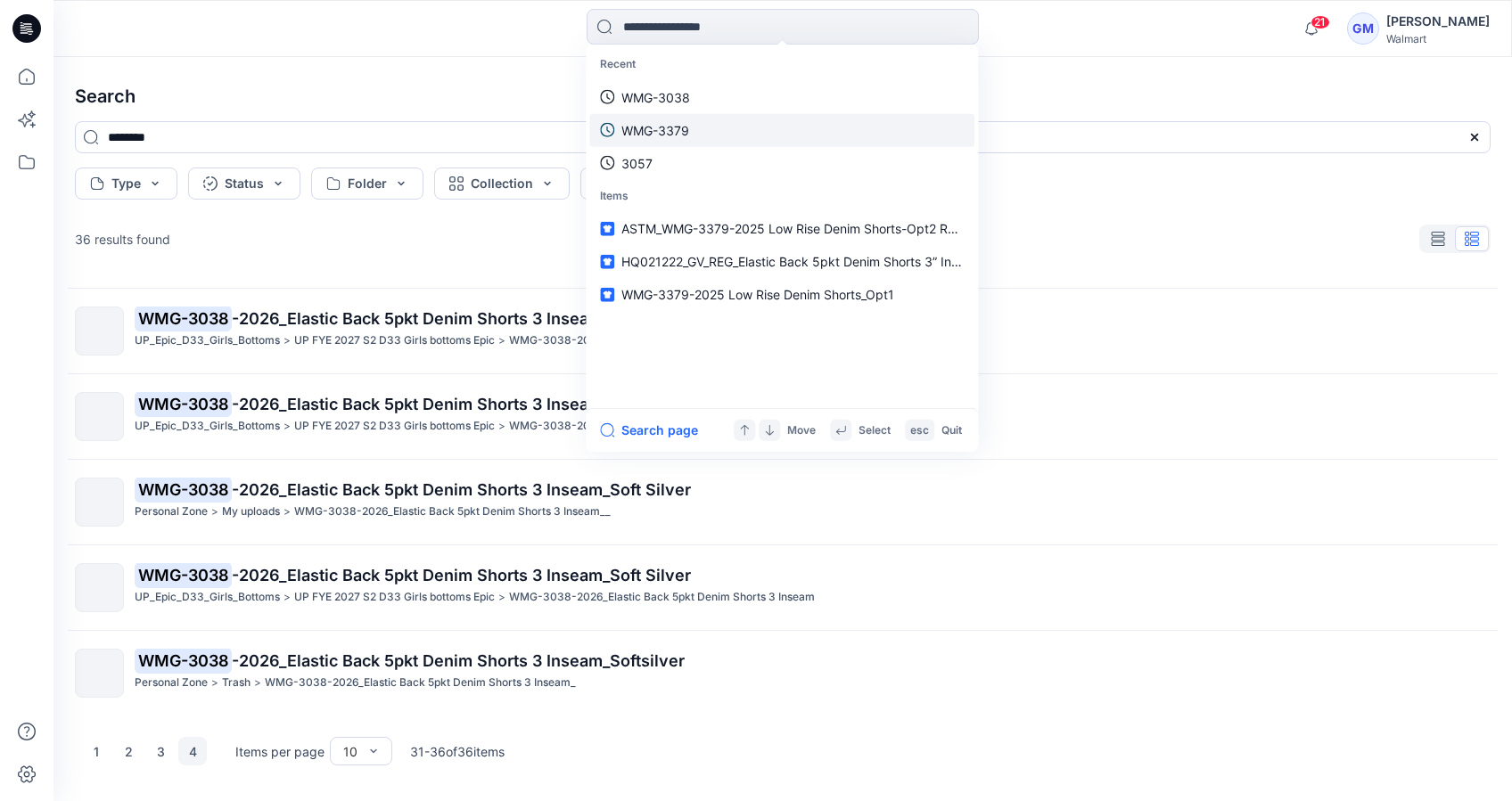
click at [704, 139] on link "WMG-3379" at bounding box center [781, 129] width 385 height 33
type input "********"
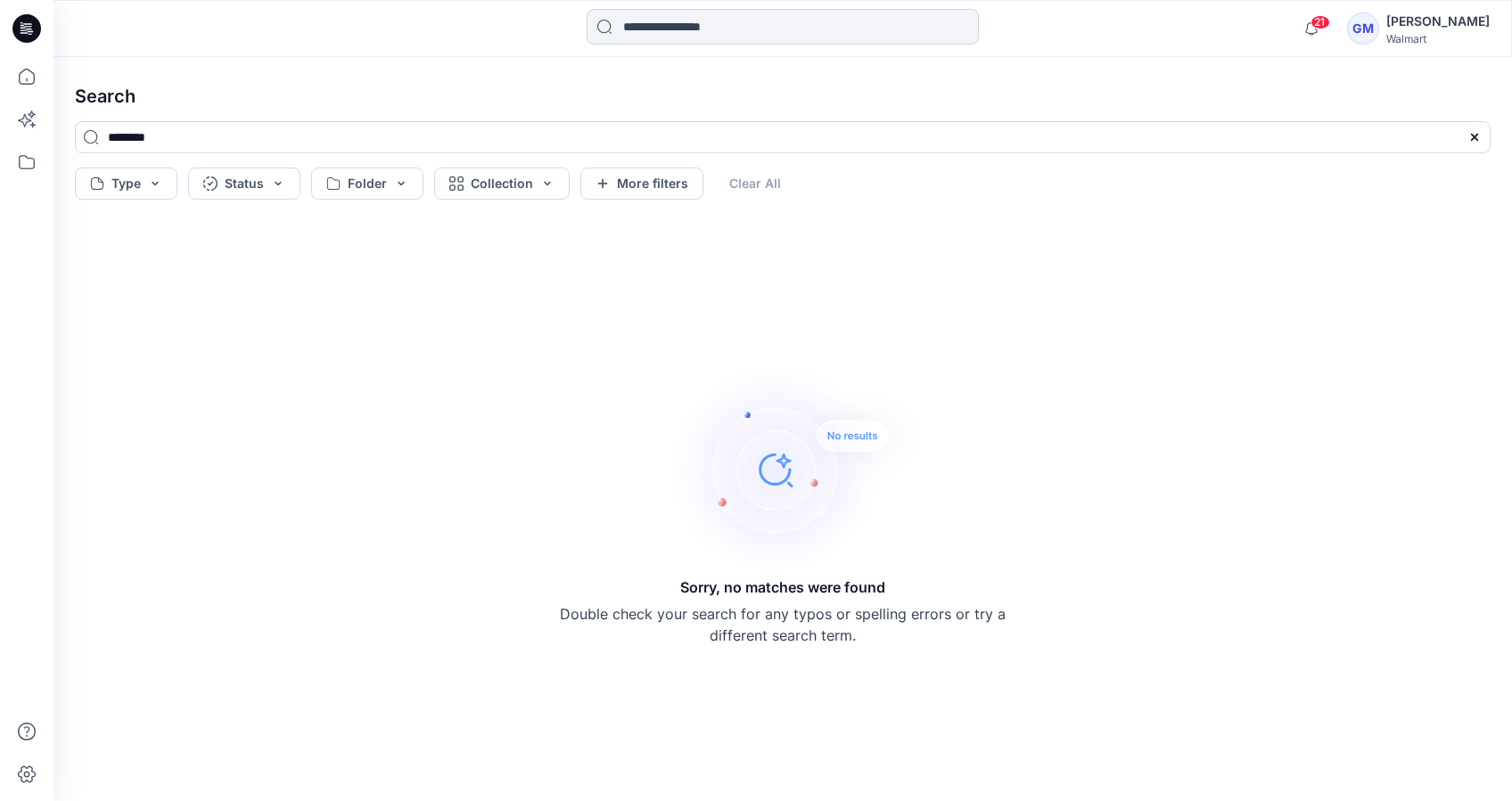
click at [693, 16] on input at bounding box center [782, 26] width 392 height 35
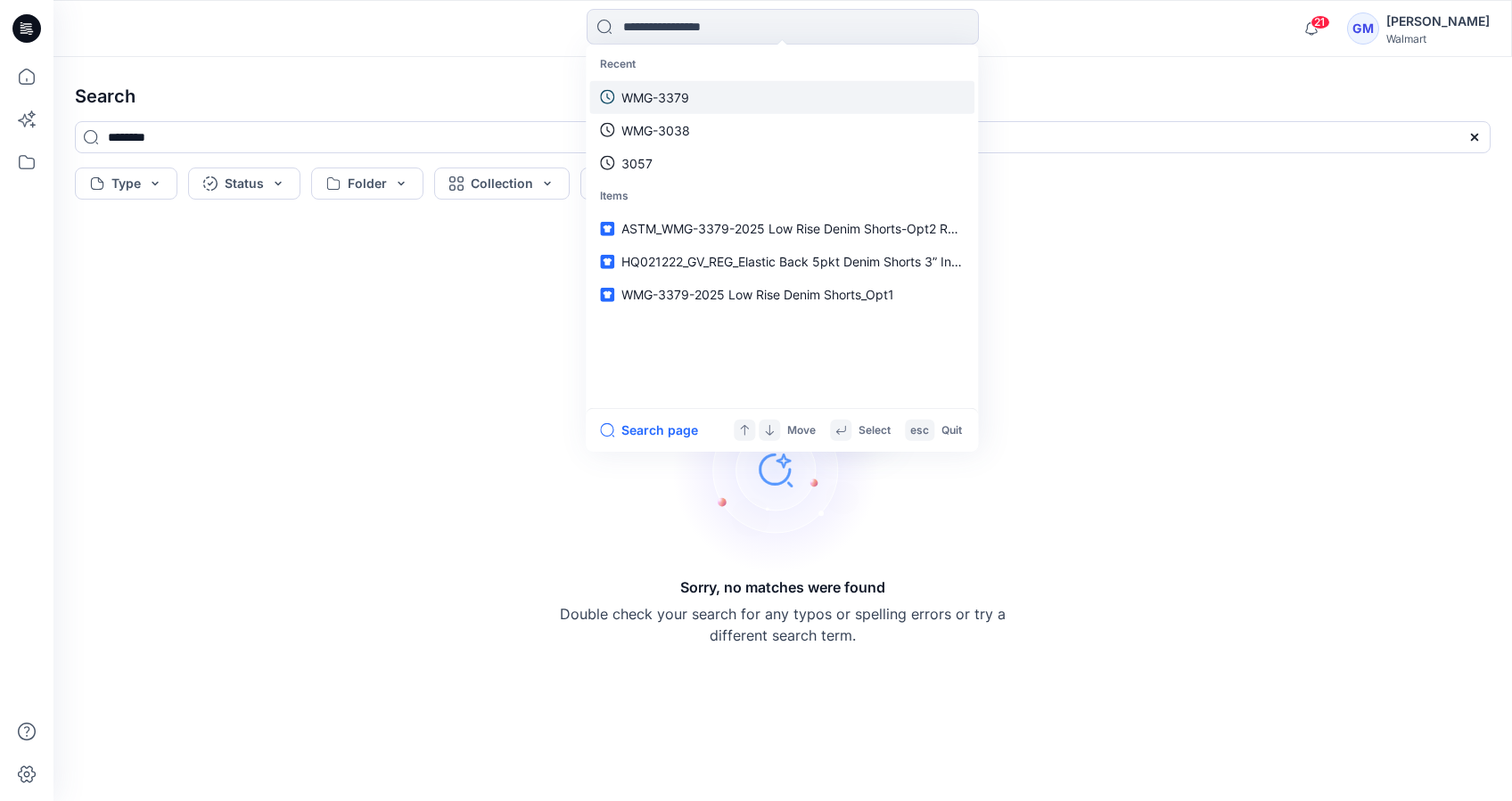
click at [674, 97] on p "WMG-3379" at bounding box center [655, 97] width 68 height 19
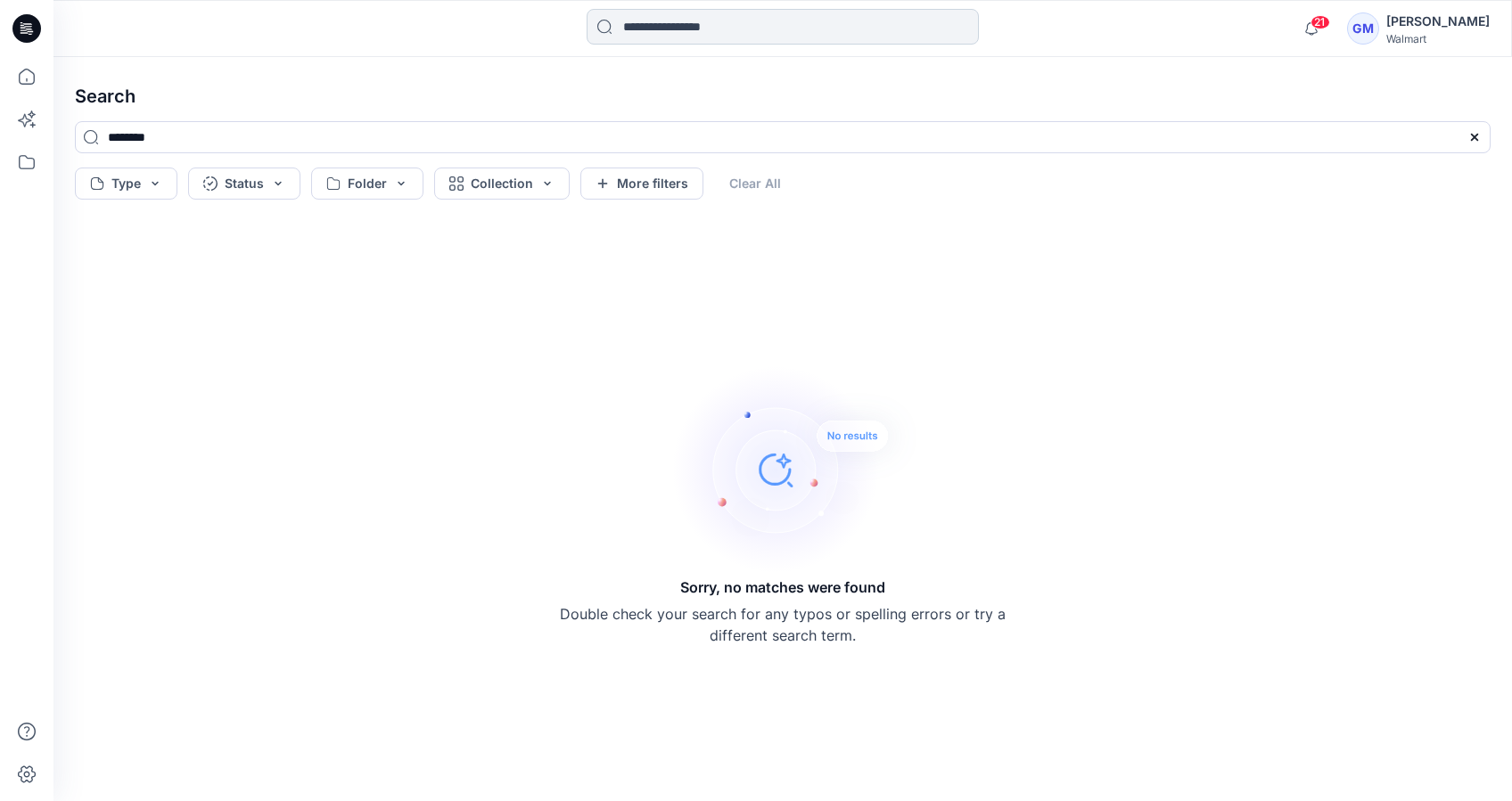
click at [666, 29] on input at bounding box center [782, 26] width 392 height 35
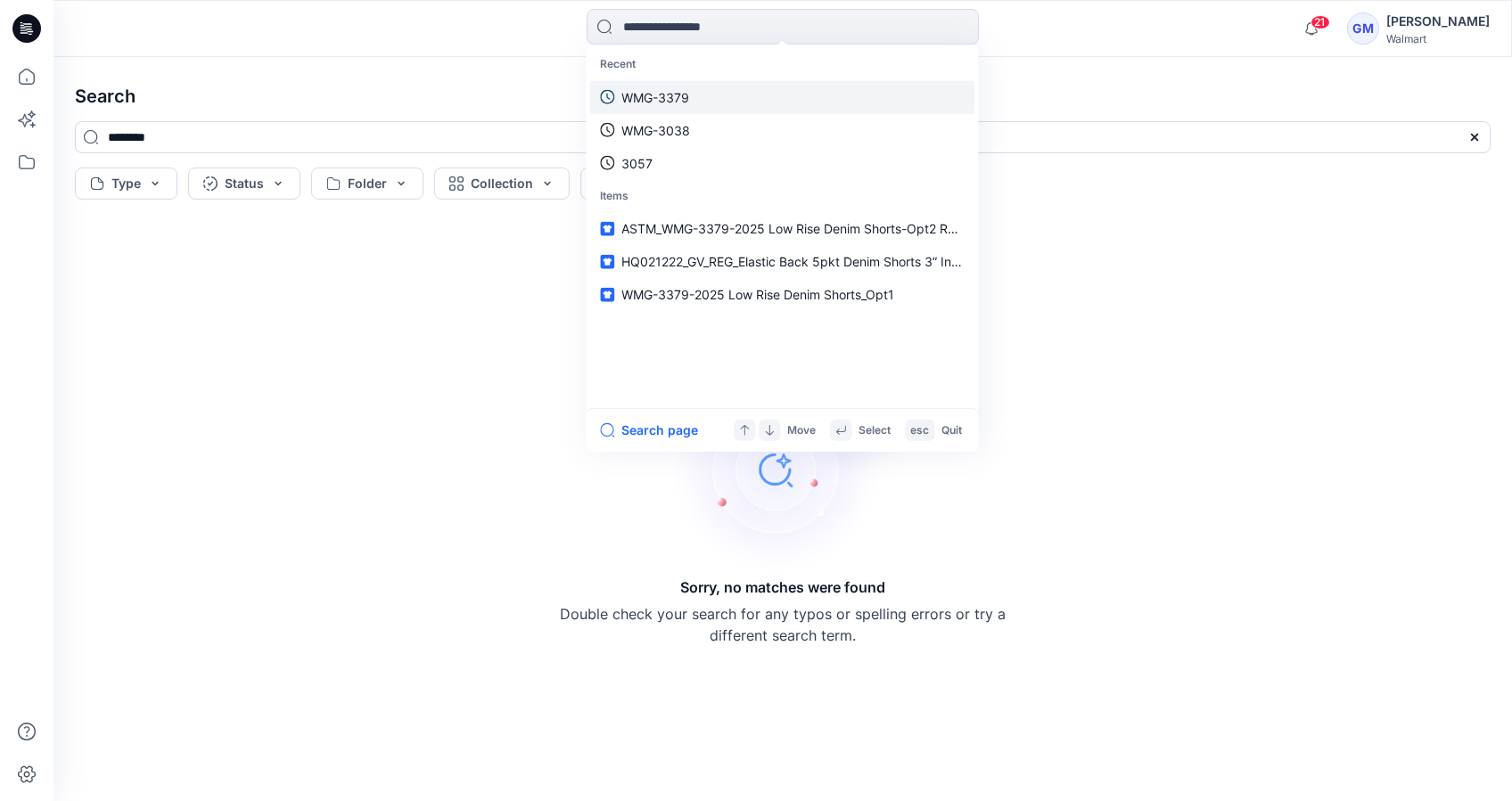
click at [657, 92] on p "WMG-3379" at bounding box center [655, 97] width 68 height 19
click at [676, 38] on input at bounding box center [782, 26] width 392 height 35
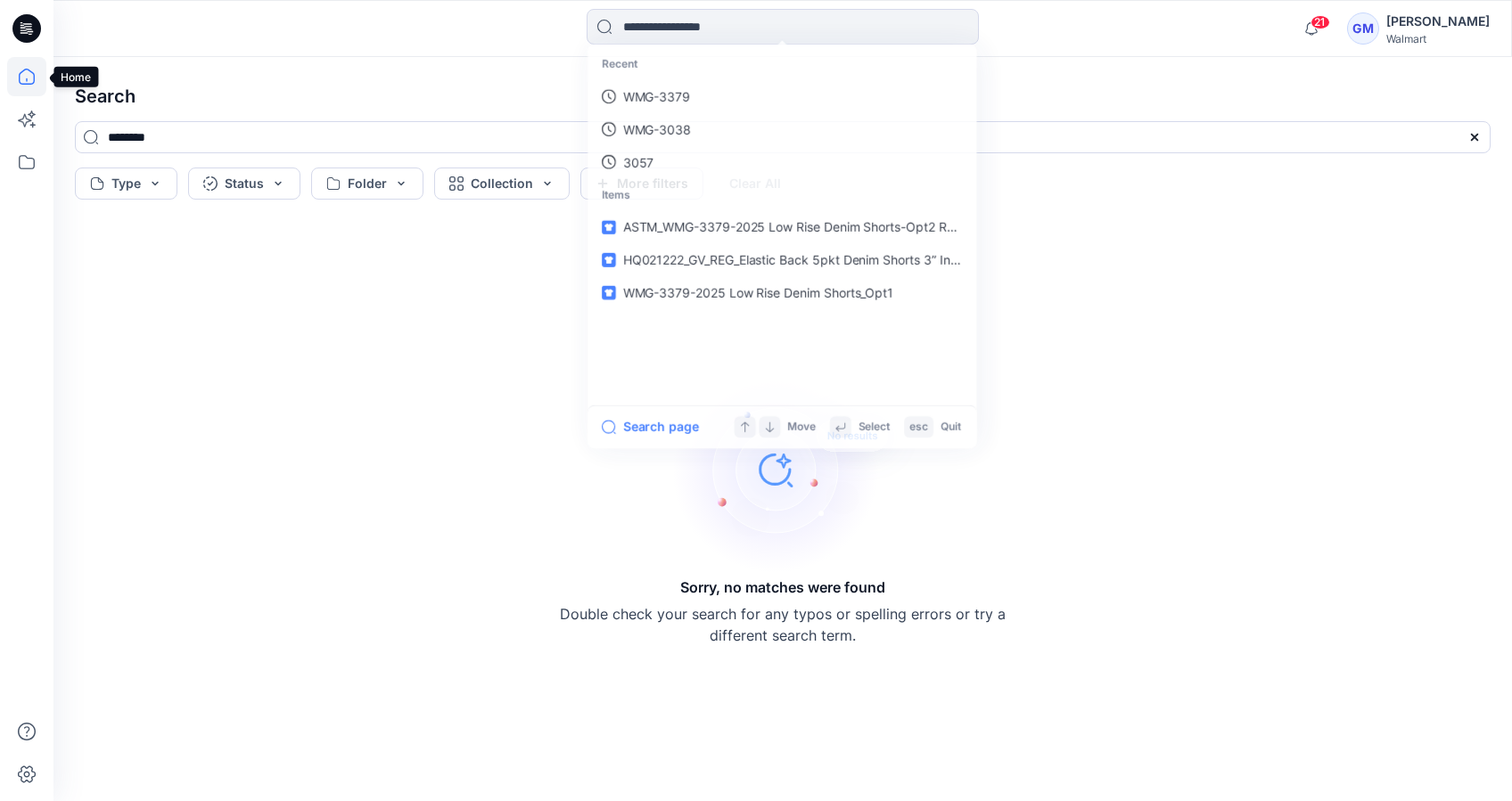
click at [28, 66] on icon at bounding box center [26, 76] width 39 height 39
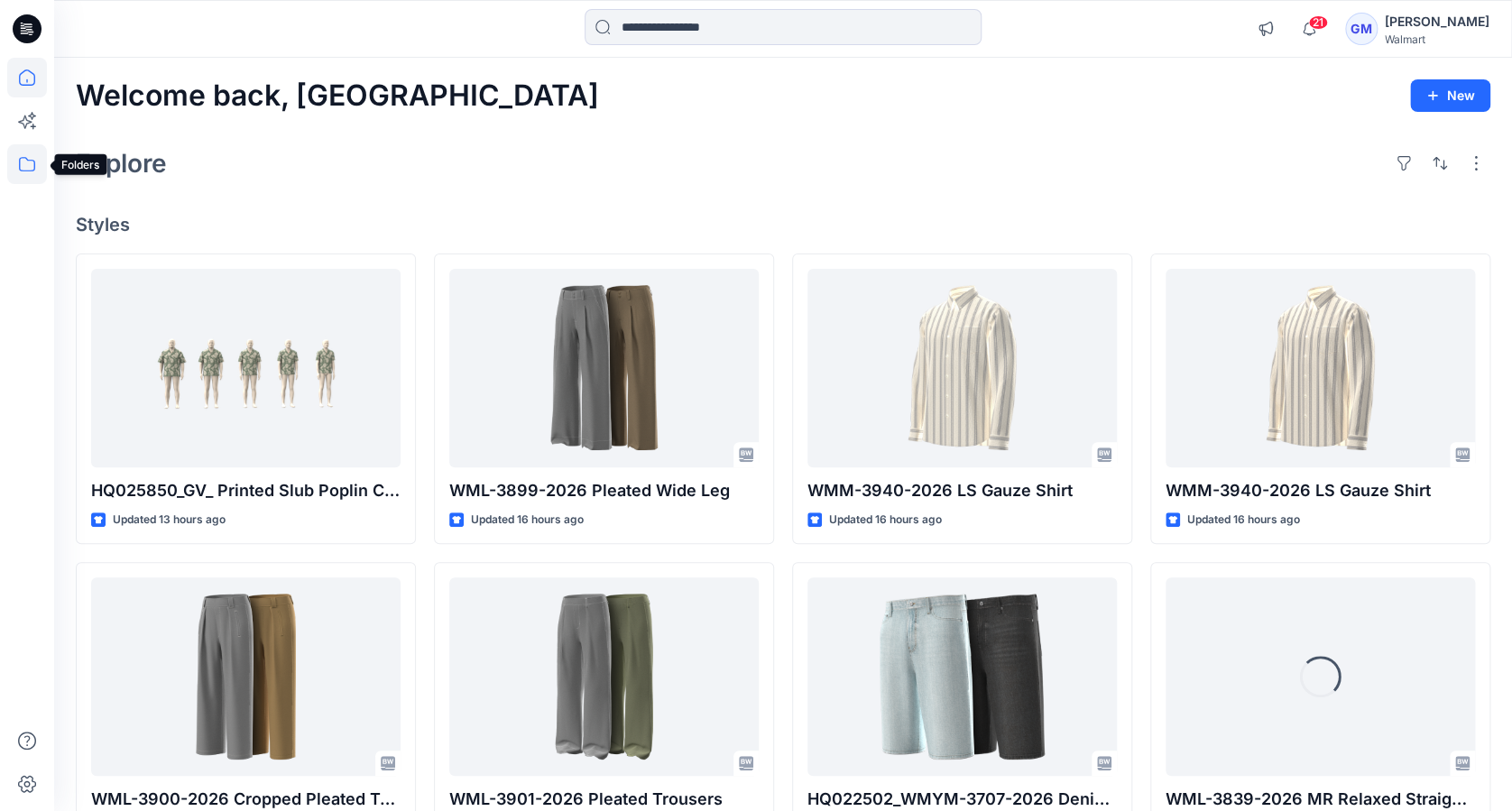
click at [30, 159] on icon at bounding box center [27, 164] width 39 height 39
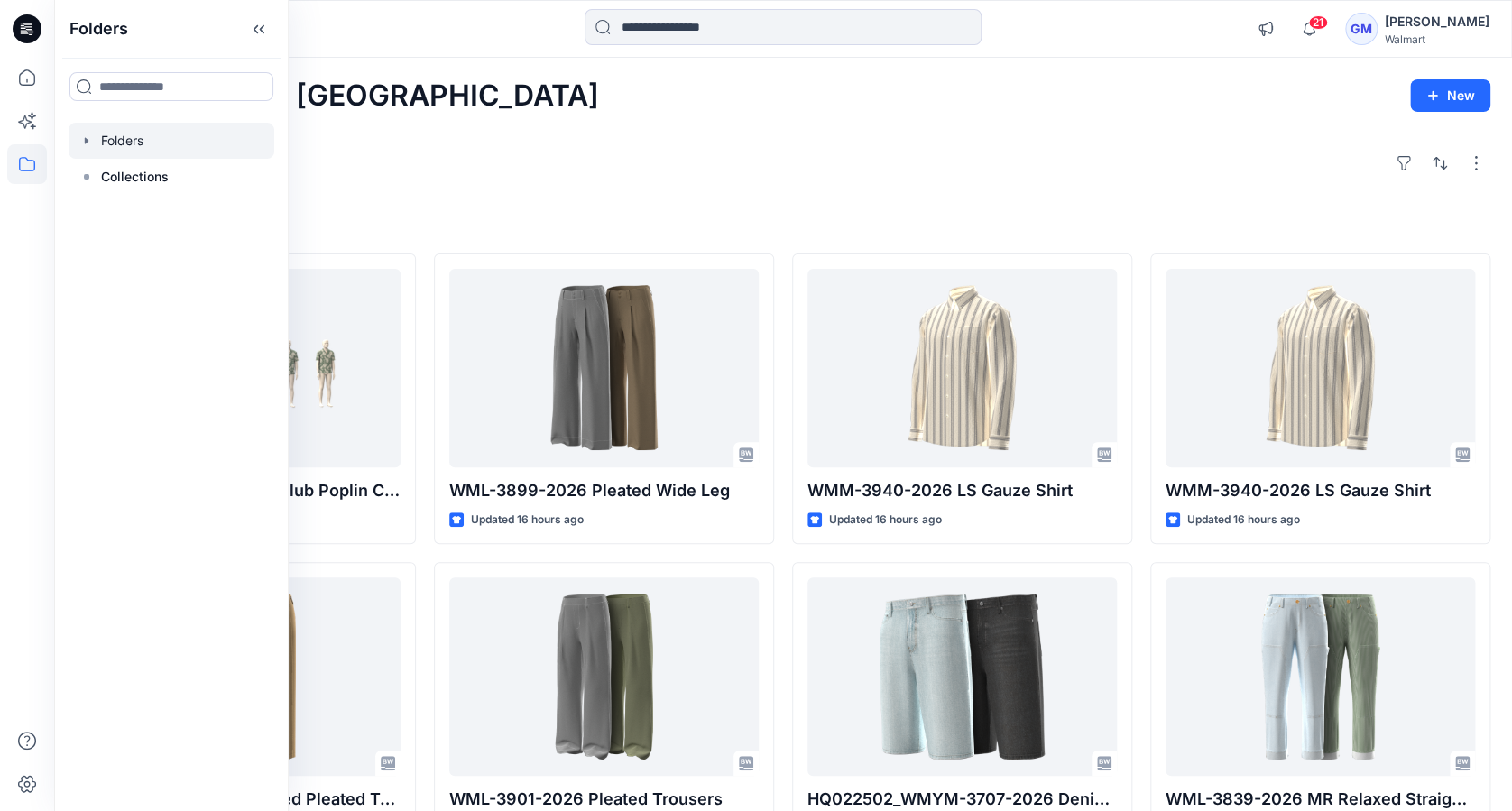
click at [136, 137] on div at bounding box center [171, 140] width 206 height 36
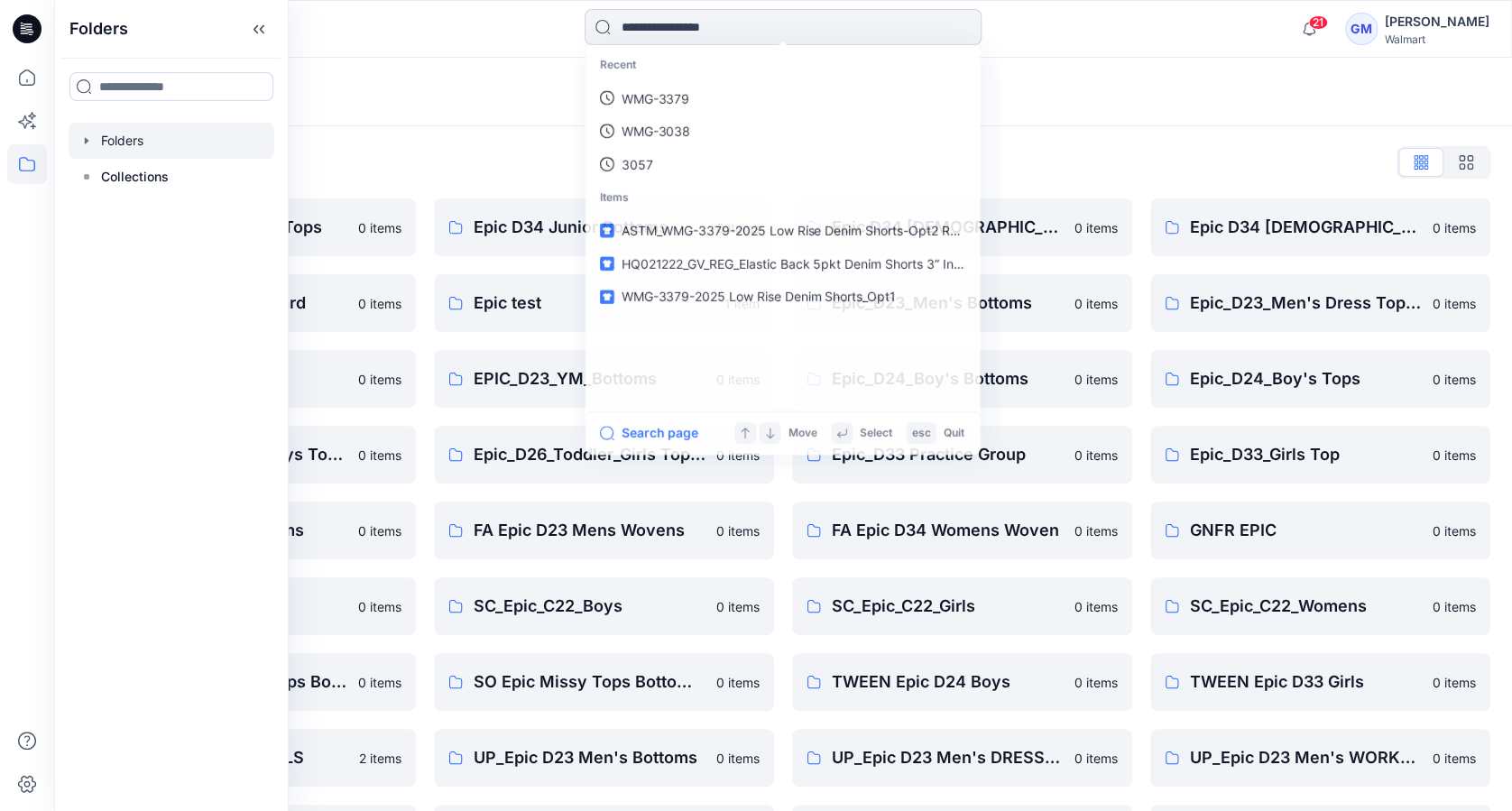
click at [716, 31] on input at bounding box center [783, 27] width 397 height 36
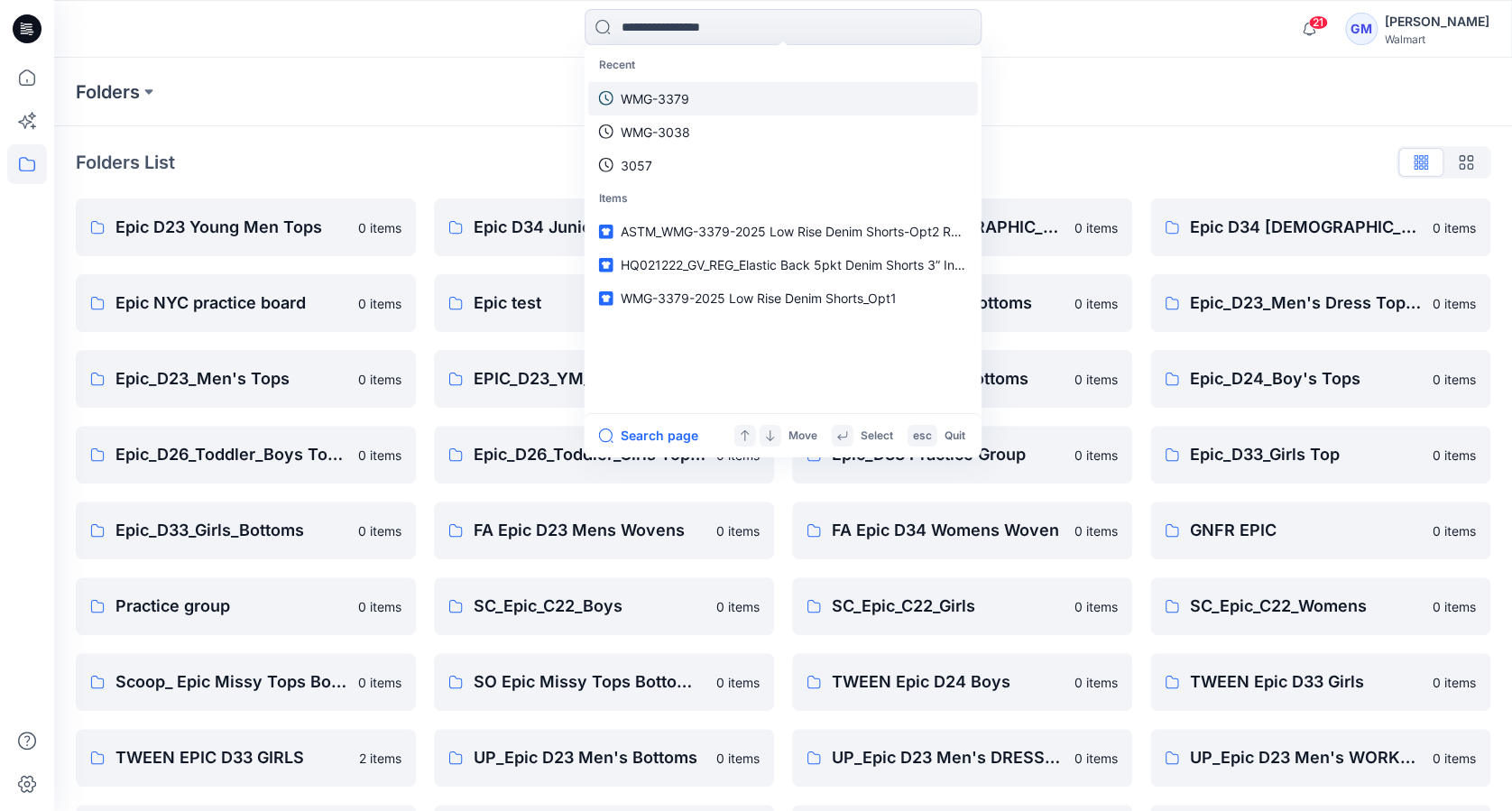
click at [656, 97] on p "WMG-3379" at bounding box center [655, 98] width 69 height 19
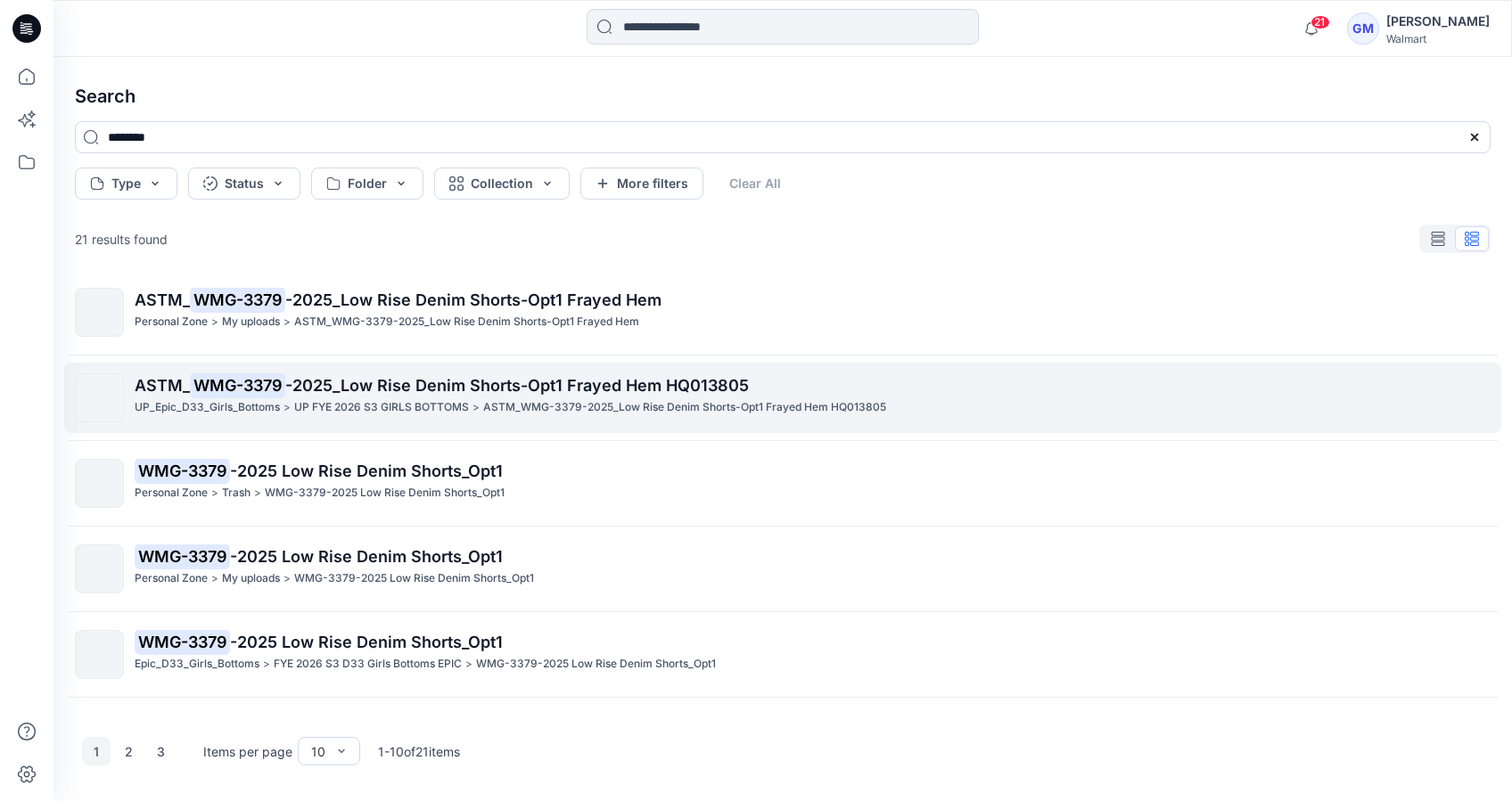
scroll to position [61, 0]
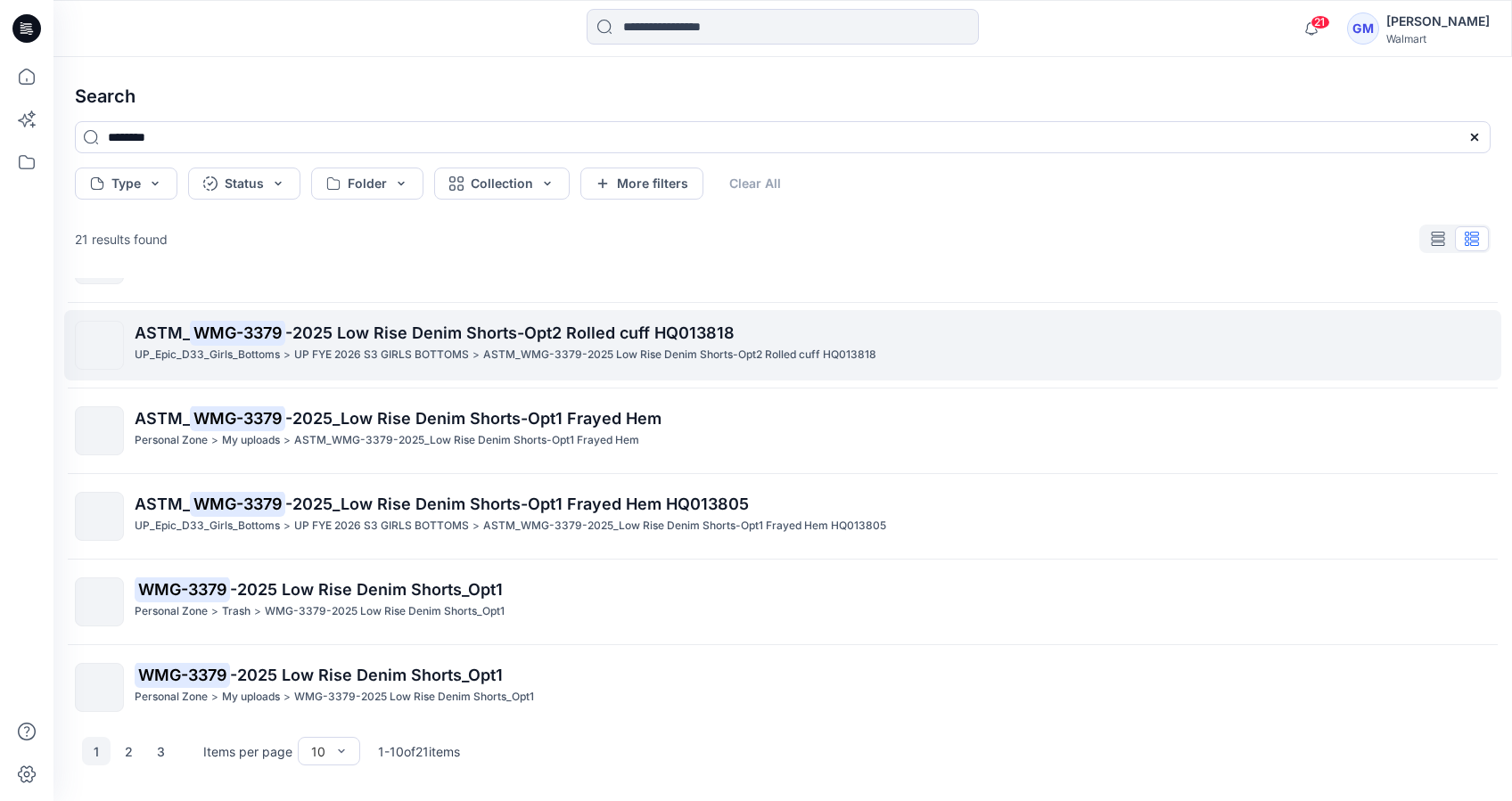
click at [644, 326] on span "-2025 Low Rise Denim Shorts-Opt2 Rolled cuff HQ013818" at bounding box center [510, 332] width 449 height 19
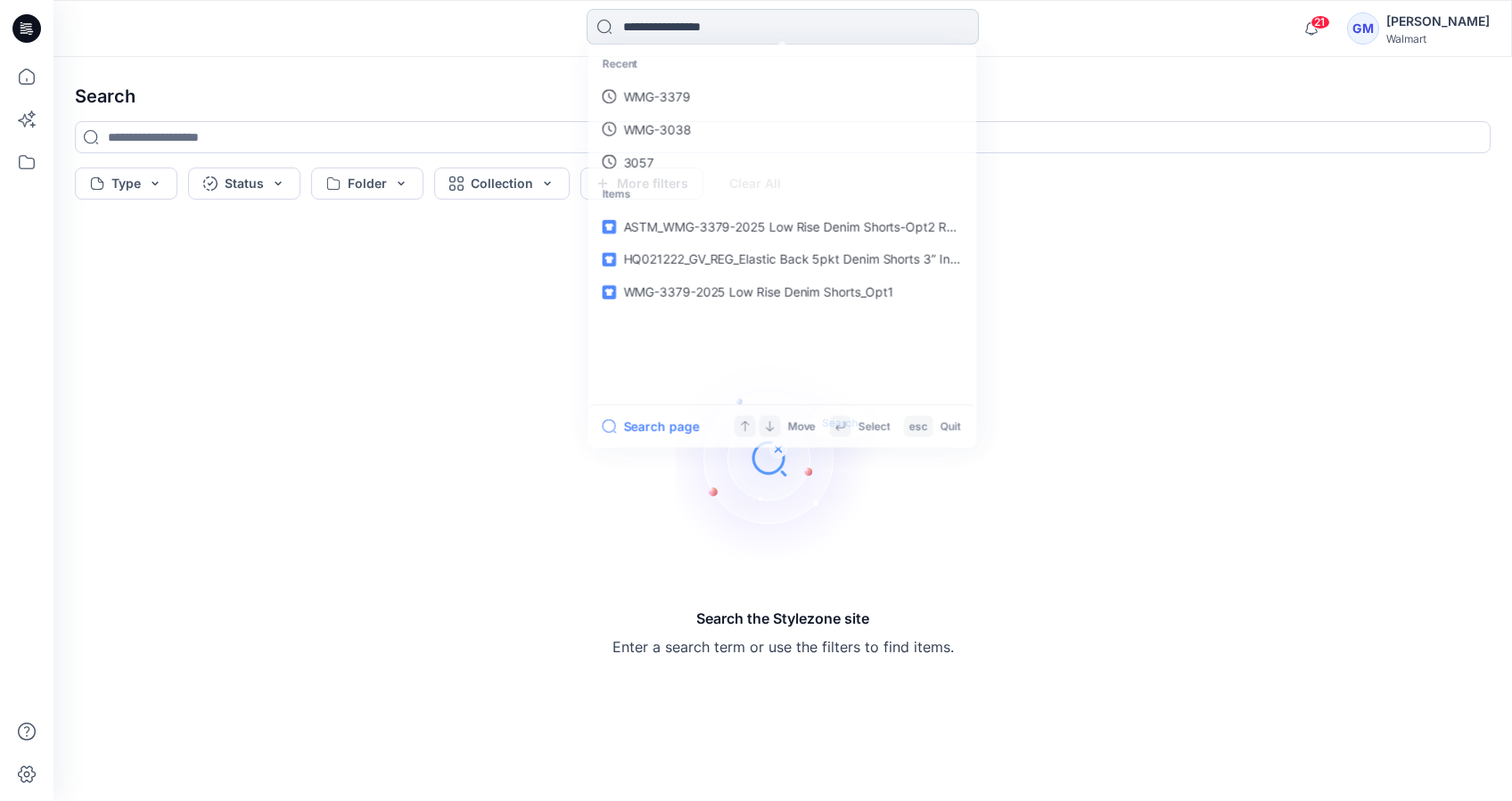
click at [656, 33] on input at bounding box center [782, 26] width 392 height 35
click at [656, 79] on p "Recent" at bounding box center [781, 64] width 385 height 33
click at [656, 88] on p "WMG-3379" at bounding box center [655, 97] width 68 height 19
type input "********"
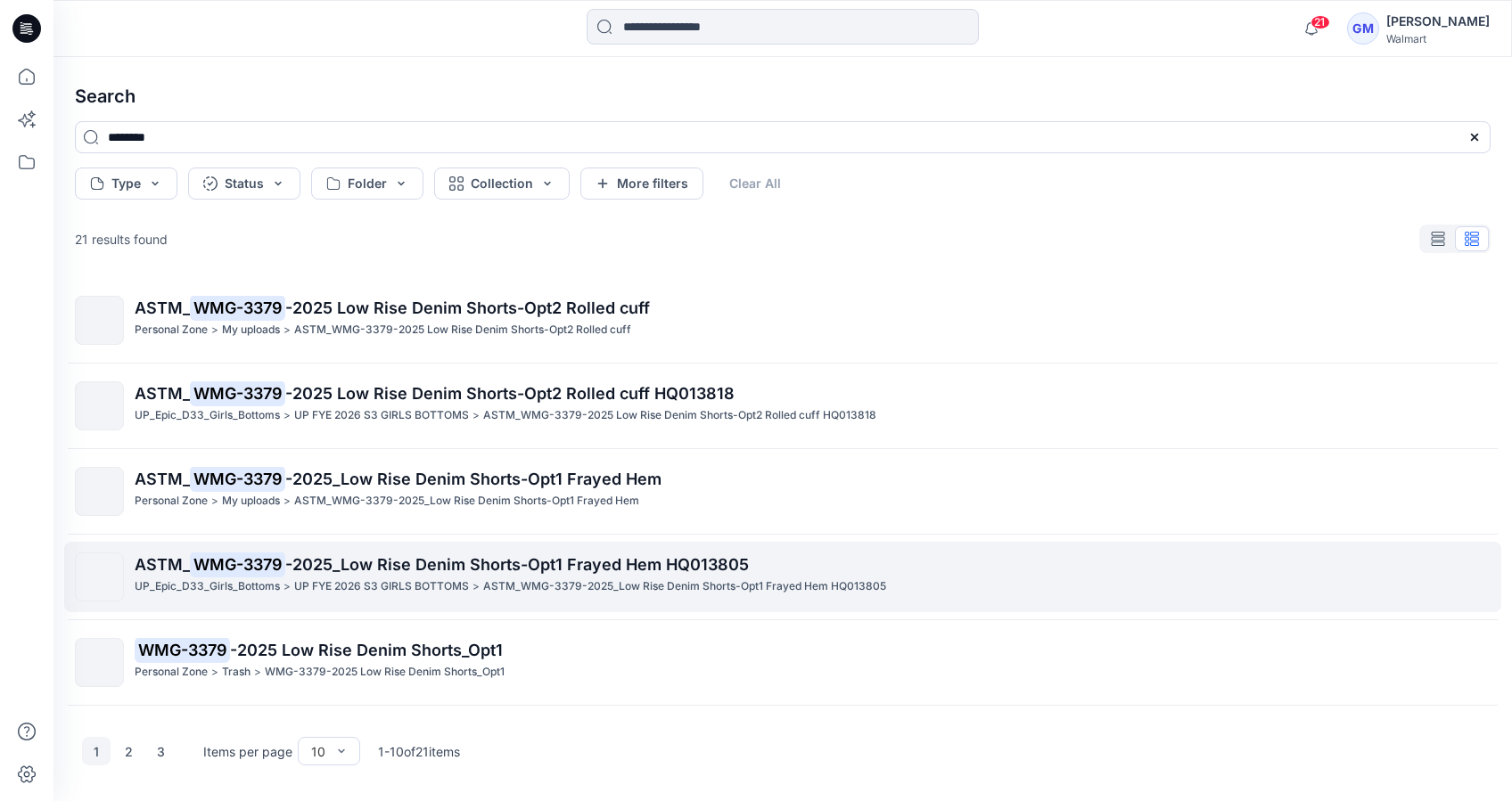
click at [234, 574] on mark "WMG-3379" at bounding box center [237, 565] width 95 height 25
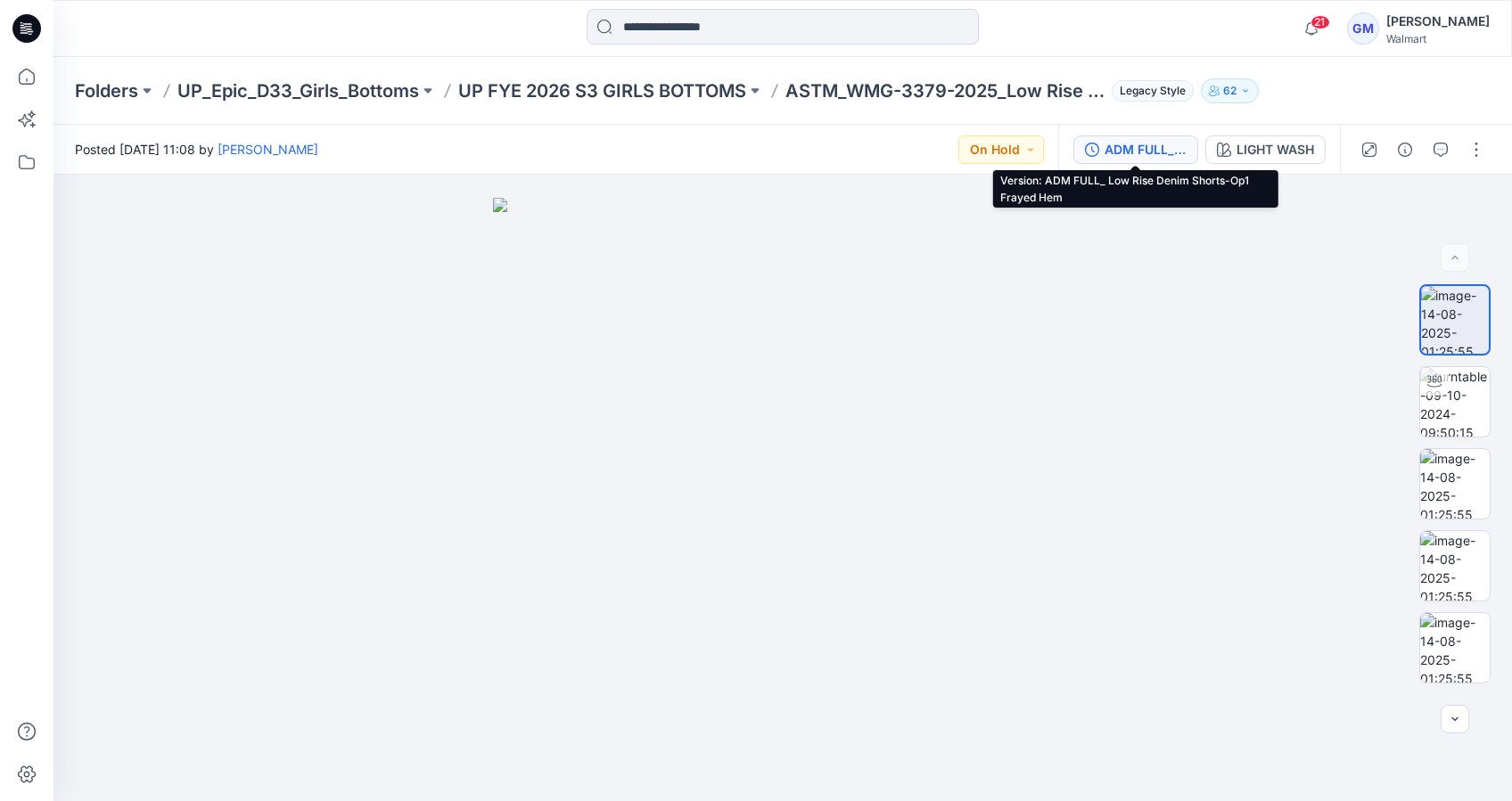
click at [1155, 154] on div "ADM FULL_ Low Rise Denim Shorts-Op1 Frayed Hem" at bounding box center [1145, 150] width 82 height 20
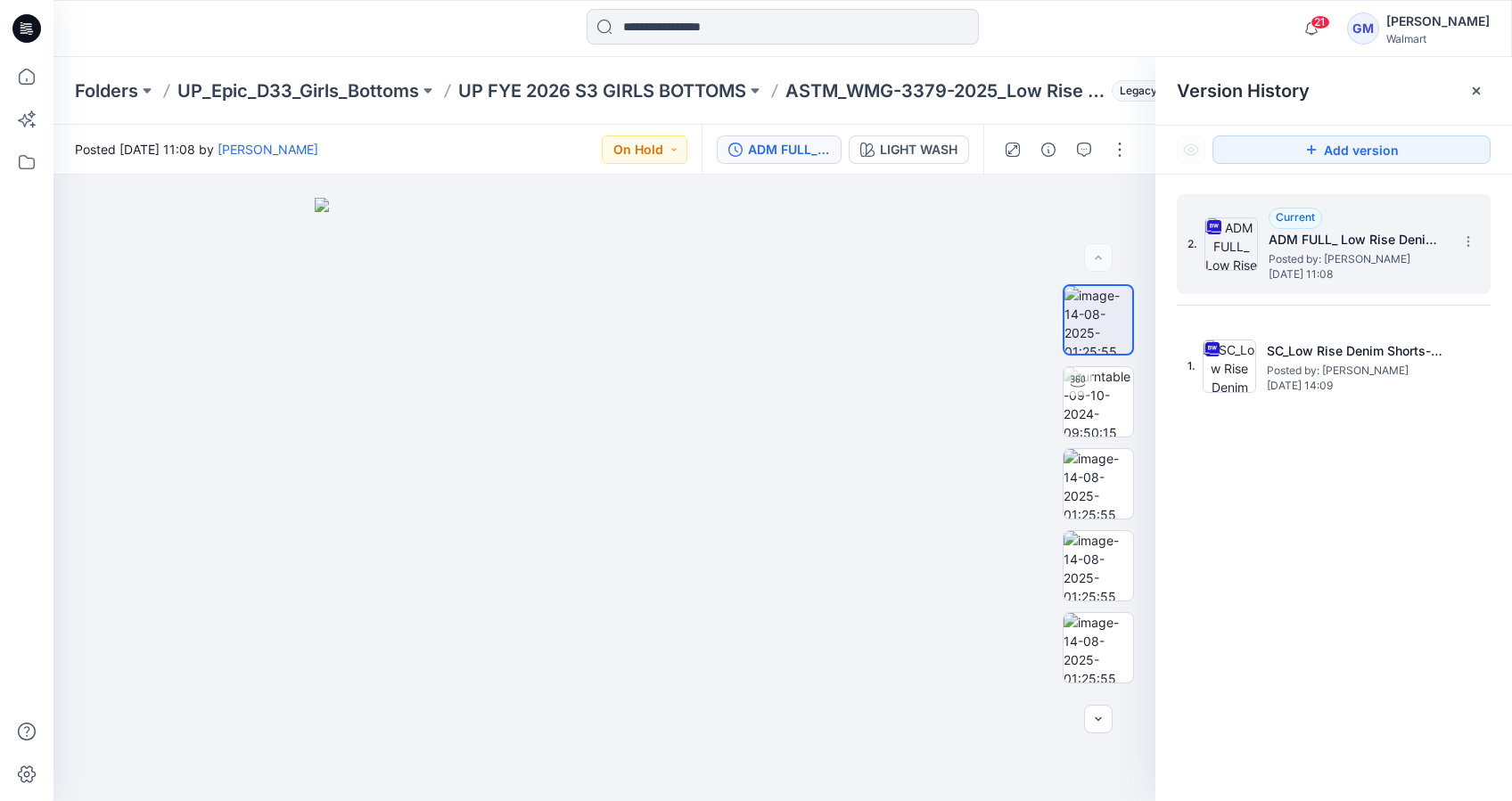
click at [1331, 251] on span "Posted by: [PERSON_NAME]" at bounding box center [1357, 260] width 178 height 18
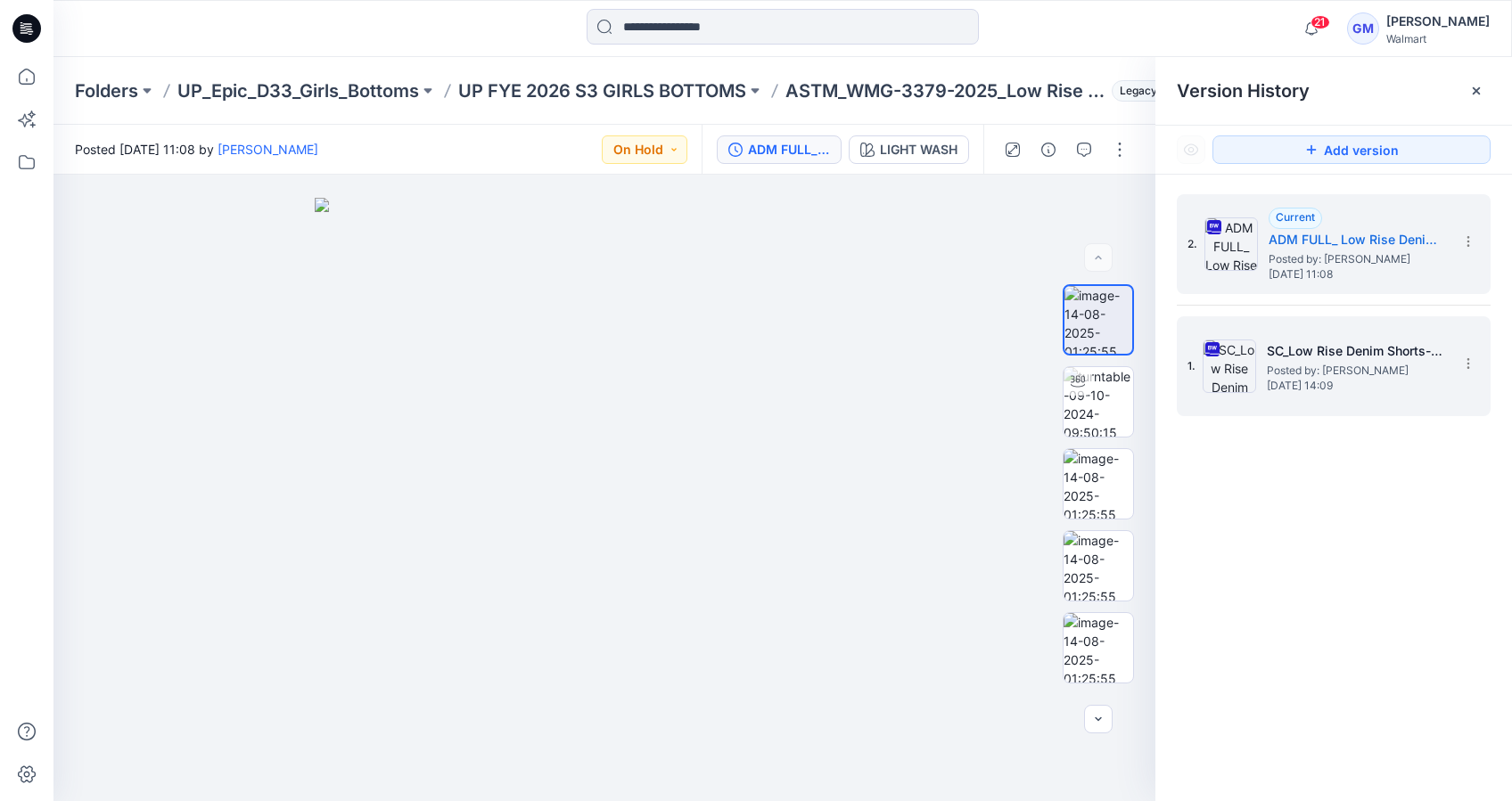
click at [1314, 357] on h5 "SC_Low Rise Denim Shorts-op1" at bounding box center [1355, 351] width 178 height 22
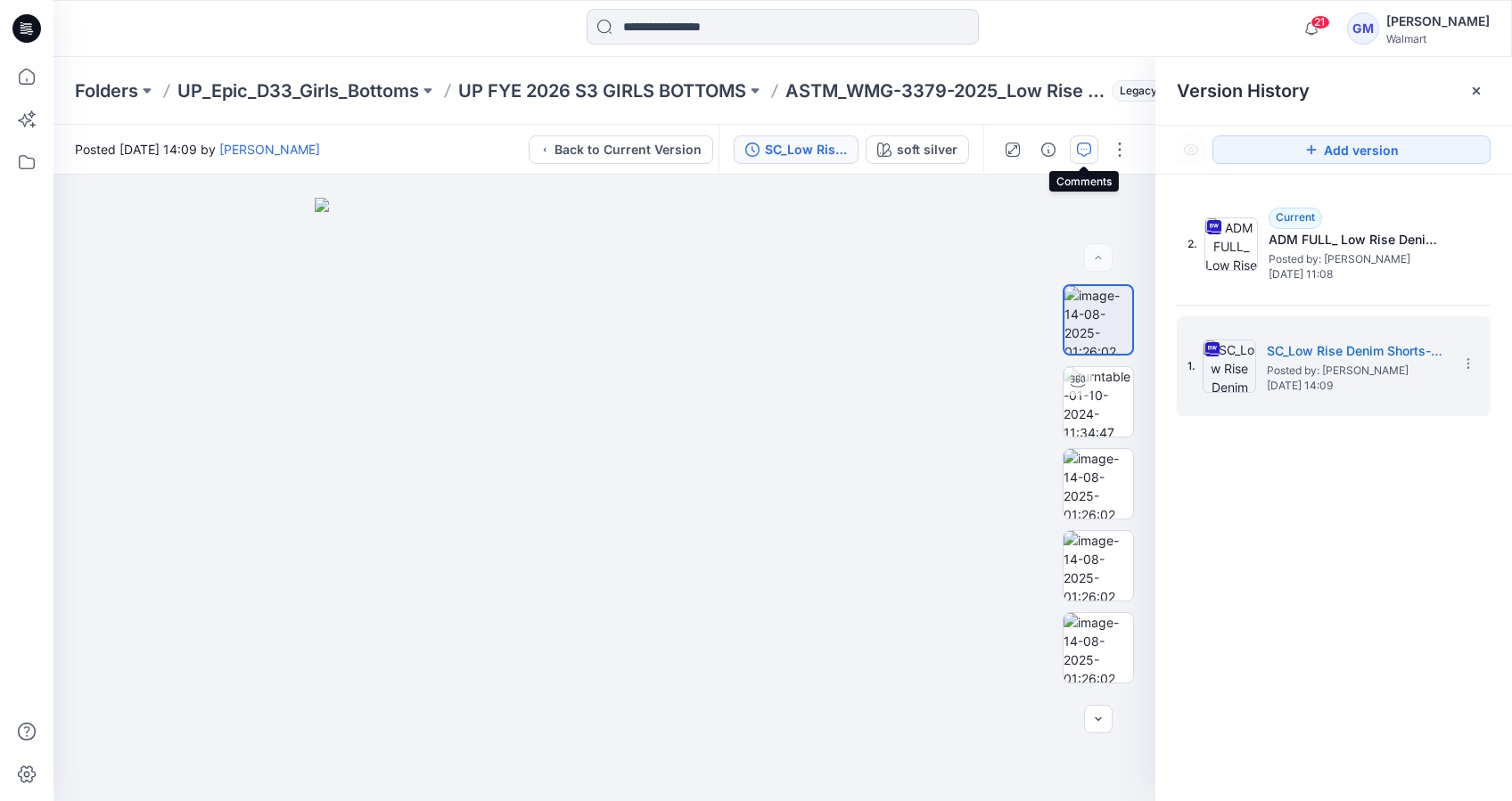
click at [1079, 148] on icon "button" at bounding box center [1085, 150] width 14 height 14
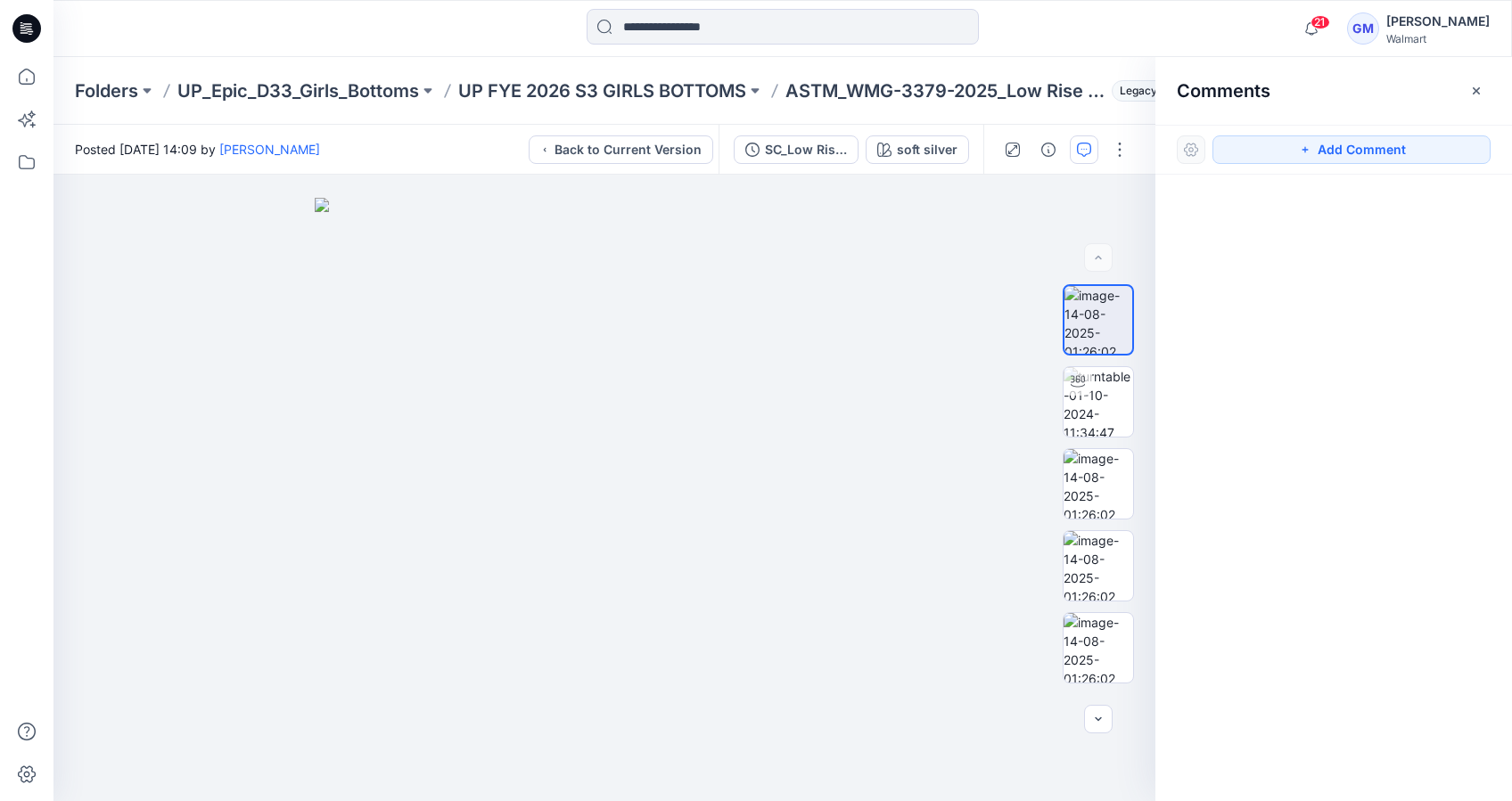
click at [1078, 148] on icon "button" at bounding box center [1085, 150] width 14 height 14
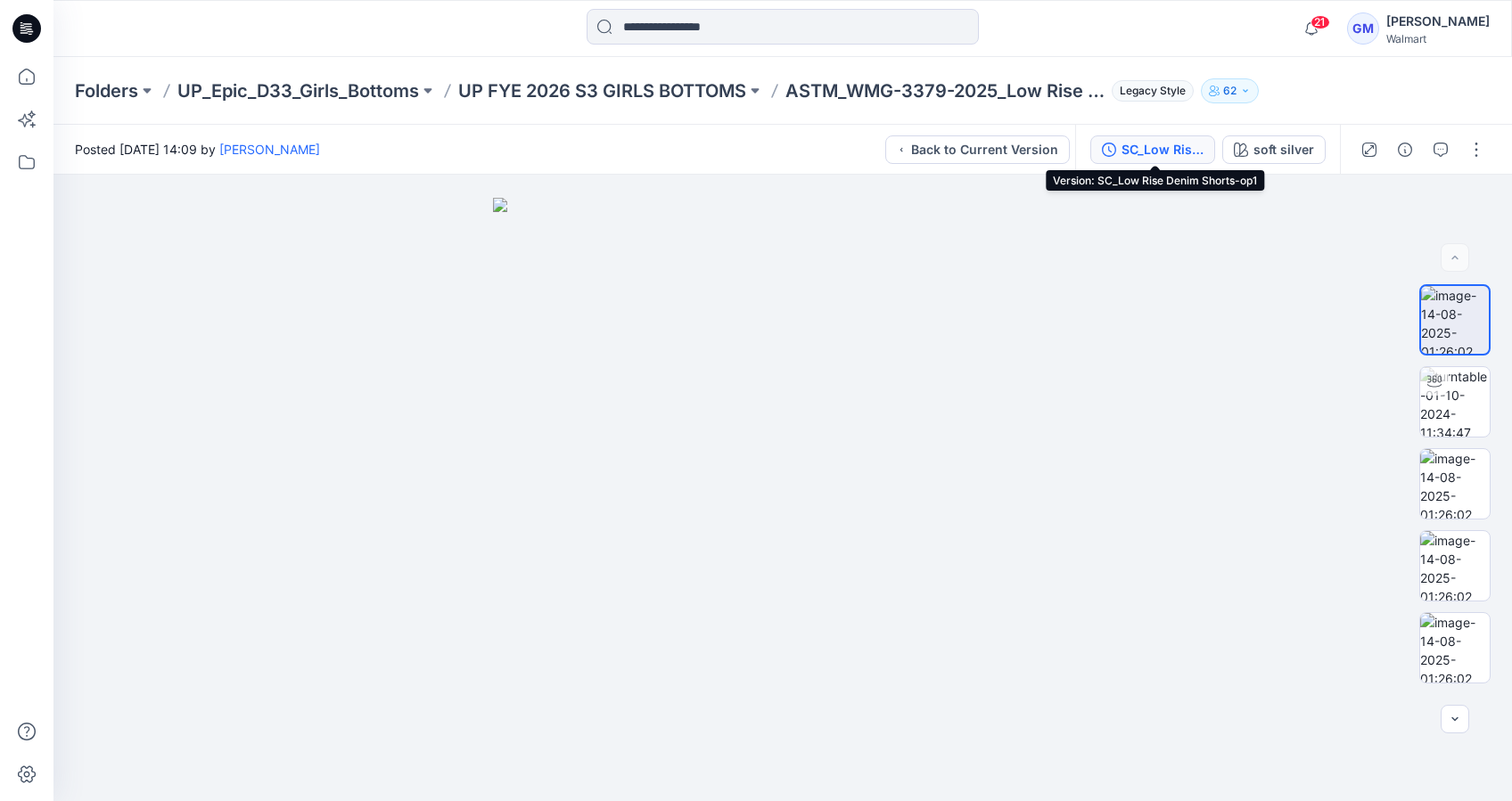
click at [1187, 146] on div "SC_Low Rise Denim Shorts-op1" at bounding box center [1163, 150] width 82 height 20
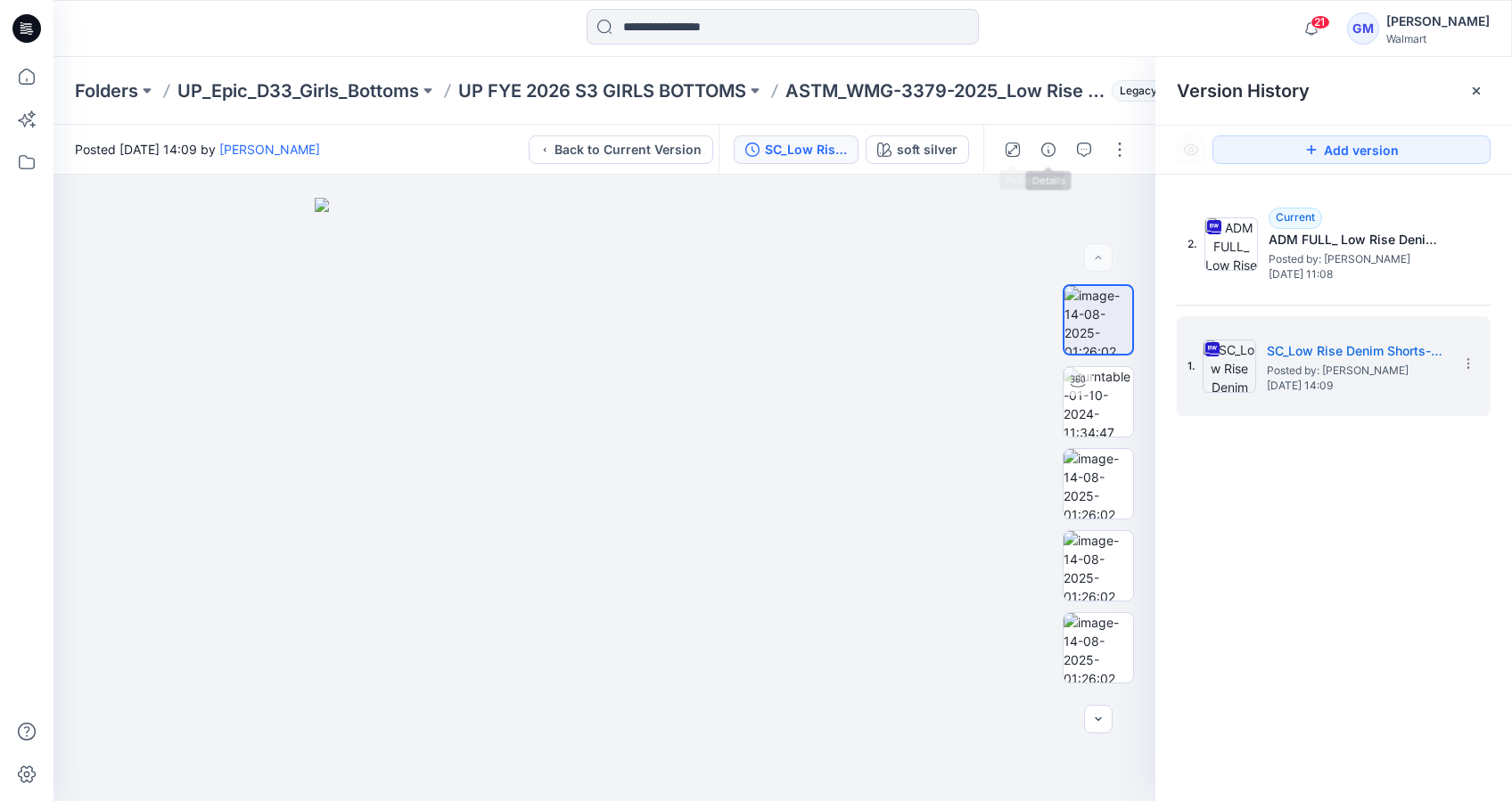
click at [924, 129] on div "SC_Low Rise Denim Shorts-op1 soft silver" at bounding box center [851, 149] width 264 height 50
click at [922, 147] on div "soft silver" at bounding box center [927, 150] width 61 height 20
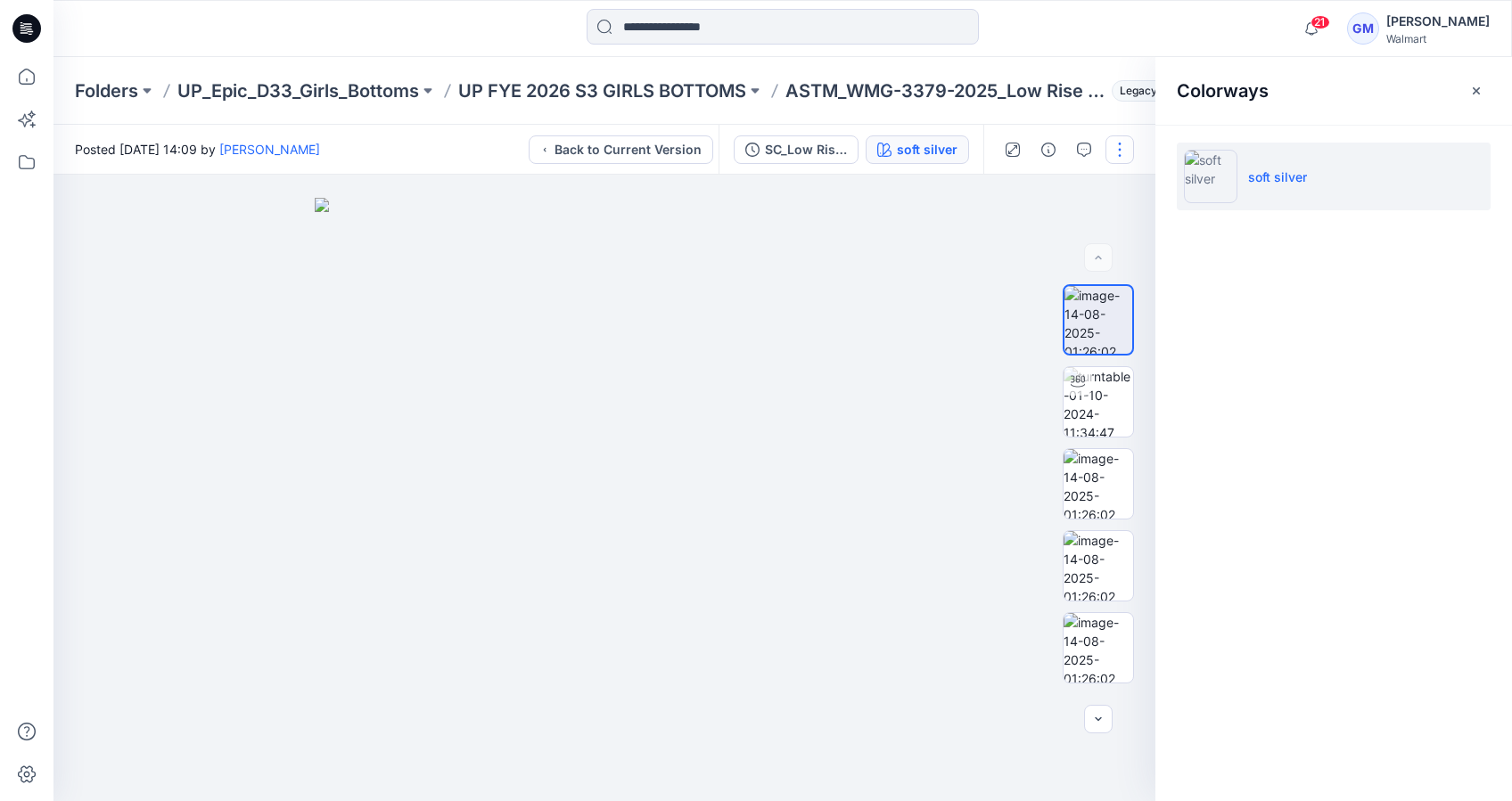
click at [1121, 152] on button "button" at bounding box center [1120, 150] width 29 height 29
click at [1026, 198] on button "View" at bounding box center [1045, 191] width 164 height 33
click at [790, 341] on img at bounding box center [605, 500] width 579 height 603
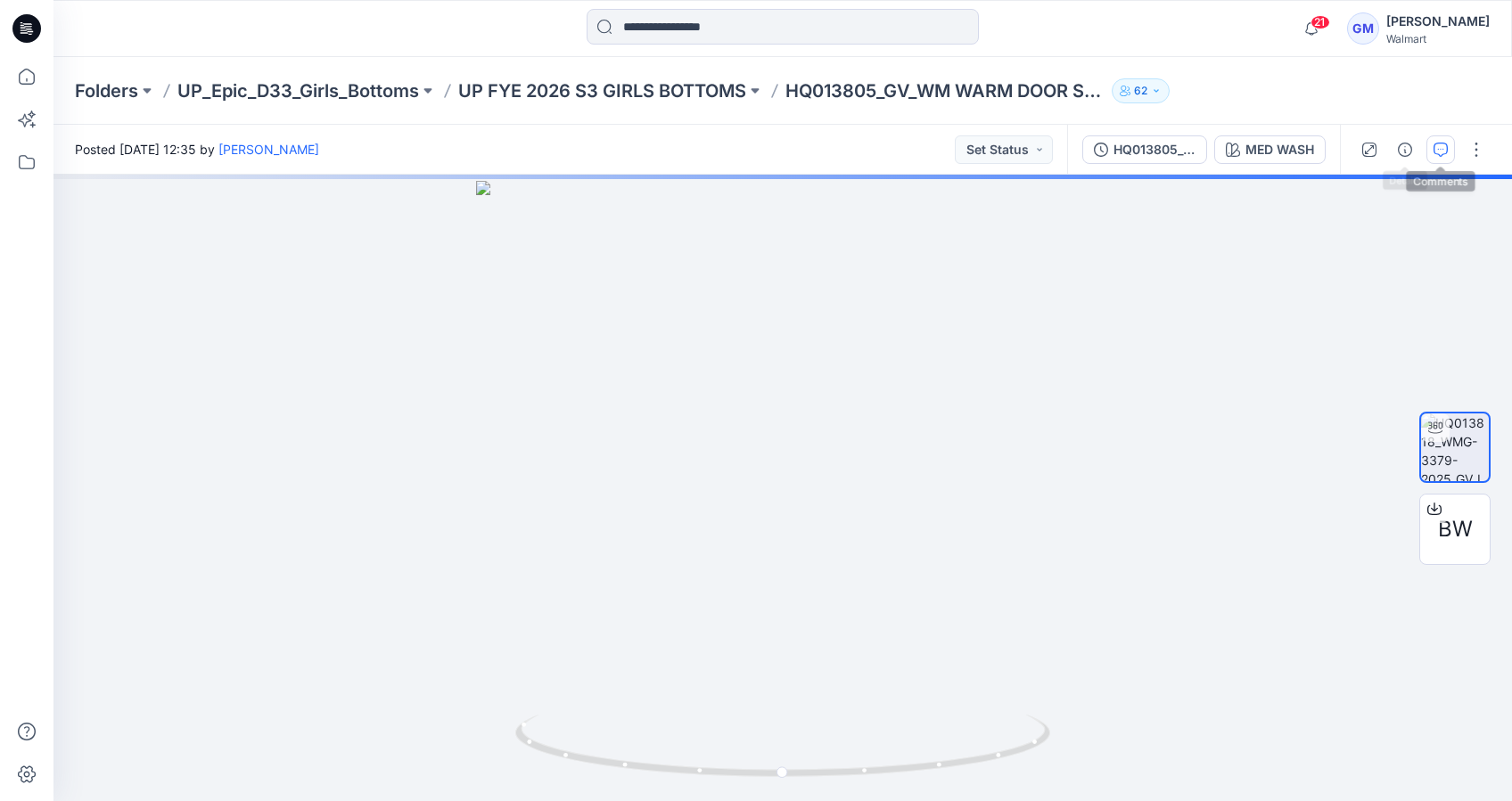
click at [1440, 149] on icon "button" at bounding box center [1441, 150] width 14 height 14
